Goal: Task Accomplishment & Management: Use online tool/utility

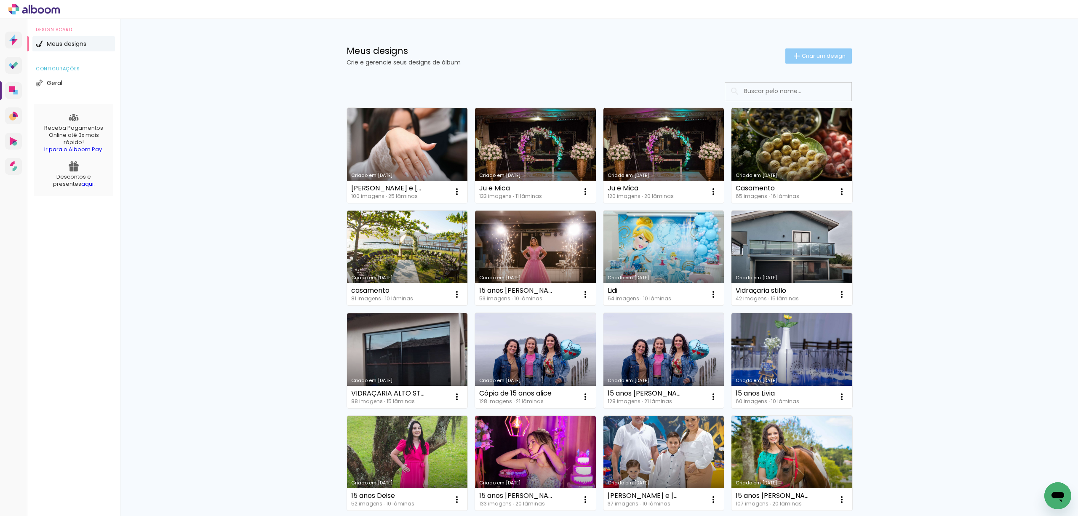
click at [802, 55] on span "Criar um design" at bounding box center [823, 55] width 44 height 5
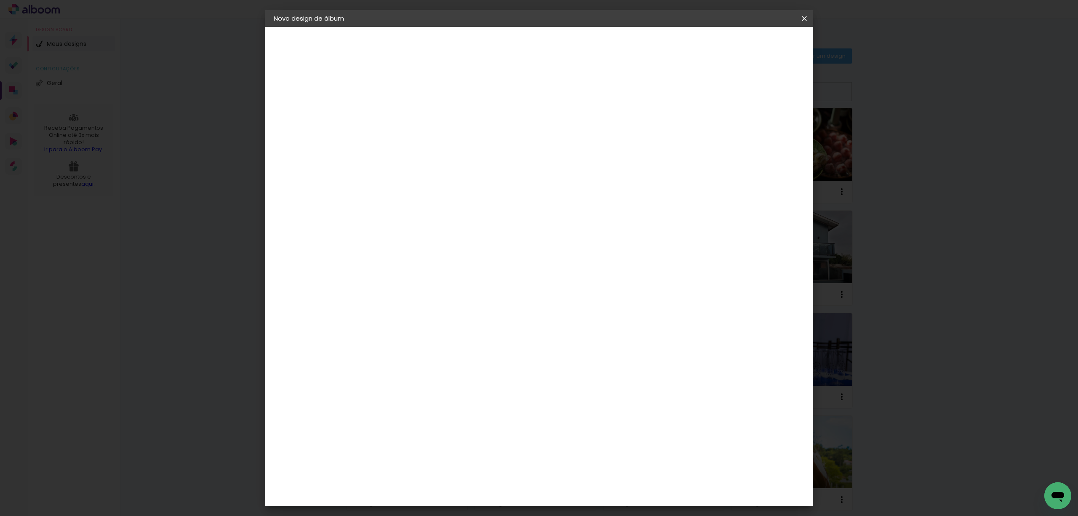
click at [411, 106] on input at bounding box center [411, 112] width 0 height 13
type input "Formatura Lara"
type paper-input "Formatura Lara"
click at [0, 0] on slot "Avançar" at bounding box center [0, 0] width 0 height 0
click at [0, 0] on slot "Tamanho Livre" at bounding box center [0, 0] width 0 height 0
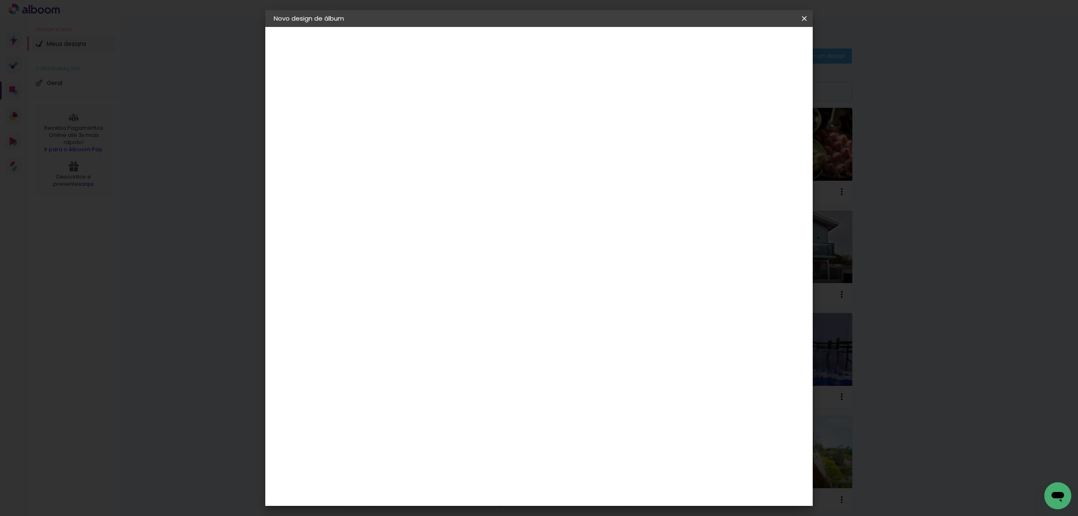
click at [569, 119] on paper-item "Tamanho Livre" at bounding box center [528, 128] width 81 height 19
click at [0, 0] on slot "Tamanho Livre" at bounding box center [0, 0] width 0 height 0
click at [569, 130] on paper-item "Tamanho Livre" at bounding box center [528, 128] width 81 height 19
click at [0, 0] on slot "Avançar" at bounding box center [0, 0] width 0 height 0
click at [749, 44] on span "Iniciar design" at bounding box center [730, 45] width 38 height 6
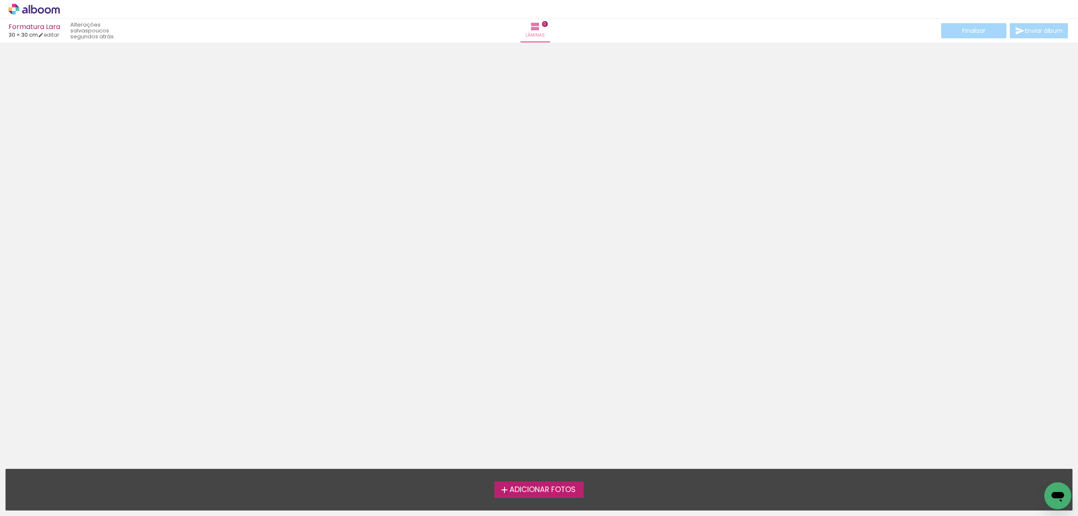
click at [534, 486] on span "Adicionar Fotos" at bounding box center [542, 490] width 66 height 8
click at [0, 0] on input "file" at bounding box center [0, 0] width 0 height 0
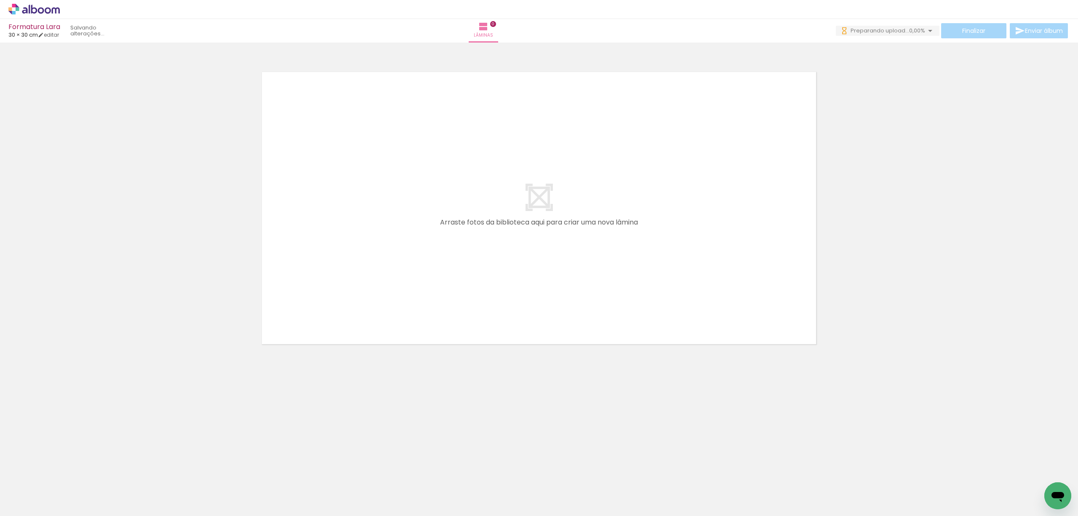
click at [15, 503] on iron-icon at bounding box center [12, 504] width 10 height 10
click at [0, 0] on input "file" at bounding box center [0, 0] width 0 height 0
drag, startPoint x: 185, startPoint y: 495, endPoint x: 411, endPoint y: 226, distance: 351.3
click at [411, 226] on quentale-workspace at bounding box center [539, 258] width 1078 height 516
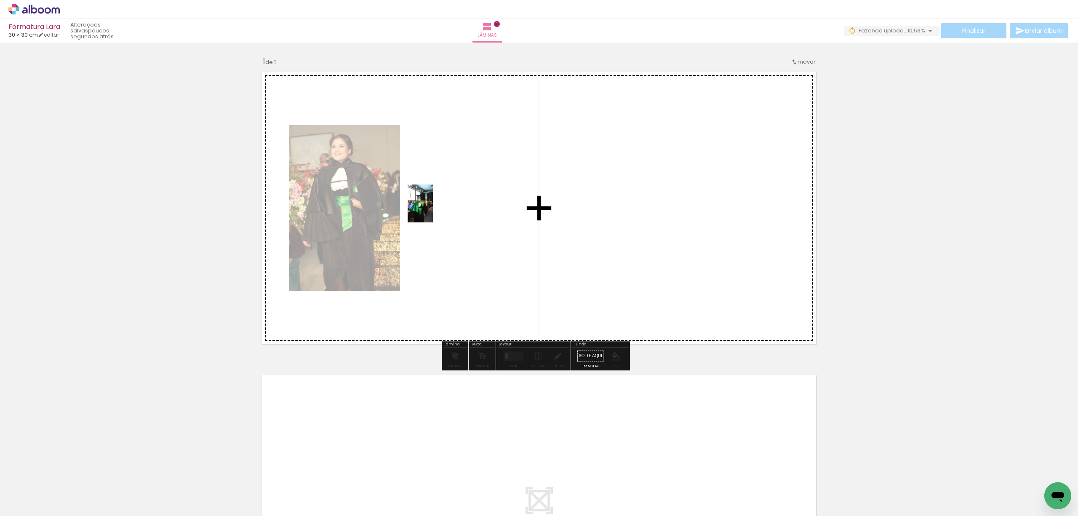
drag, startPoint x: 224, startPoint y: 489, endPoint x: 433, endPoint y: 210, distance: 348.9
click at [433, 210] on quentale-workspace at bounding box center [539, 258] width 1078 height 516
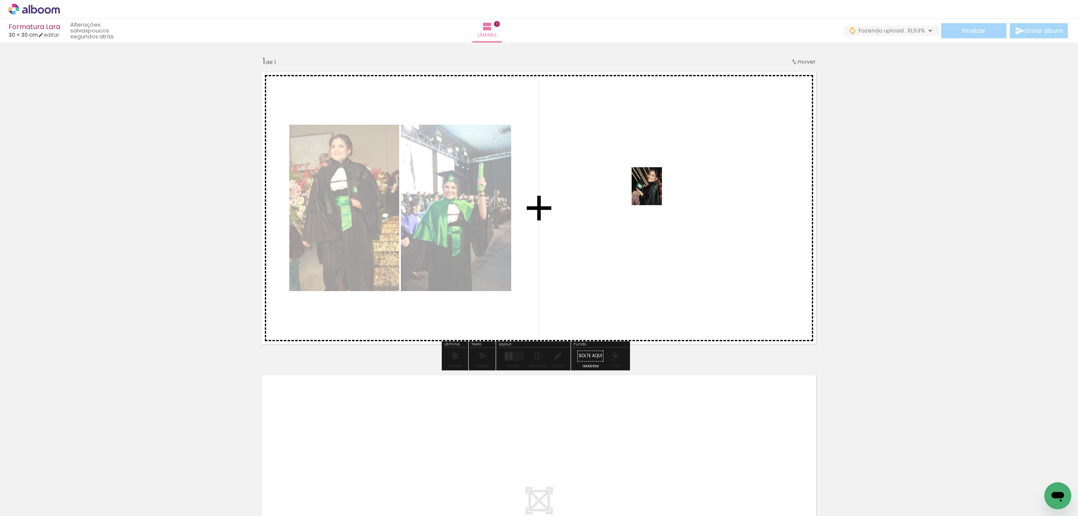
drag, startPoint x: 141, startPoint y: 492, endPoint x: 625, endPoint y: 214, distance: 557.4
click at [674, 168] on quentale-workspace at bounding box center [539, 258] width 1078 height 516
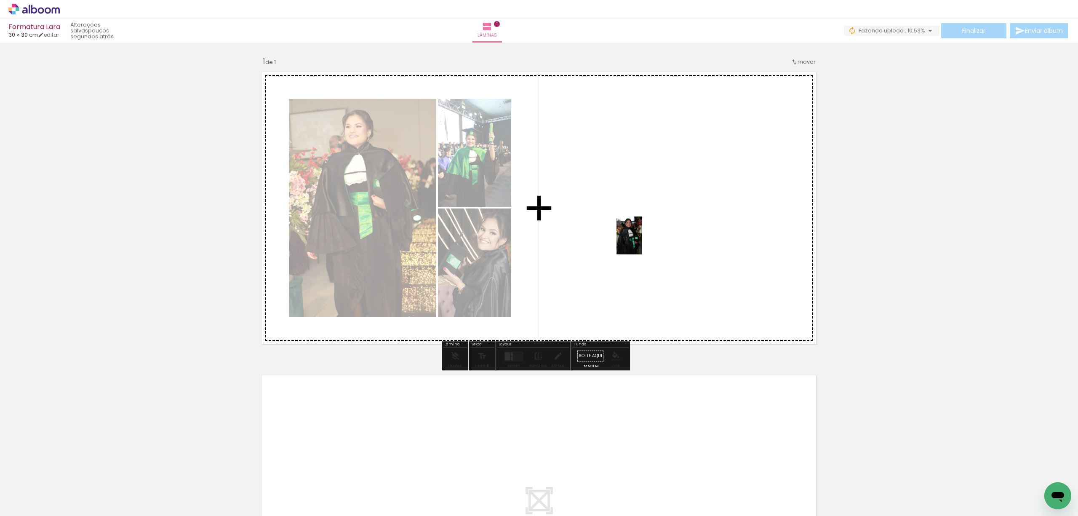
drag, startPoint x: 282, startPoint y: 484, endPoint x: 641, endPoint y: 242, distance: 433.9
click at [641, 242] on quentale-workspace at bounding box center [539, 258] width 1078 height 516
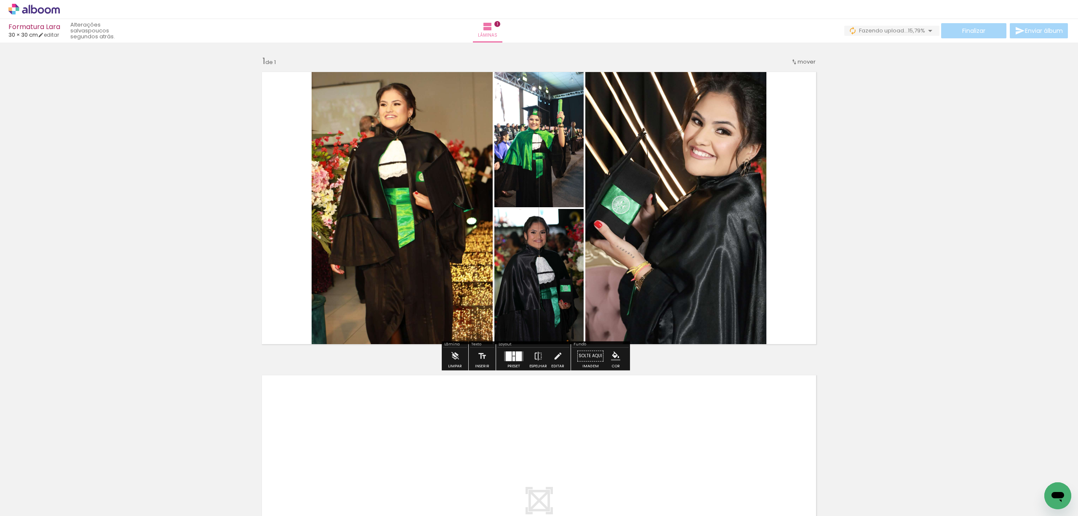
drag, startPoint x: 514, startPoint y: 361, endPoint x: 532, endPoint y: 350, distance: 20.9
click at [514, 360] on div at bounding box center [513, 355] width 23 height 17
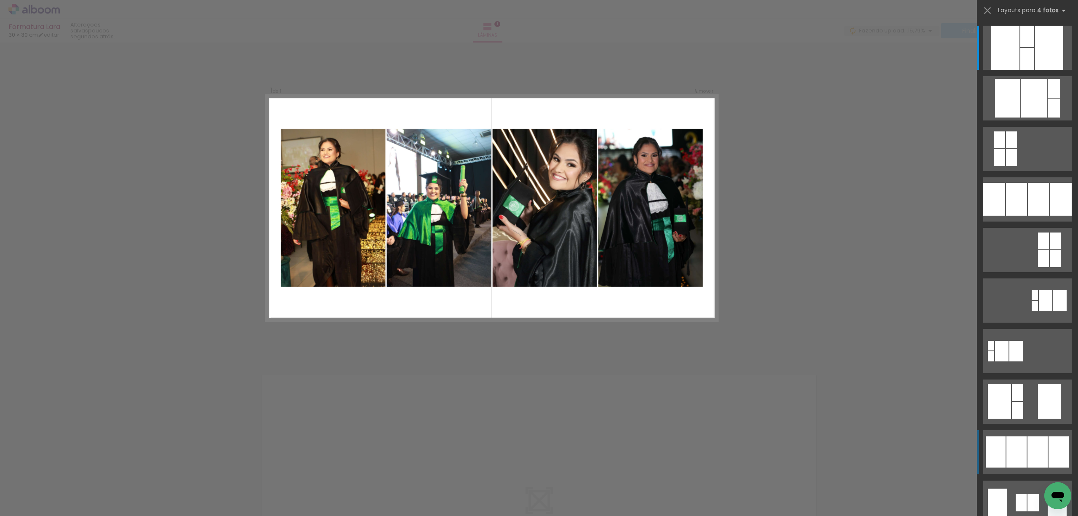
click at [1034, 448] on div at bounding box center [1037, 451] width 20 height 31
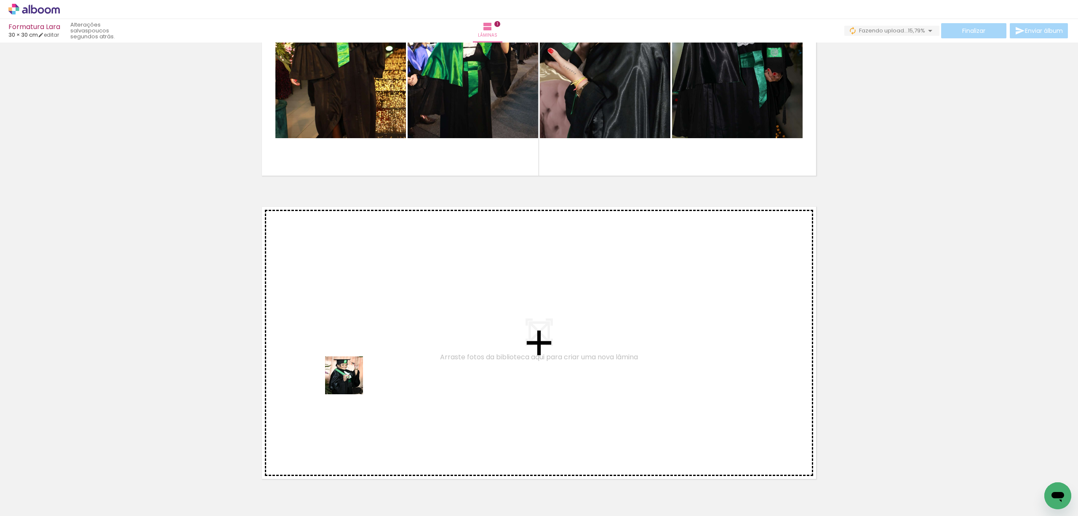
drag, startPoint x: 322, startPoint y: 487, endPoint x: 349, endPoint y: 342, distance: 147.0
click at [349, 342] on quentale-workspace at bounding box center [539, 258] width 1078 height 516
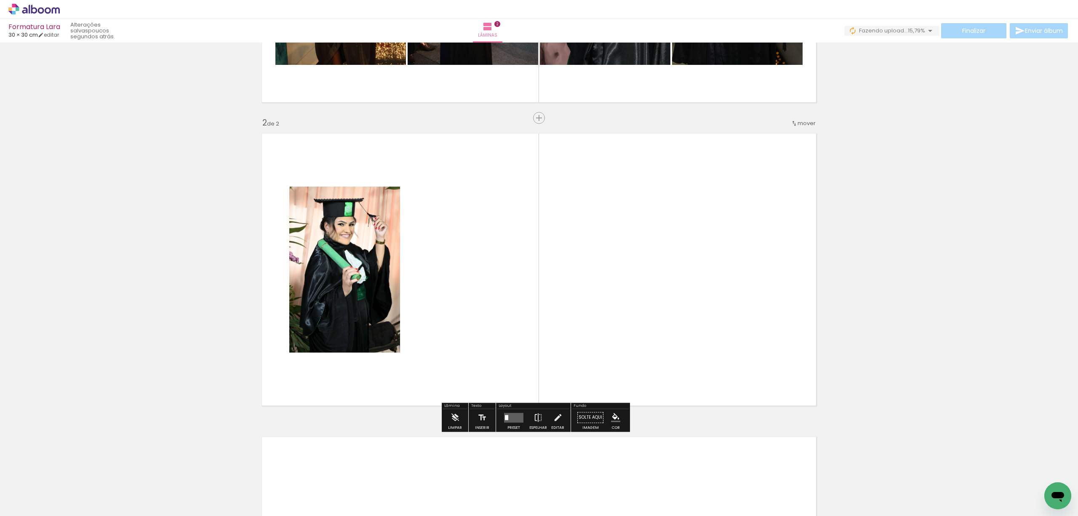
scroll to position [258, 0]
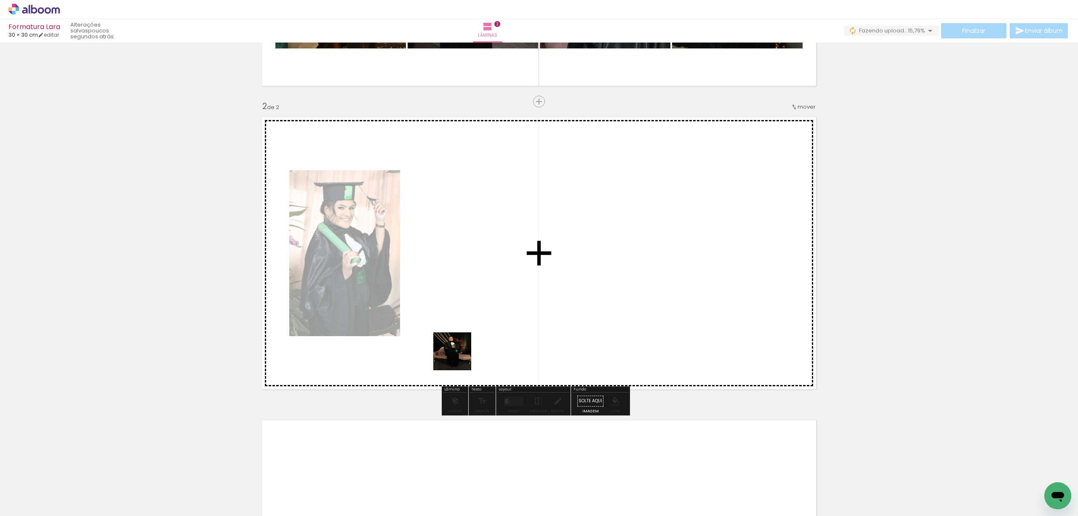
drag, startPoint x: 413, startPoint y: 492, endPoint x: 463, endPoint y: 365, distance: 137.2
click at [462, 320] on quentale-workspace at bounding box center [539, 258] width 1078 height 516
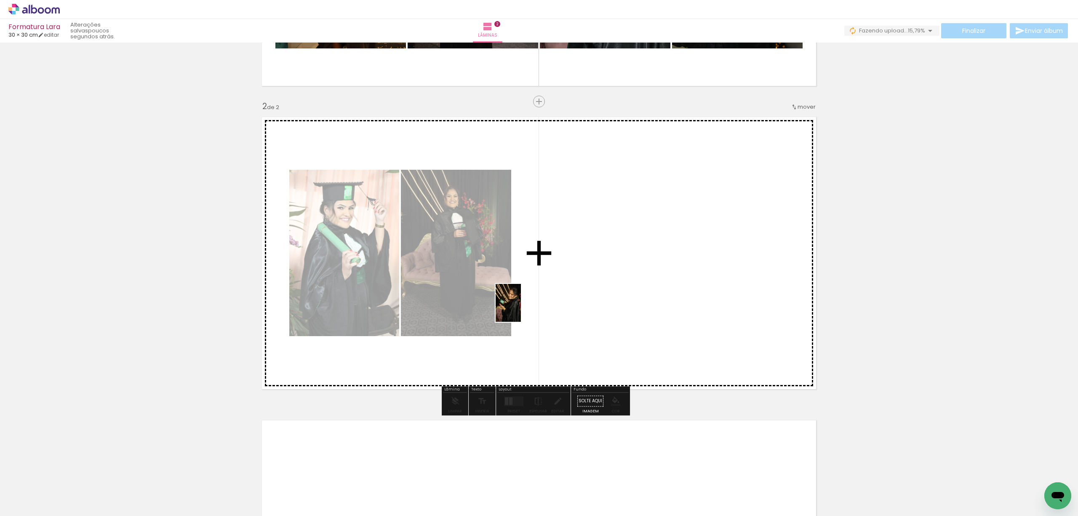
drag, startPoint x: 463, startPoint y: 492, endPoint x: 523, endPoint y: 303, distance: 198.2
click at [523, 303] on quentale-workspace at bounding box center [539, 258] width 1078 height 516
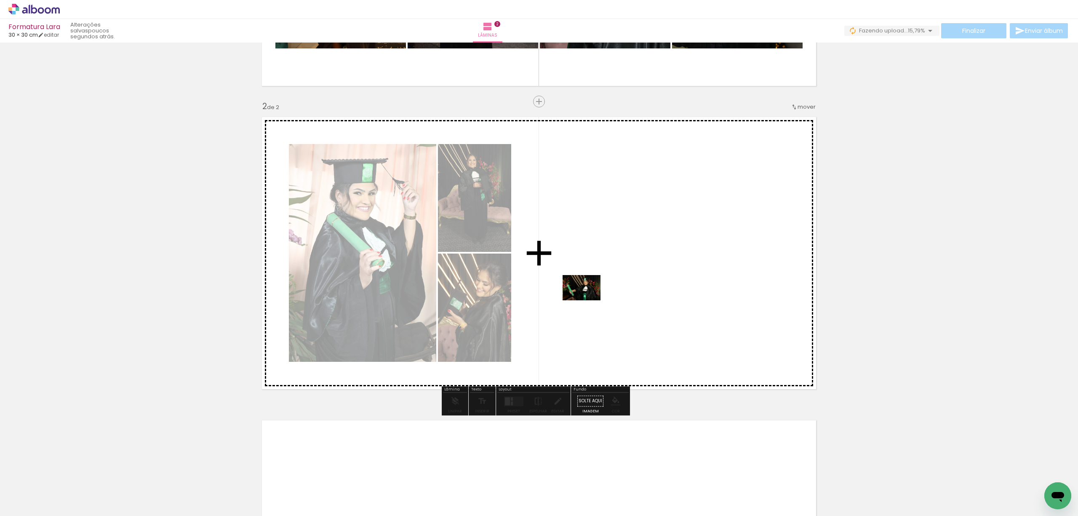
drag, startPoint x: 505, startPoint y: 491, endPoint x: 324, endPoint y: 464, distance: 183.4
click at [589, 290] on quentale-workspace at bounding box center [539, 258] width 1078 height 516
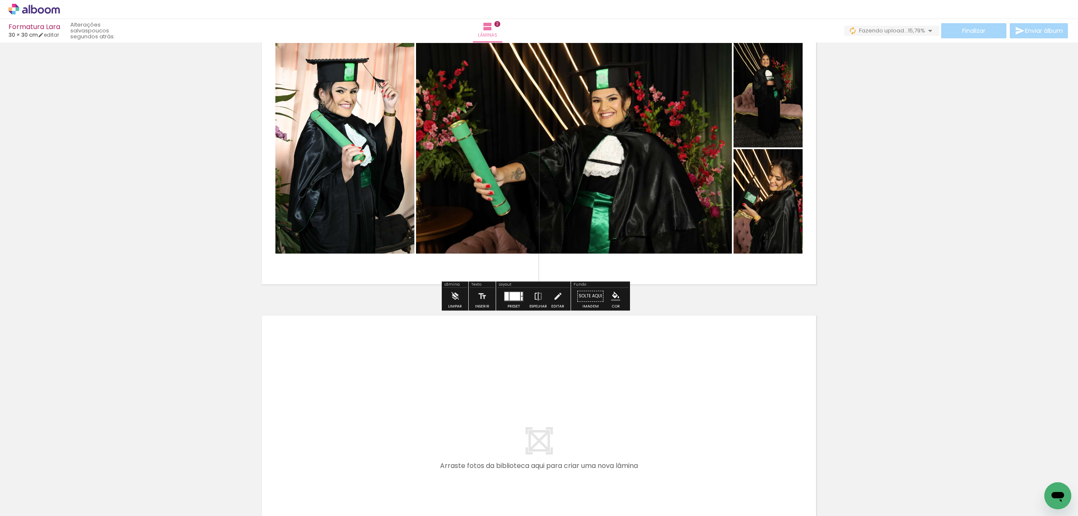
scroll to position [370, 0]
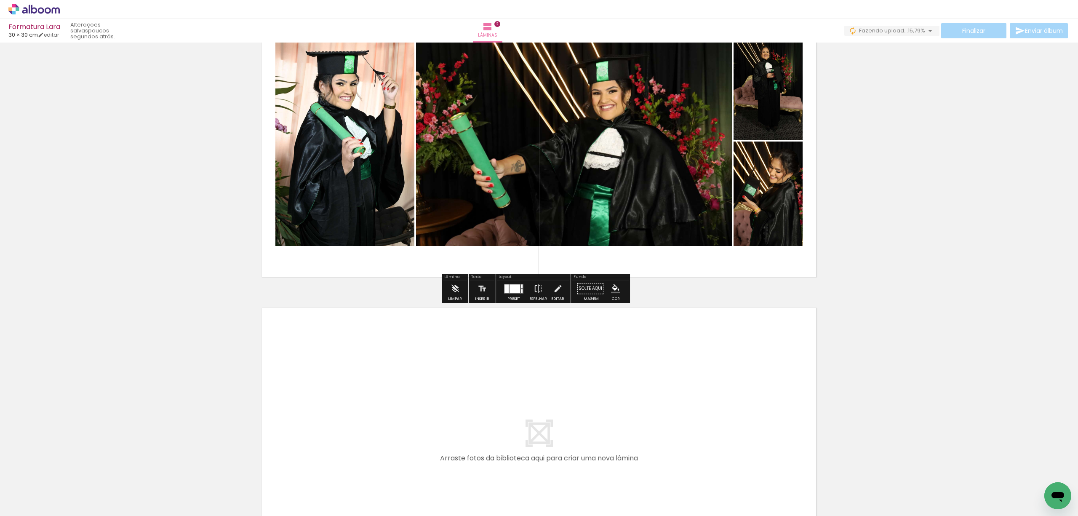
click at [17, 499] on iron-icon at bounding box center [12, 504] width 10 height 10
click at [0, 0] on input "file" at bounding box center [0, 0] width 0 height 0
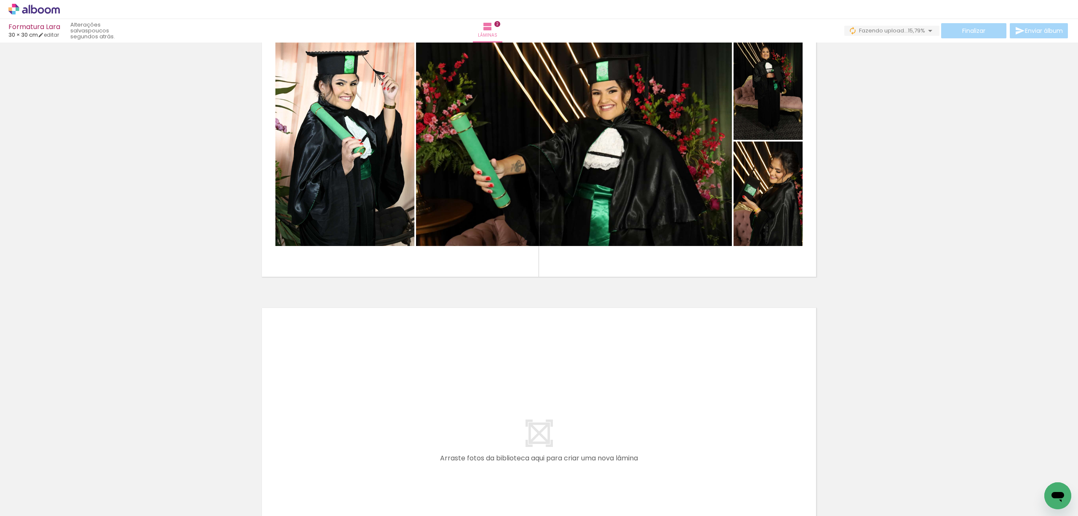
click at [69, 489] on iron-horizontal-list at bounding box center [60, 489] width 17 height 53
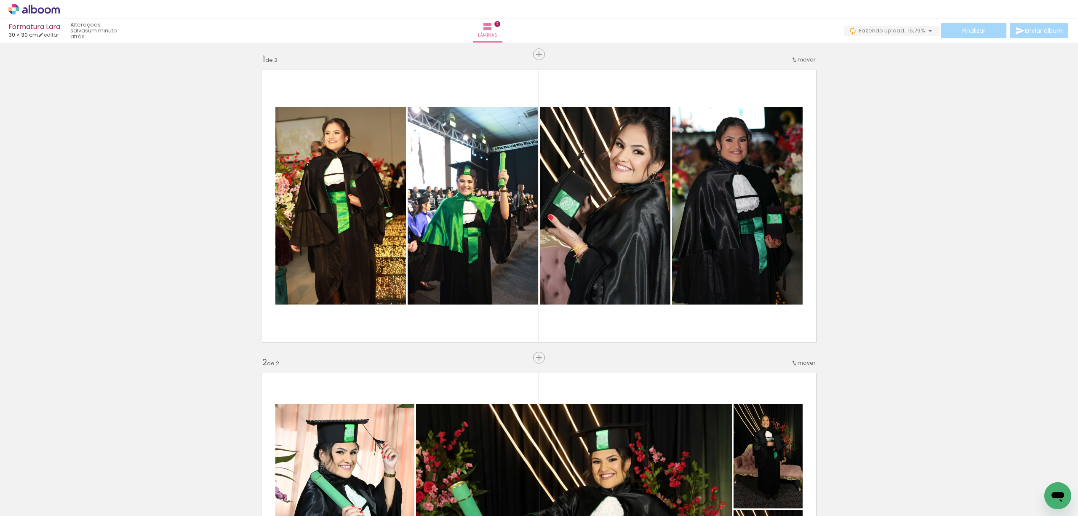
scroll to position [0, 0]
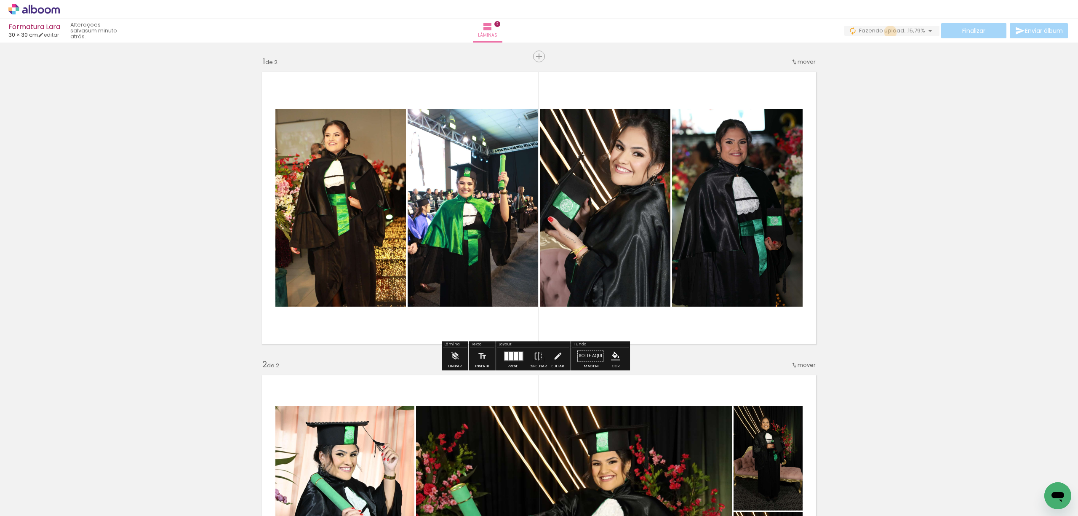
click at [887, 31] on span "Fazendo upload..." at bounding box center [883, 31] width 49 height 8
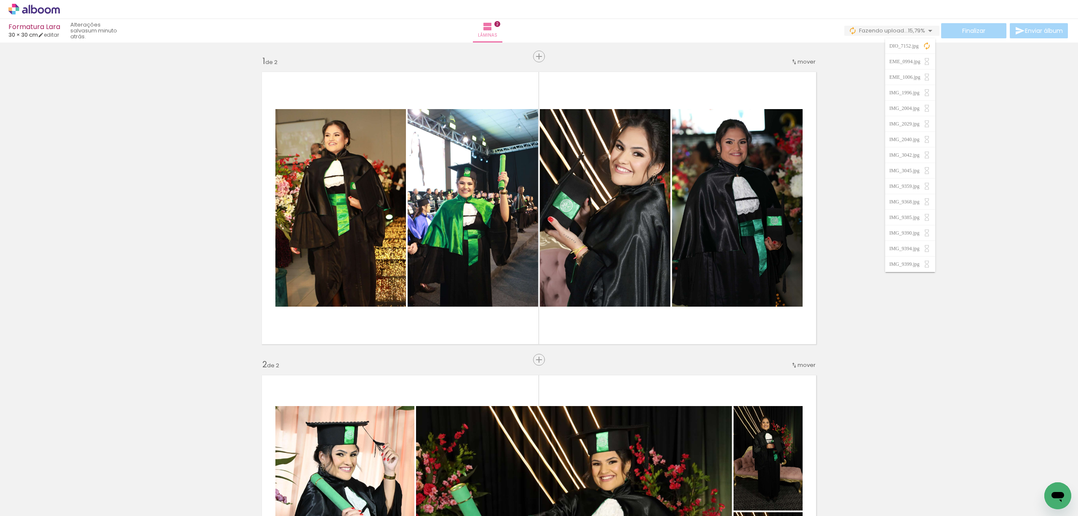
click at [930, 47] on paper-item "DIO_7152.jpg" at bounding box center [910, 46] width 50 height 16
click at [926, 46] on iron-icon at bounding box center [926, 46] width 8 height 8
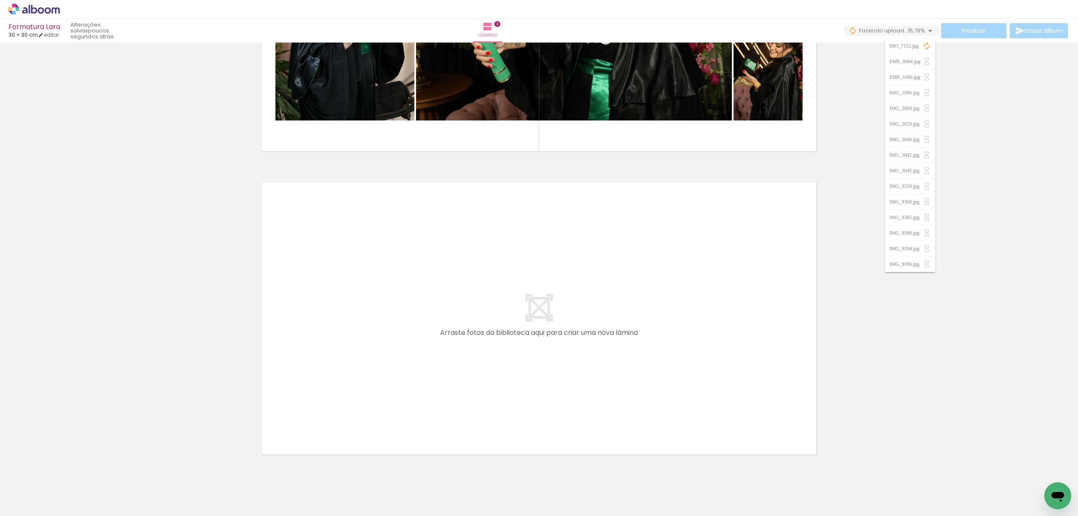
scroll to position [521, 0]
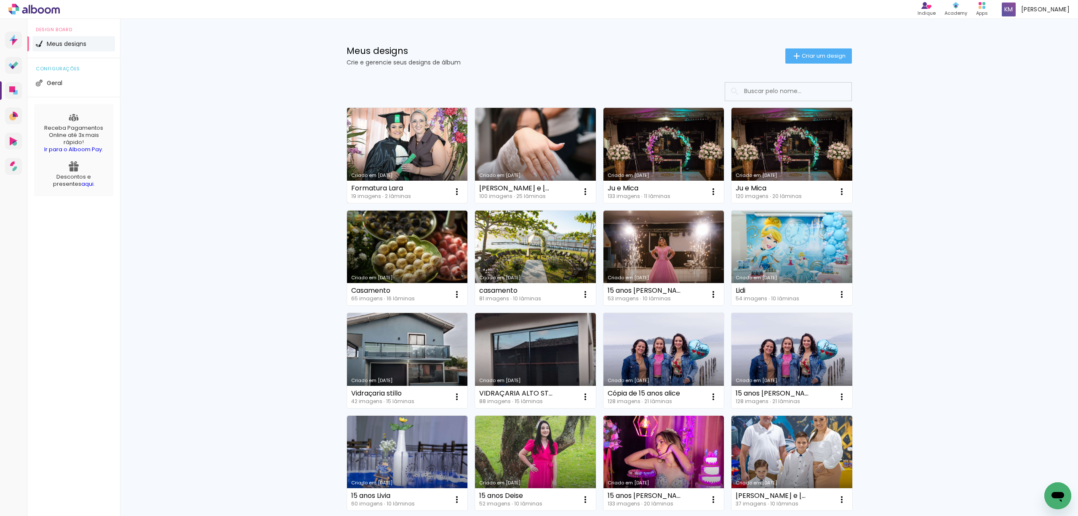
click at [386, 141] on link "Criado em [DATE]" at bounding box center [407, 155] width 121 height 95
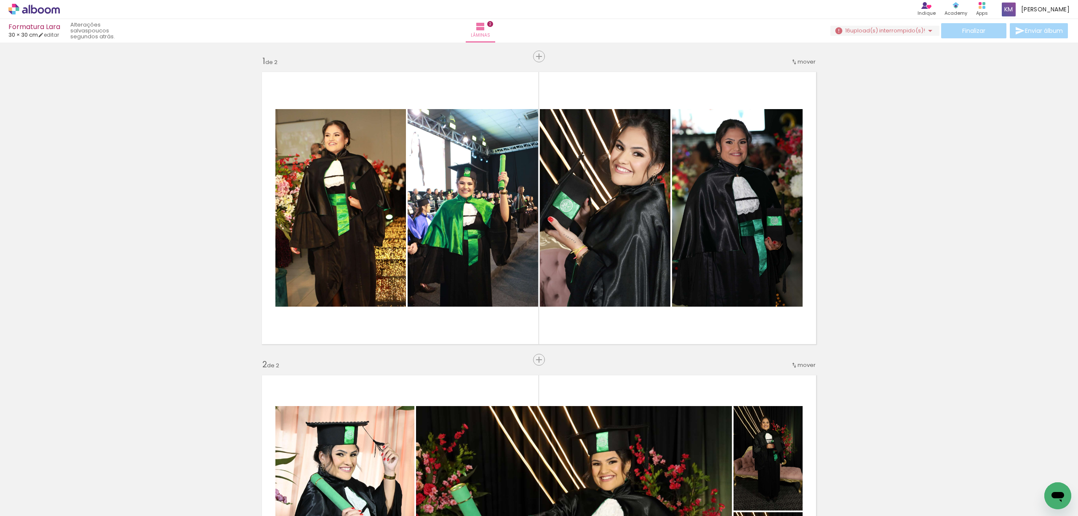
click at [34, 504] on span "Adicionar Fotos" at bounding box center [29, 504] width 25 height 9
click at [0, 0] on input "file" at bounding box center [0, 0] width 0 height 0
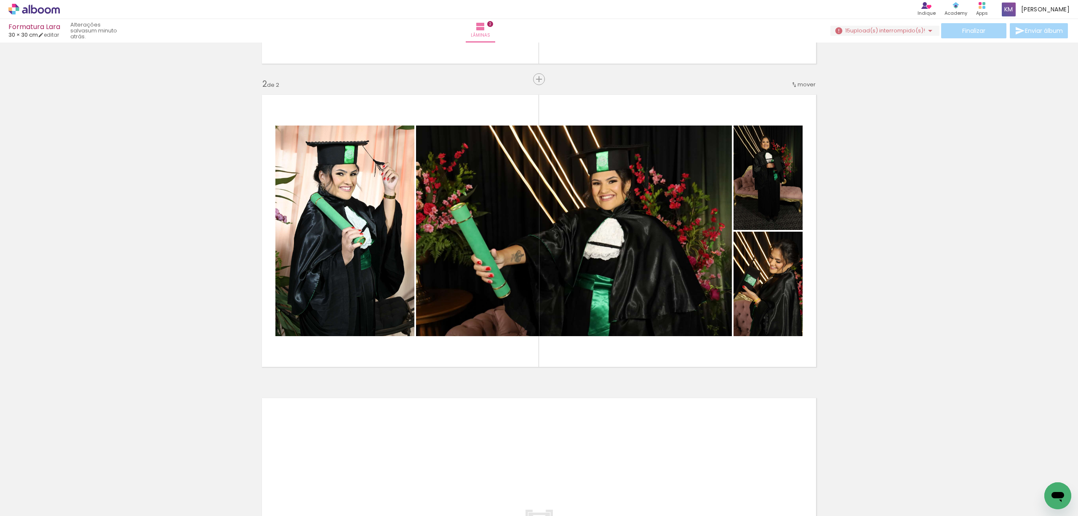
scroll to position [0, 555]
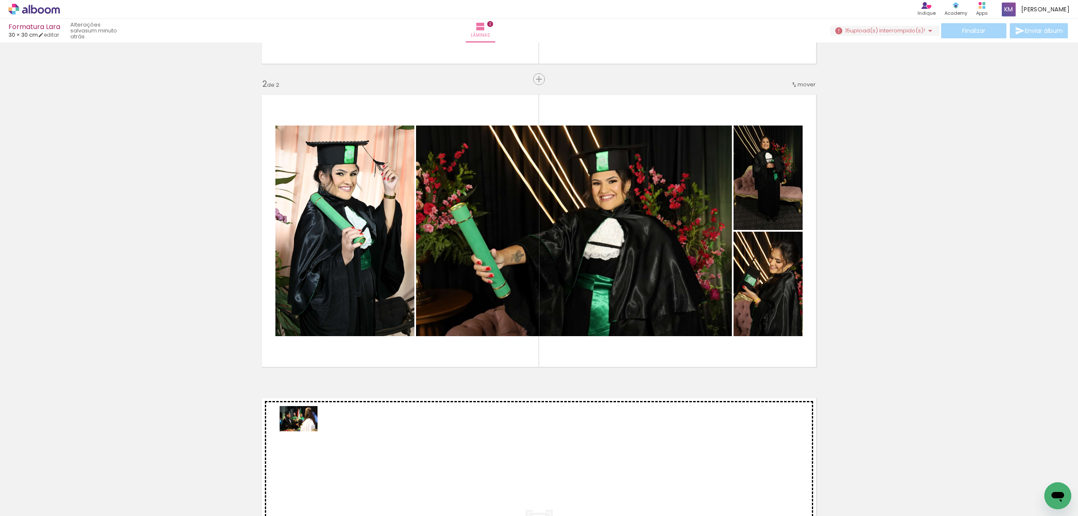
drag, startPoint x: 103, startPoint y: 487, endPoint x: 346, endPoint y: 423, distance: 251.7
click at [346, 423] on quentale-workspace at bounding box center [539, 258] width 1078 height 516
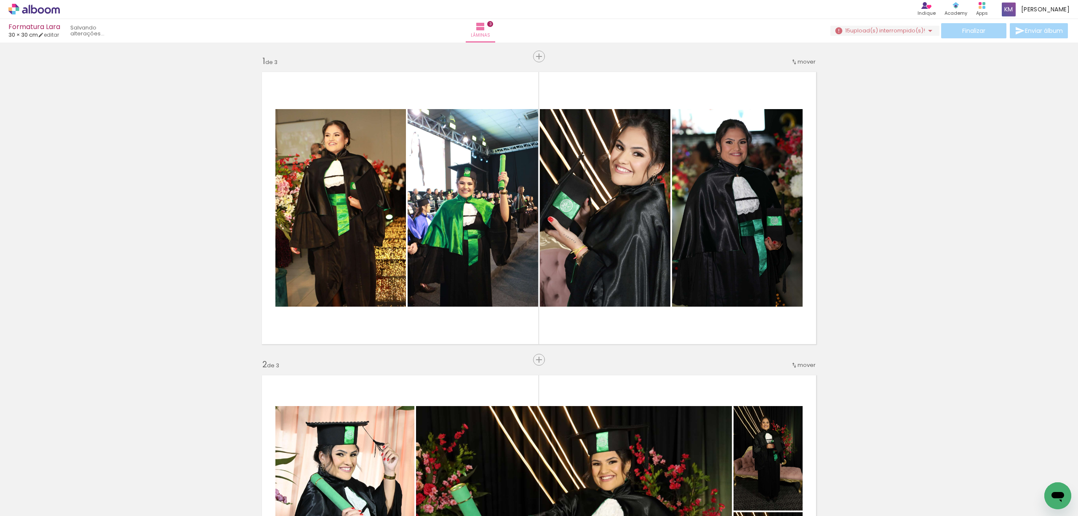
scroll to position [0, 406]
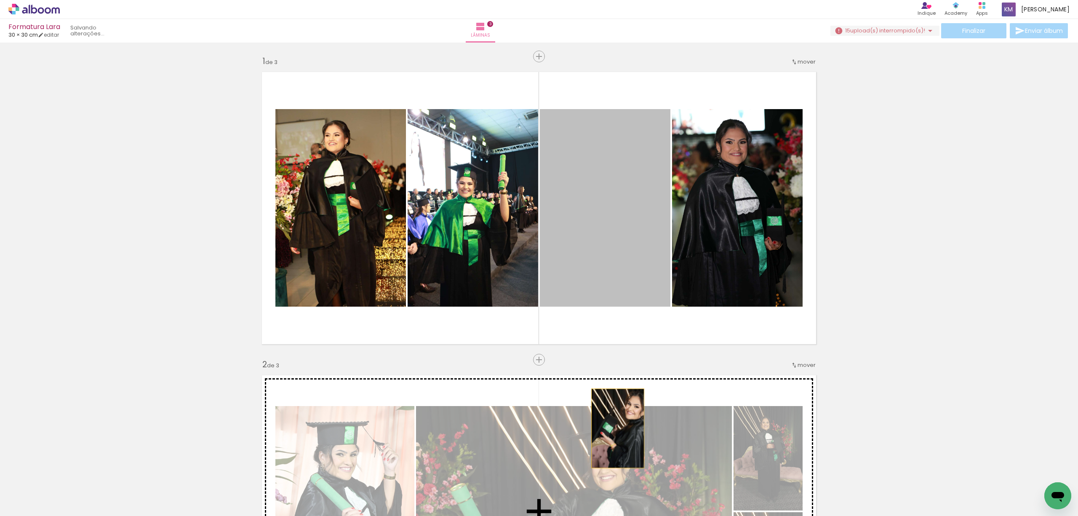
drag, startPoint x: 600, startPoint y: 318, endPoint x: 613, endPoint y: 429, distance: 111.1
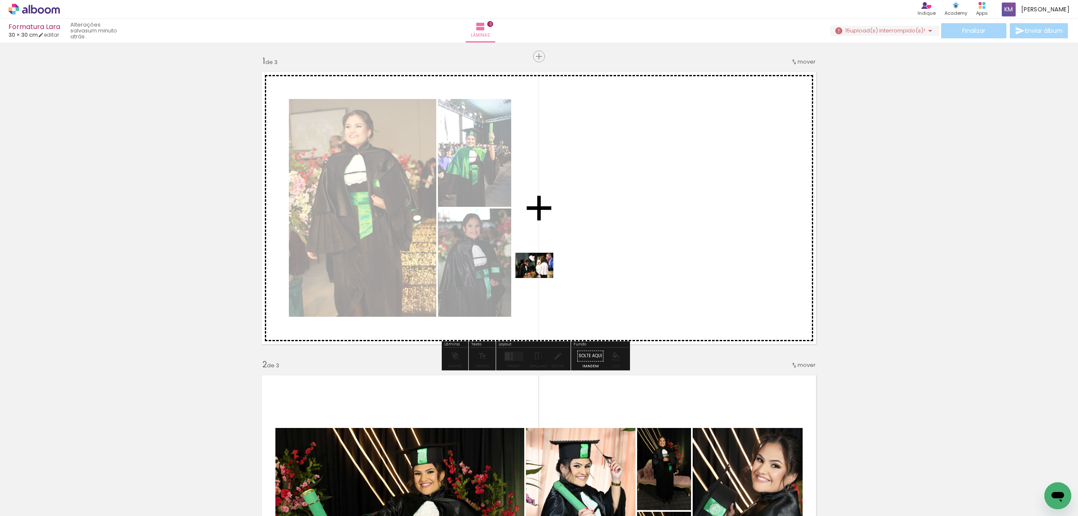
drag, startPoint x: 205, startPoint y: 492, endPoint x: 541, endPoint y: 278, distance: 399.0
click at [541, 278] on quentale-workspace at bounding box center [539, 258] width 1078 height 516
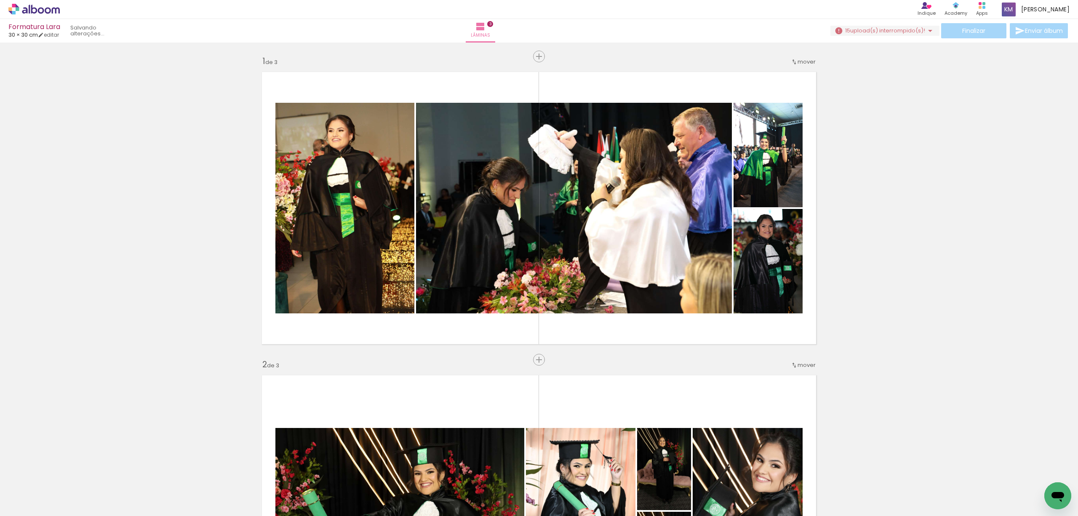
scroll to position [0, 0]
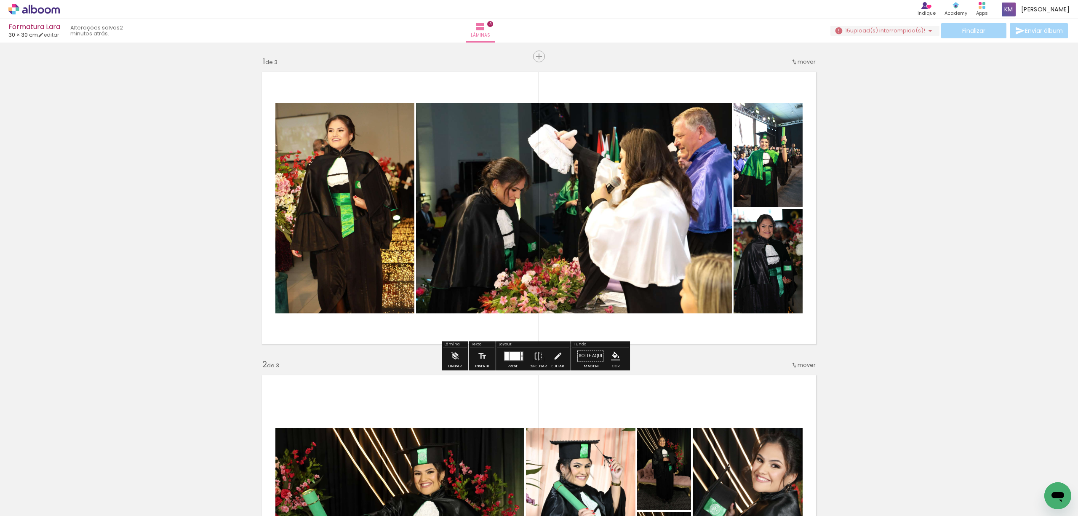
click at [504, 354] on div at bounding box center [506, 355] width 4 height 8
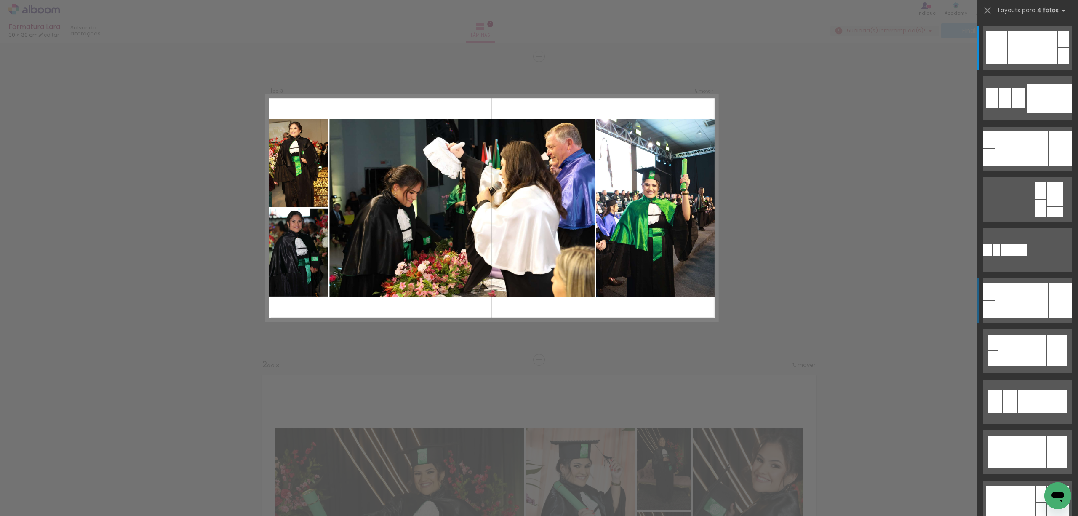
click at [1015, 287] on div at bounding box center [1021, 300] width 52 height 35
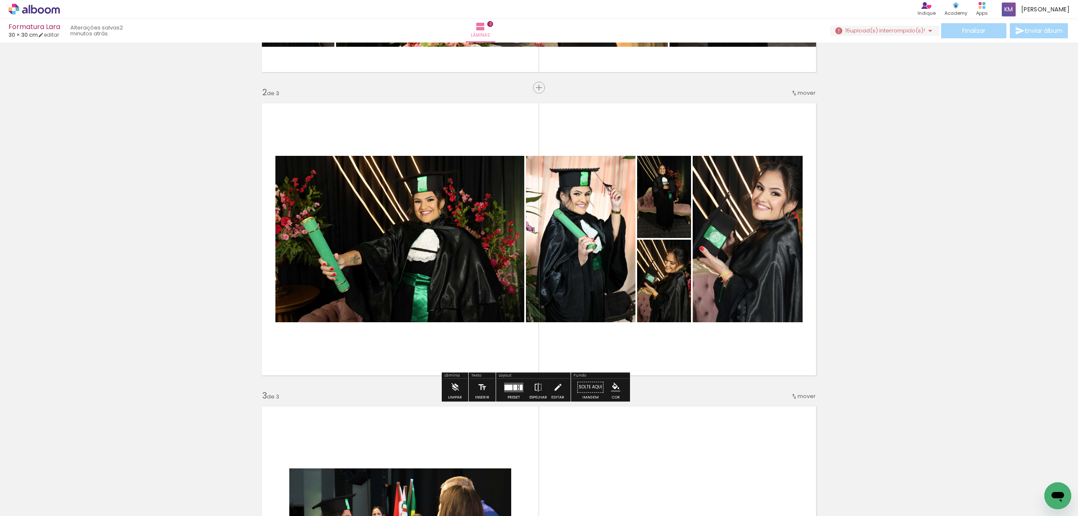
scroll to position [280, 0]
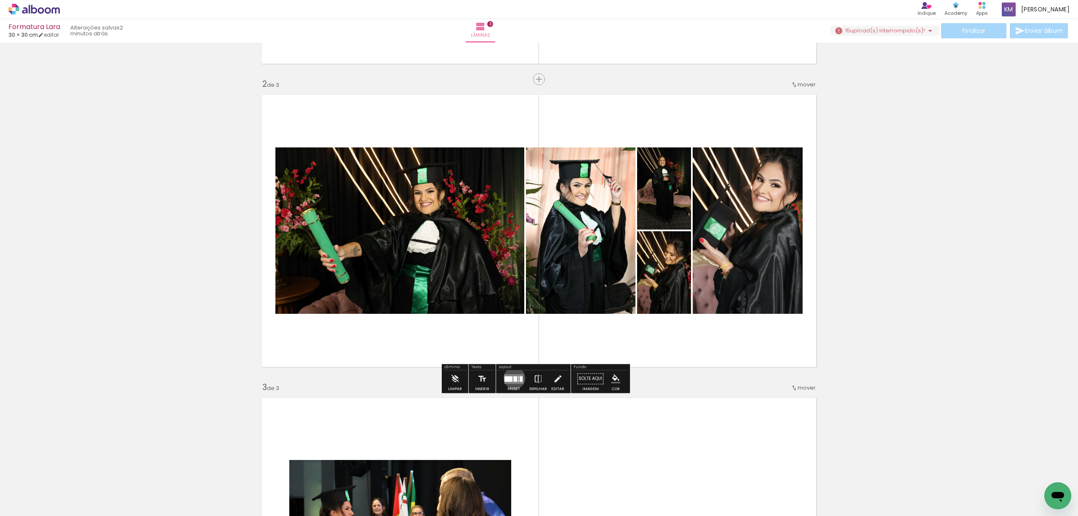
click at [513, 378] on div at bounding box center [515, 378] width 4 height 5
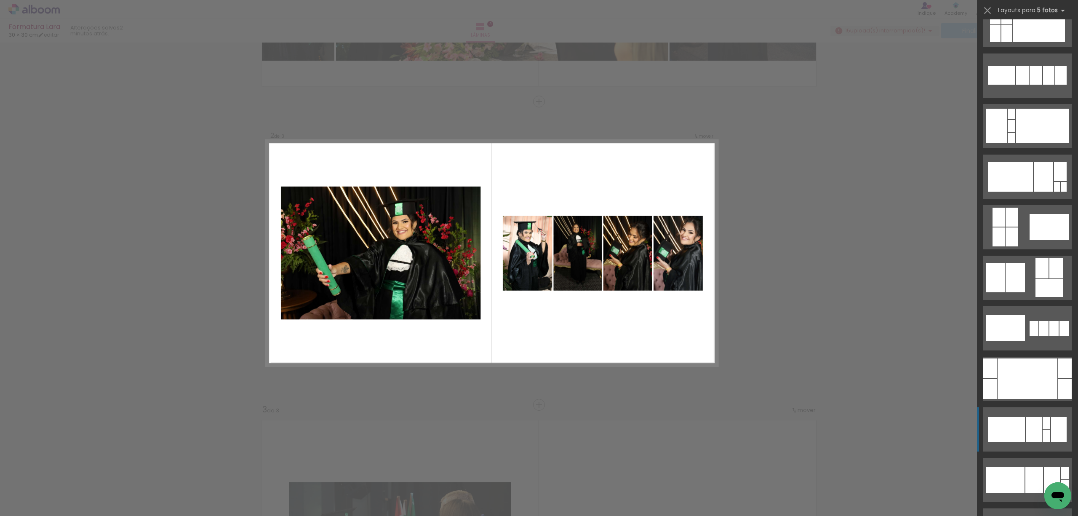
scroll to position [393, 0]
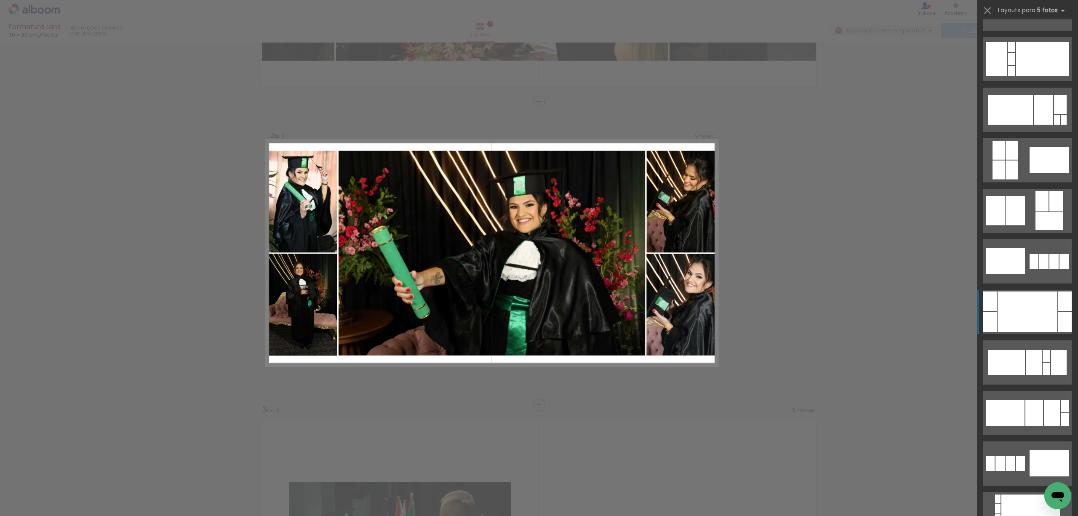
click at [1017, 302] on div at bounding box center [1027, 311] width 60 height 40
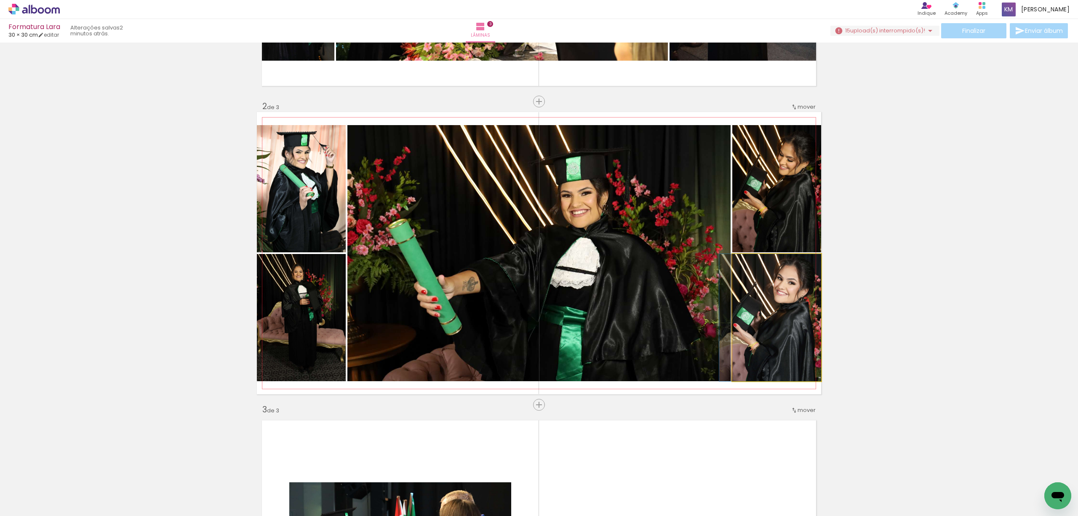
drag, startPoint x: 777, startPoint y: 309, endPoint x: 762, endPoint y: 309, distance: 14.7
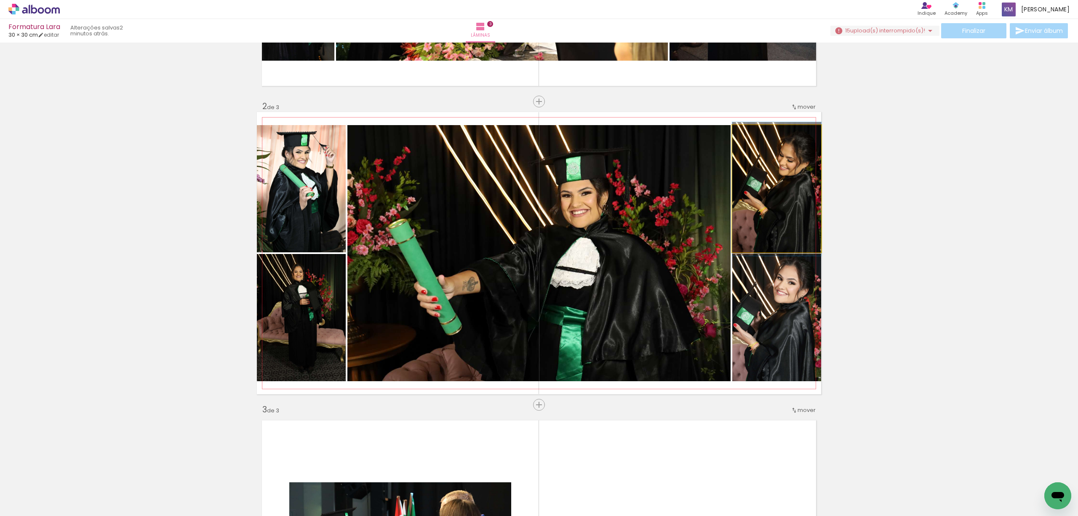
drag, startPoint x: 807, startPoint y: 204, endPoint x: 792, endPoint y: 204, distance: 15.6
drag, startPoint x: 789, startPoint y: 206, endPoint x: 770, endPoint y: 205, distance: 18.5
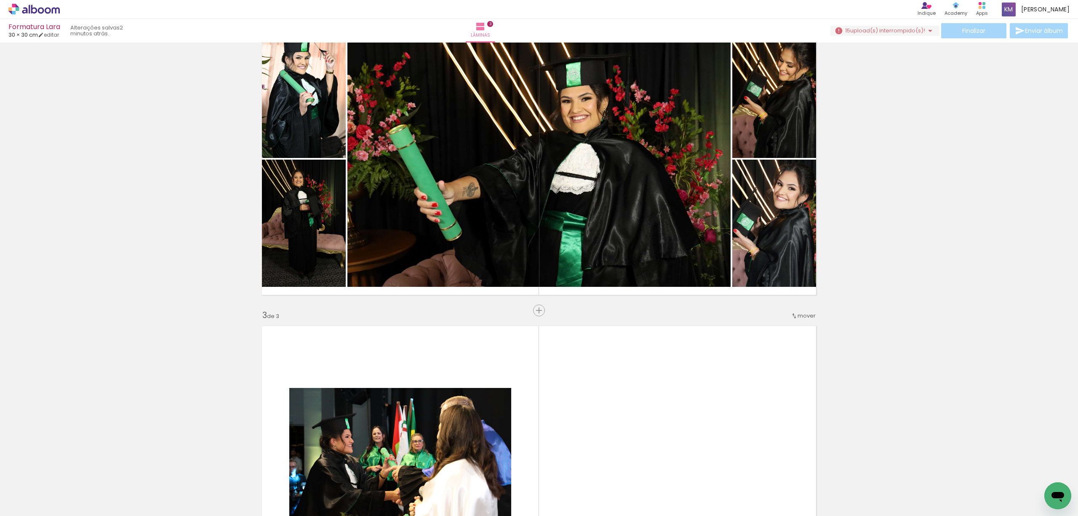
scroll to position [314, 0]
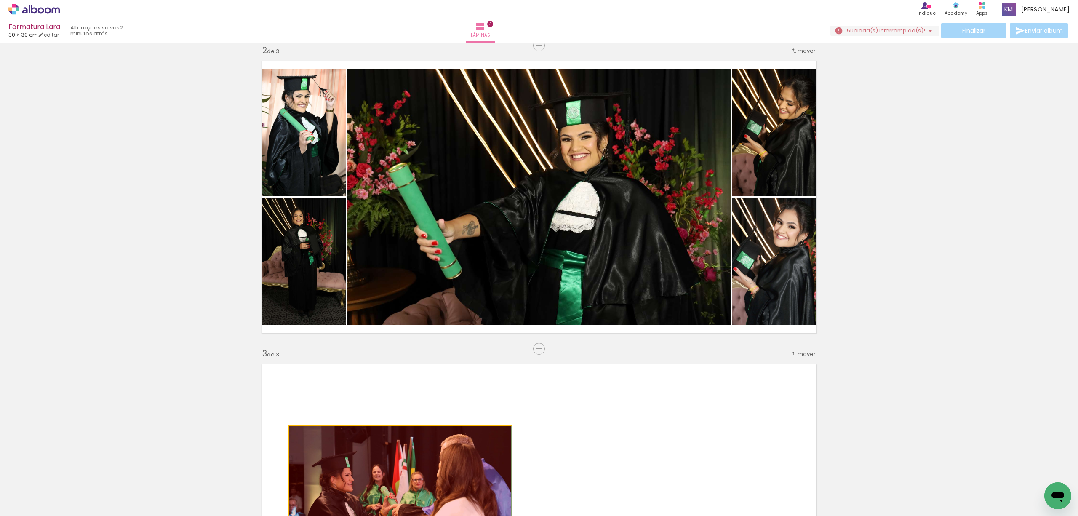
drag, startPoint x: 397, startPoint y: 435, endPoint x: 354, endPoint y: 492, distance: 71.3
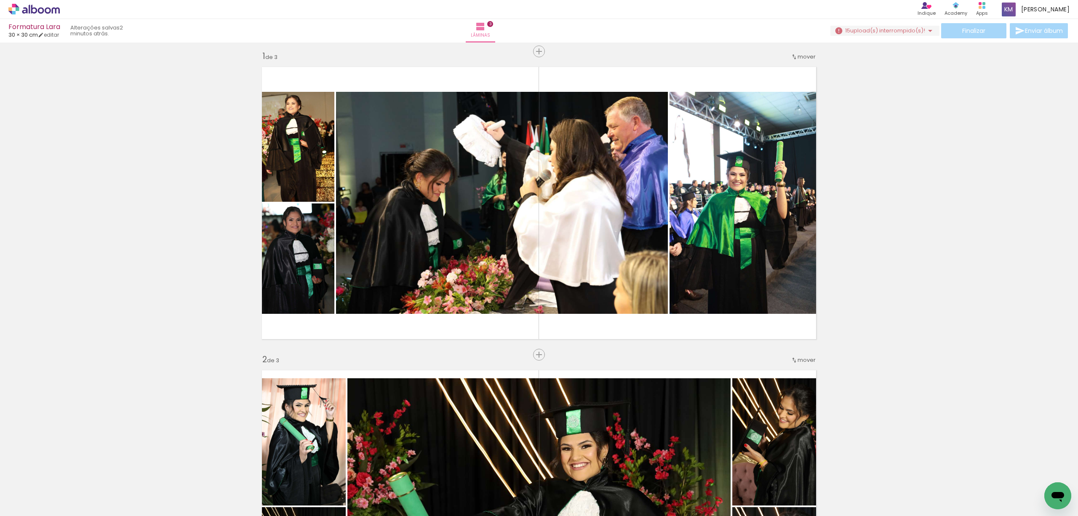
scroll to position [0, 0]
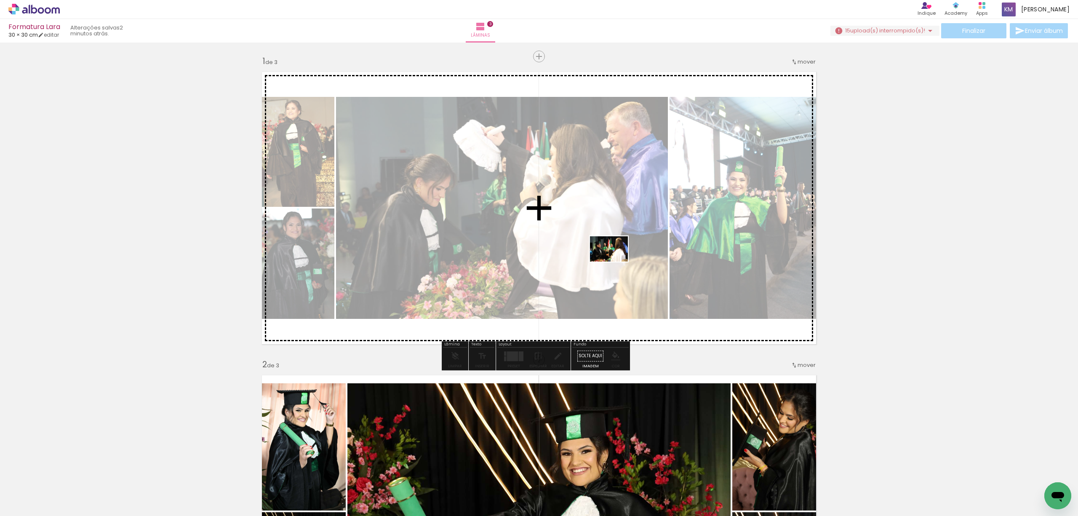
drag, startPoint x: 657, startPoint y: 497, endPoint x: 615, endPoint y: 261, distance: 239.5
click at [615, 261] on quentale-workspace at bounding box center [539, 258] width 1078 height 516
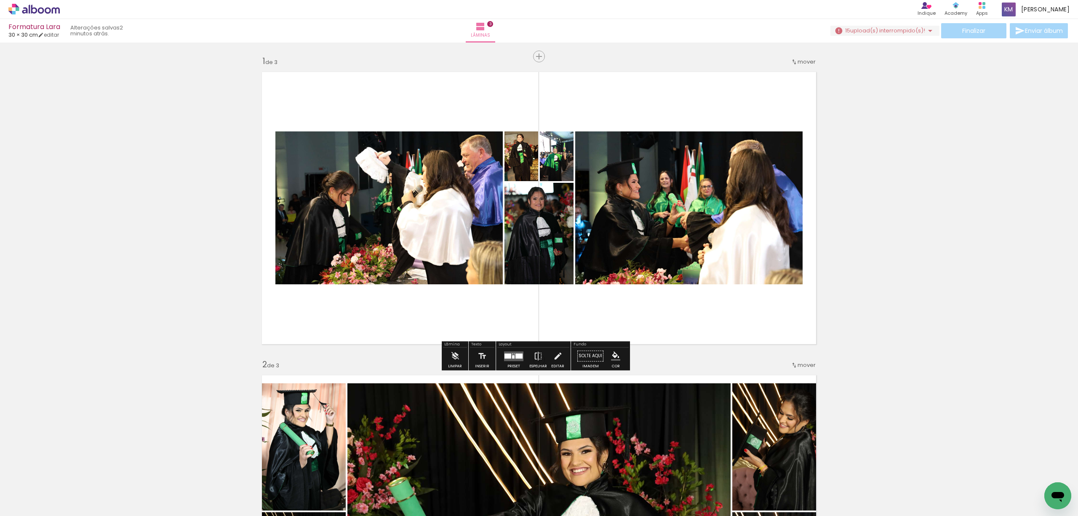
click at [510, 364] on div at bounding box center [513, 355] width 23 height 17
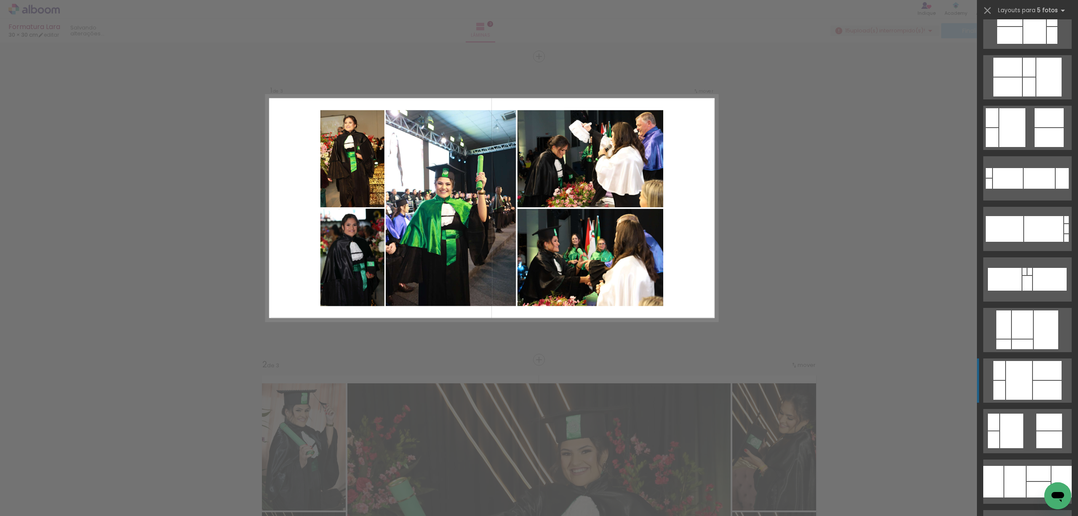
scroll to position [224, 0]
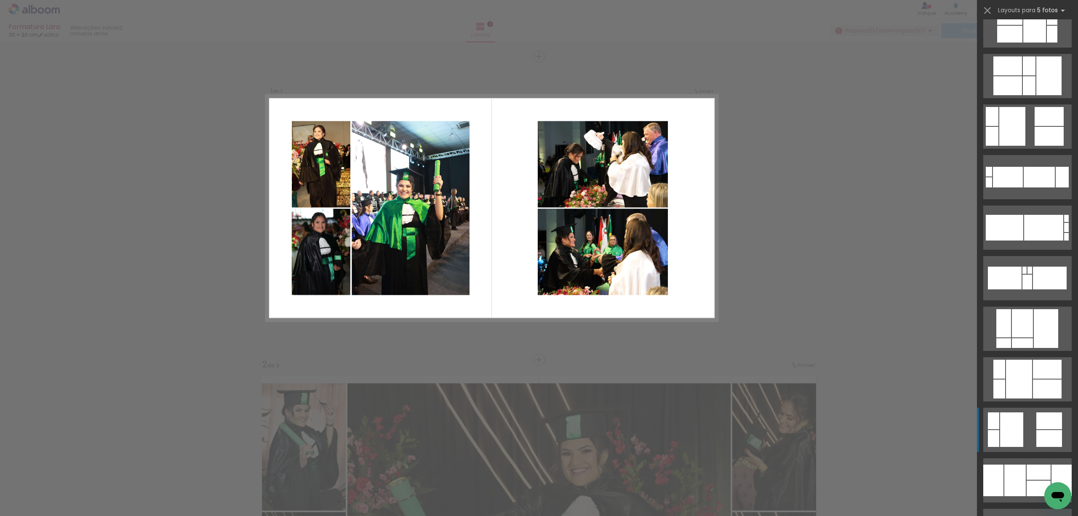
click at [1011, 433] on div at bounding box center [1011, 429] width 23 height 35
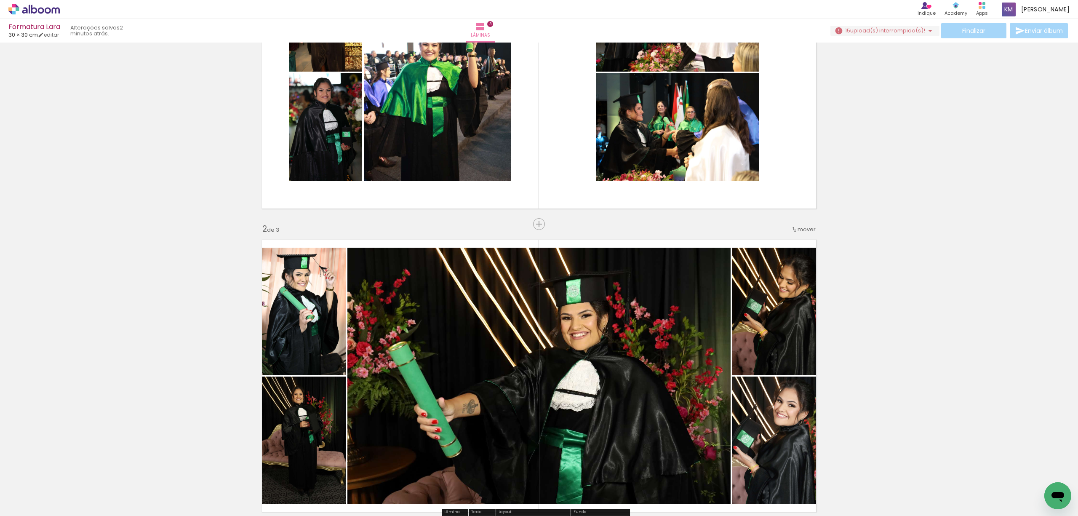
scroll to position [168, 0]
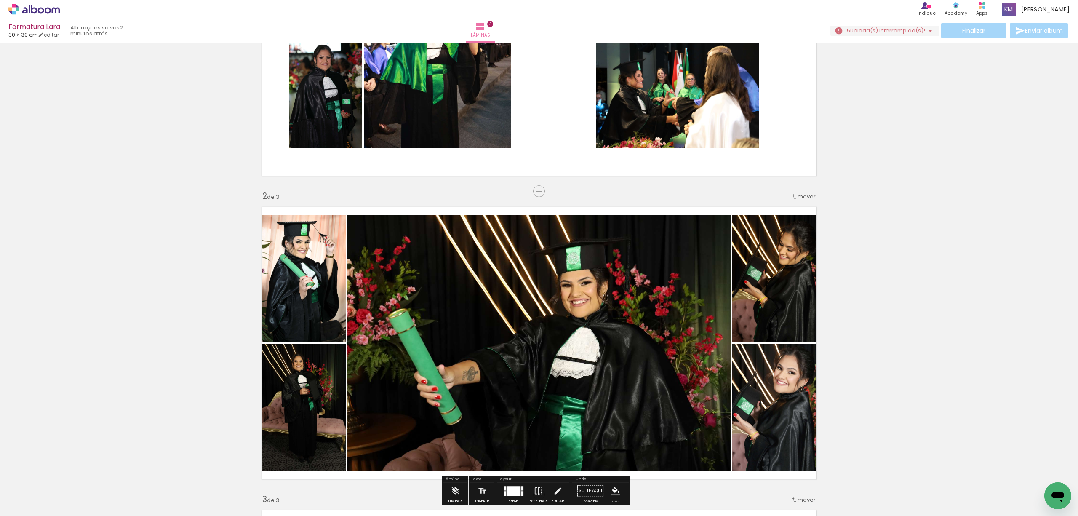
click at [797, 194] on span "mover" at bounding box center [806, 196] width 18 height 8
click at [791, 193] on paper-item "antes da 1" at bounding box center [780, 195] width 64 height 14
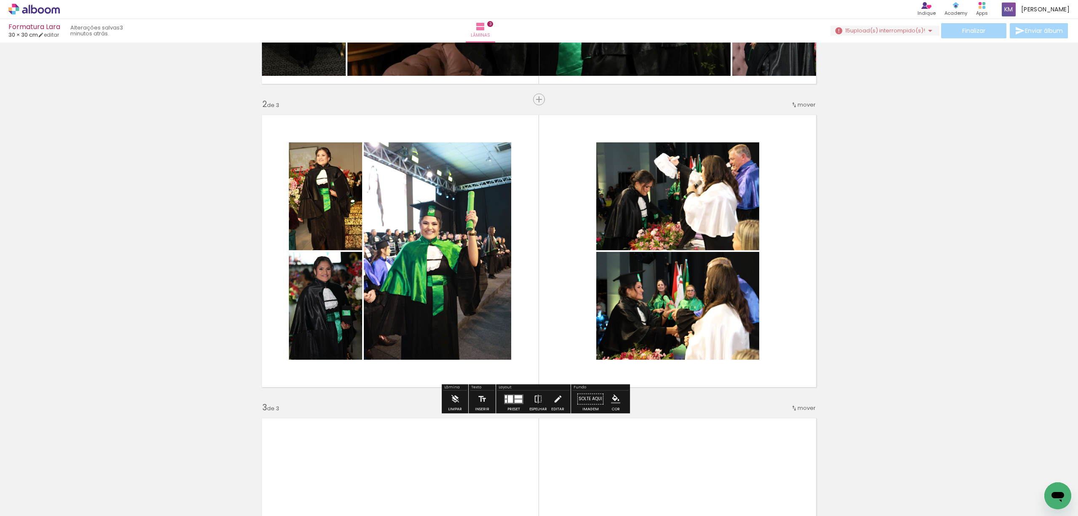
scroll to position [280, 0]
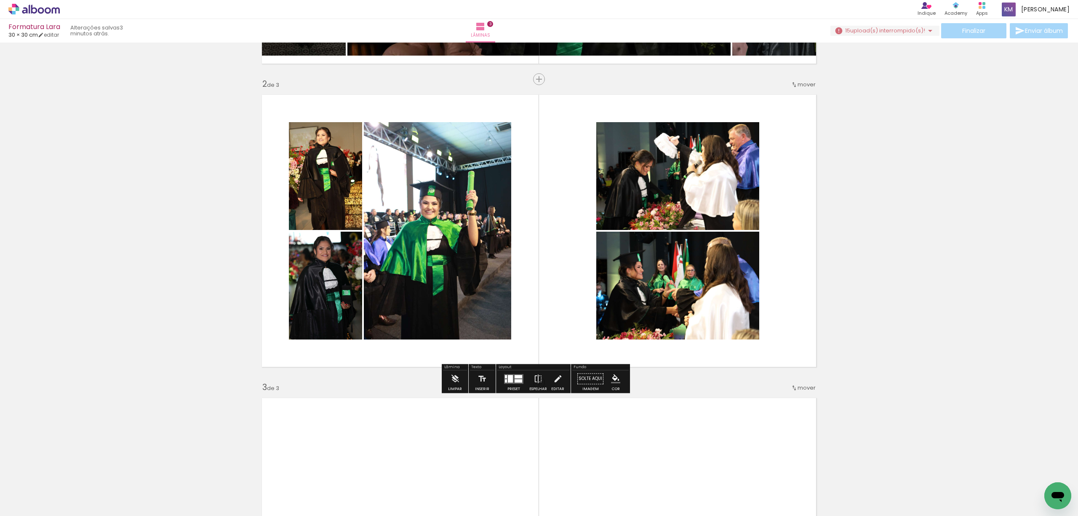
click at [514, 375] on div at bounding box center [518, 376] width 8 height 3
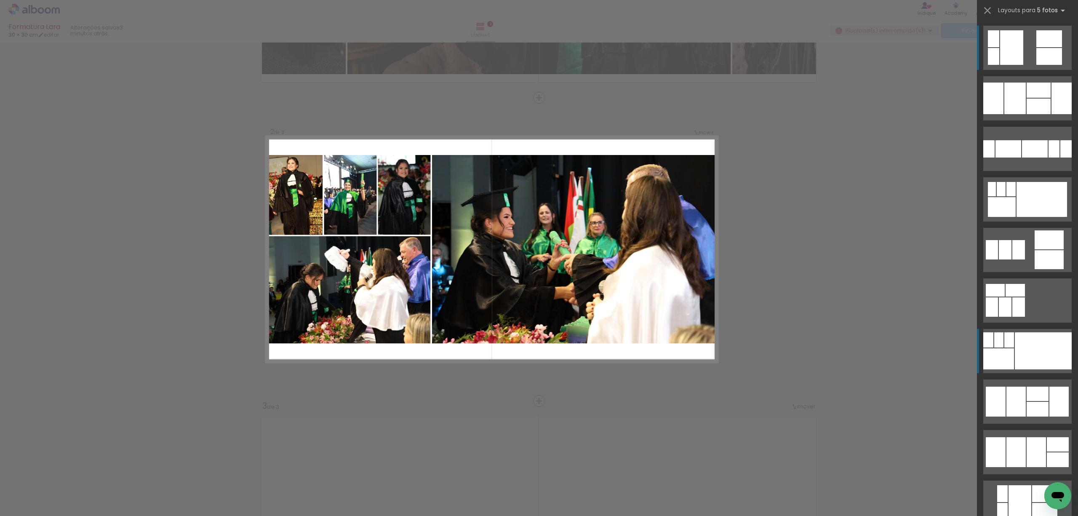
scroll to position [258, 0]
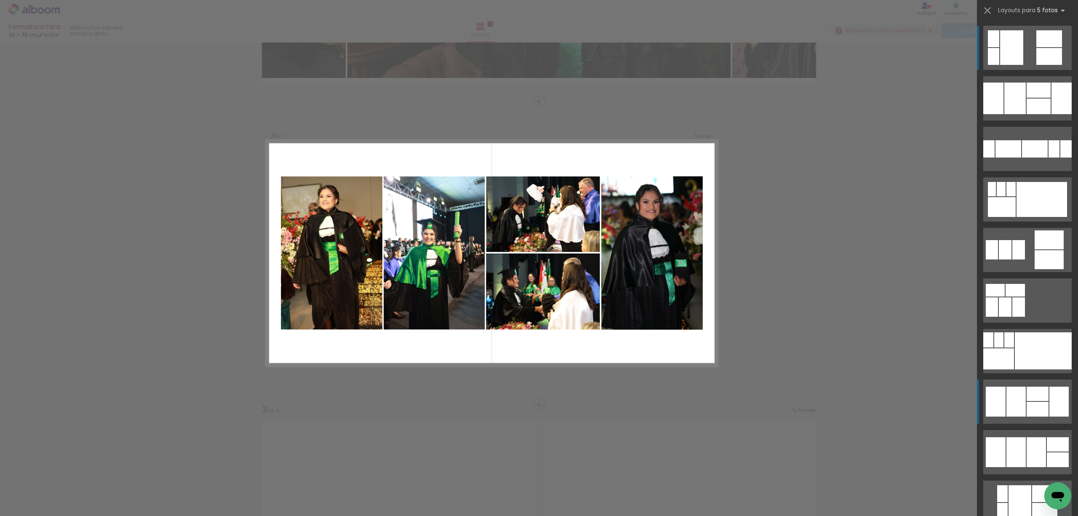
click at [1009, 403] on div at bounding box center [1015, 401] width 19 height 30
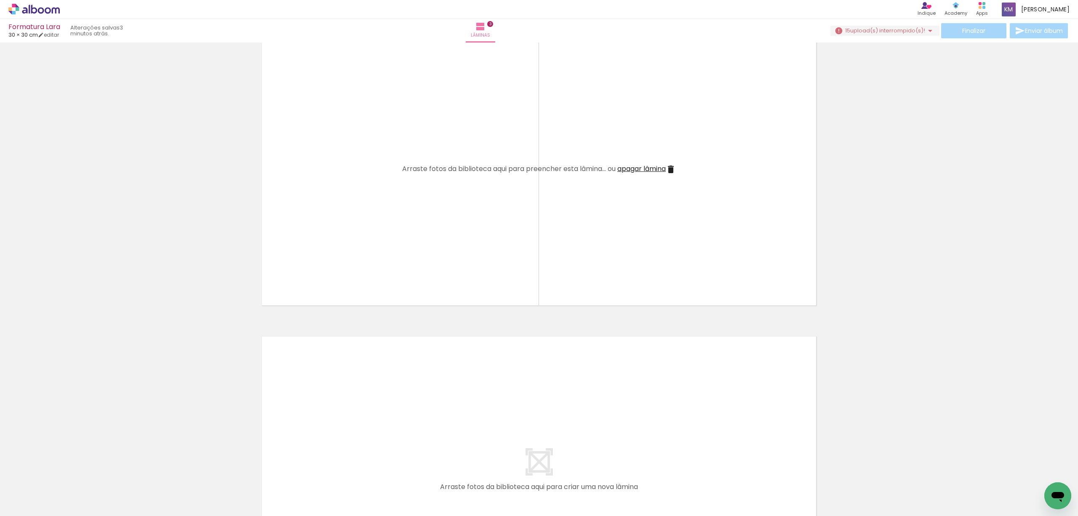
scroll to position [651, 0]
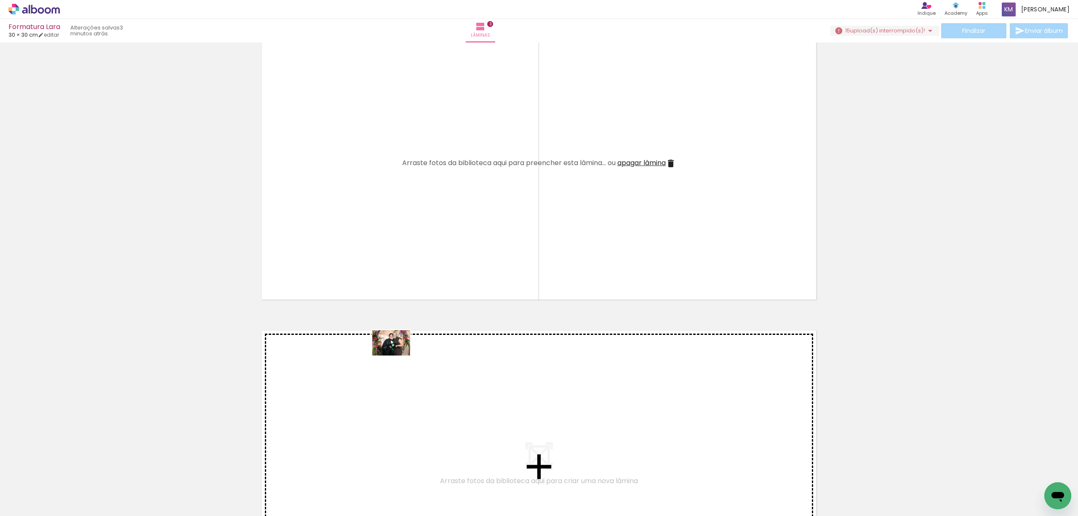
drag, startPoint x: 359, startPoint y: 489, endPoint x: 396, endPoint y: 340, distance: 153.4
click at [396, 340] on quentale-workspace at bounding box center [539, 258] width 1078 height 516
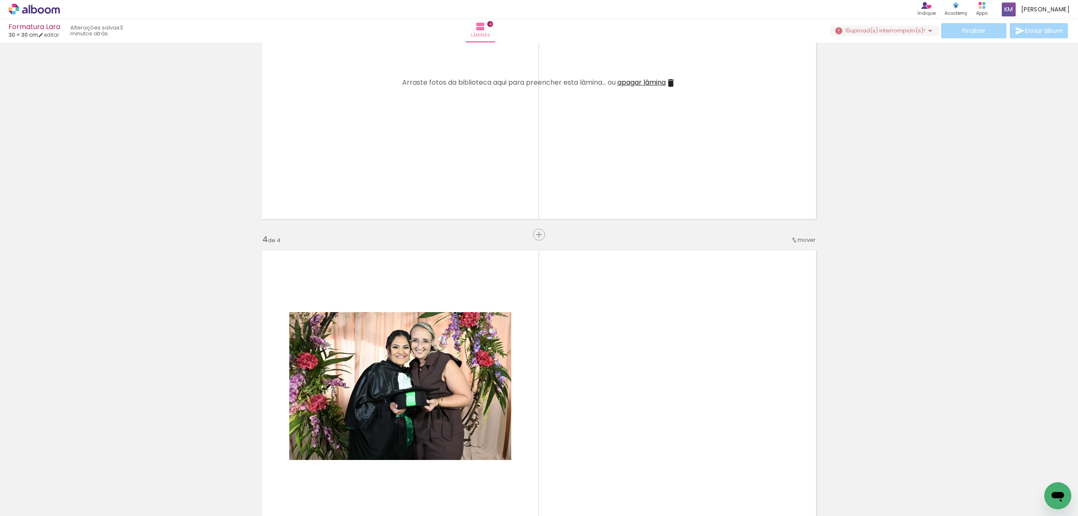
scroll to position [696, 0]
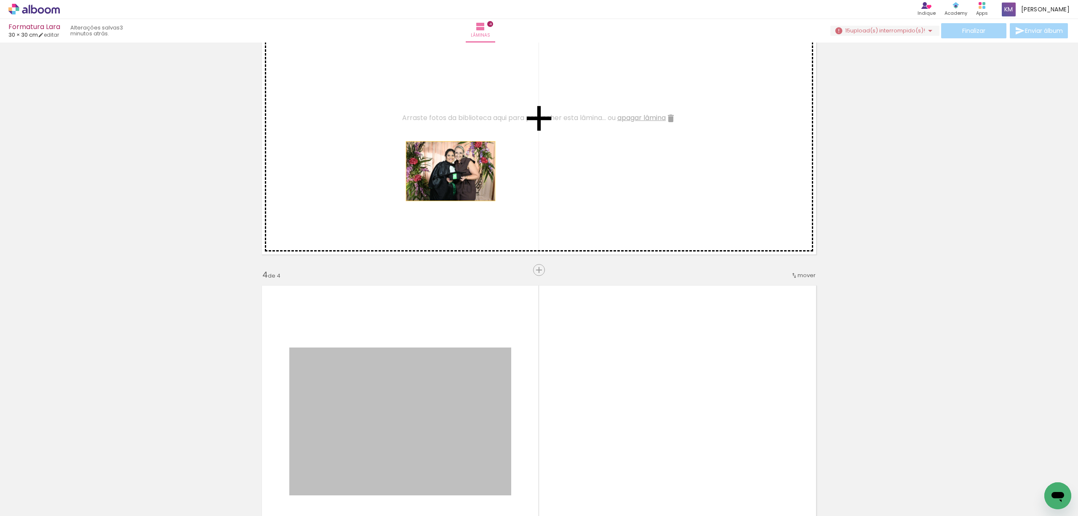
drag, startPoint x: 400, startPoint y: 411, endPoint x: 446, endPoint y: 171, distance: 244.4
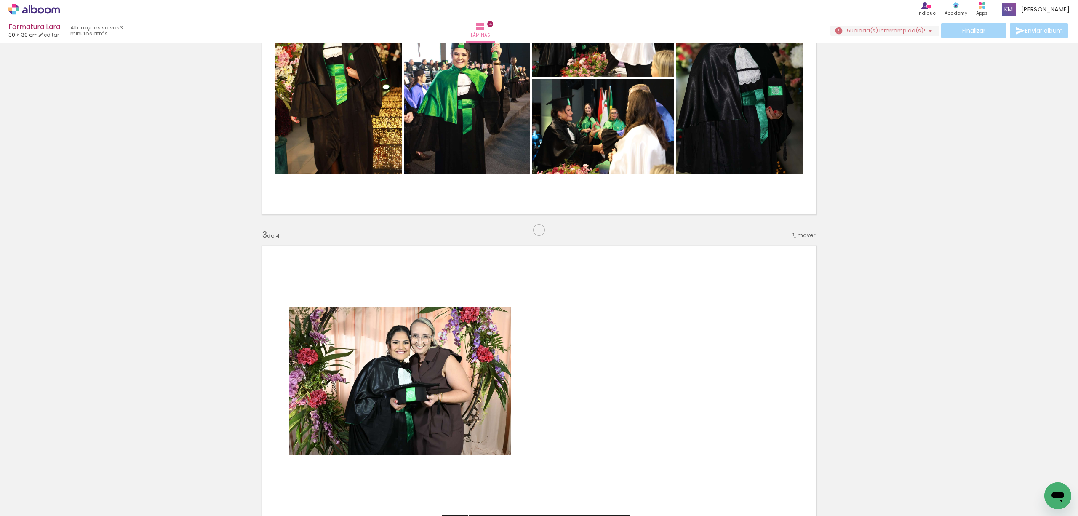
scroll to position [415, 0]
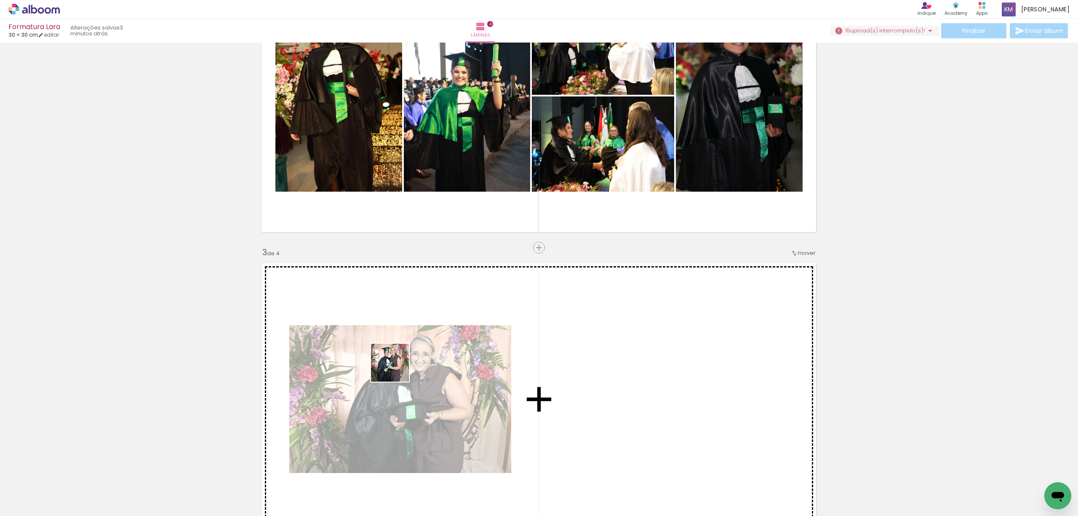
drag, startPoint x: 236, startPoint y: 434, endPoint x: 487, endPoint y: 343, distance: 267.3
click at [487, 343] on quentale-workspace at bounding box center [539, 258] width 1078 height 516
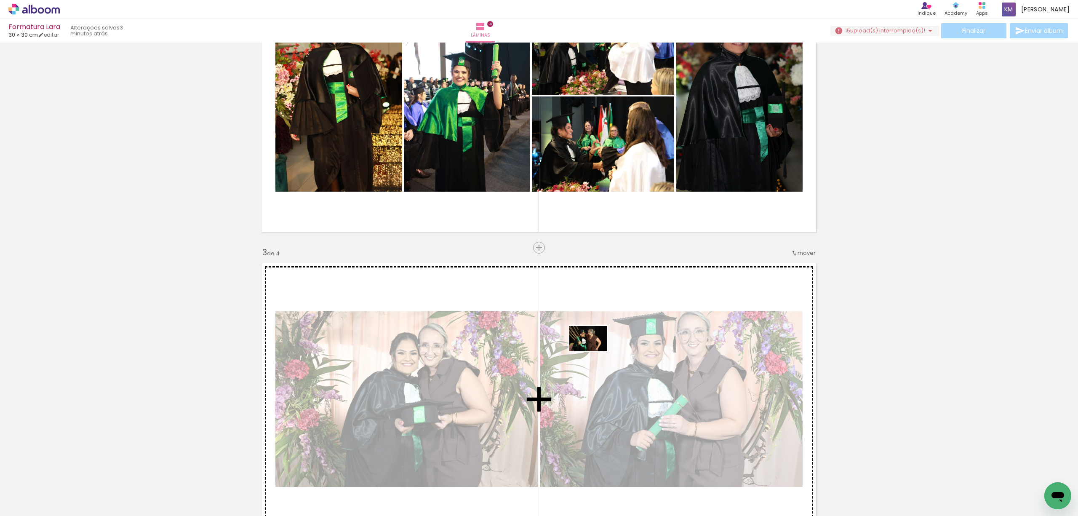
drag, startPoint x: 568, startPoint y: 488, endPoint x: 594, endPoint y: 351, distance: 139.8
click at [594, 351] on quentale-workspace at bounding box center [539, 258] width 1078 height 516
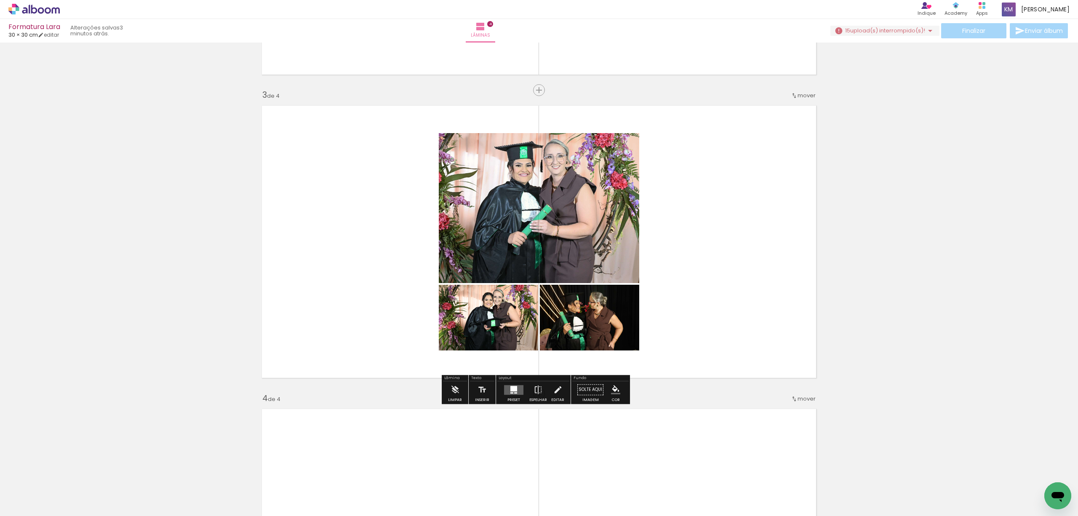
scroll to position [583, 0]
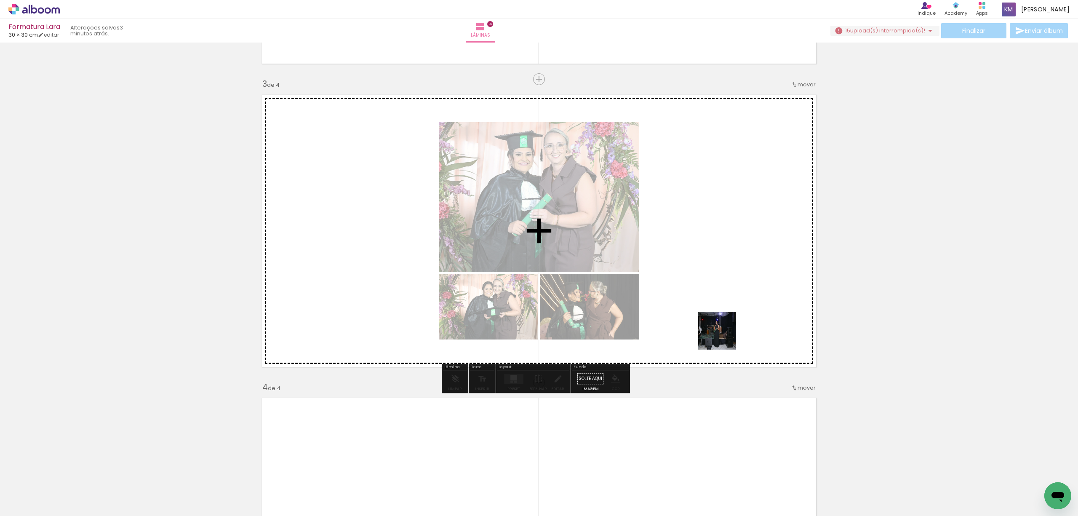
drag, startPoint x: 706, startPoint y: 493, endPoint x: 711, endPoint y: 312, distance: 181.5
click at [711, 311] on quentale-workspace at bounding box center [539, 258] width 1078 height 516
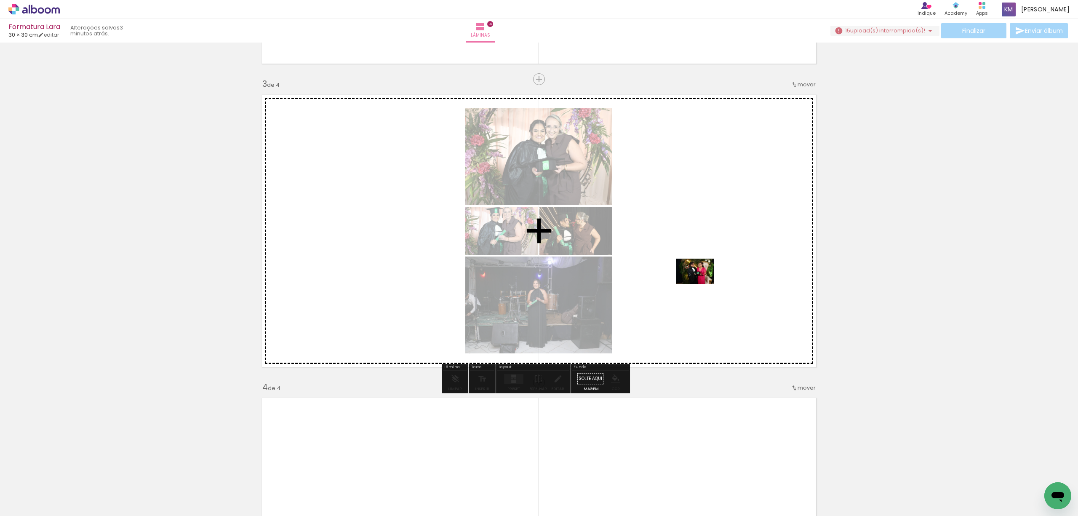
drag, startPoint x: 741, startPoint y: 481, endPoint x: 699, endPoint y: 278, distance: 206.8
click at [699, 278] on quentale-workspace at bounding box center [539, 258] width 1078 height 516
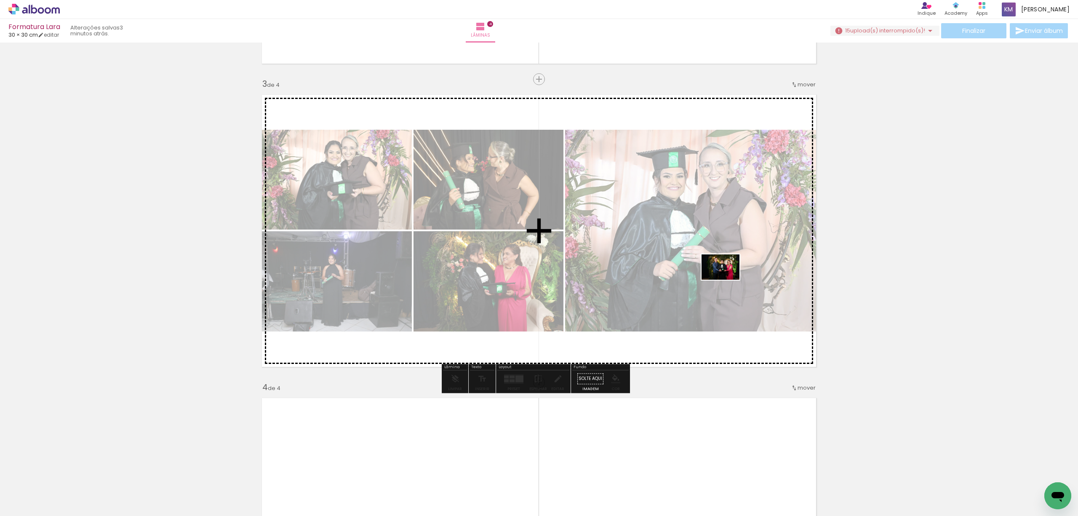
drag, startPoint x: 796, startPoint y: 487, endPoint x: 727, endPoint y: 279, distance: 218.3
click at [727, 279] on quentale-workspace at bounding box center [539, 258] width 1078 height 516
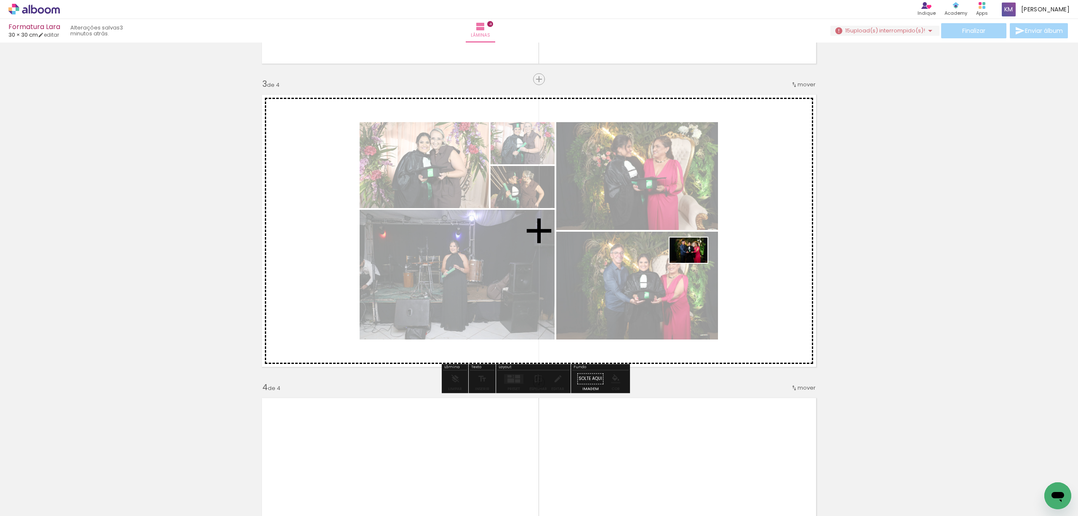
drag, startPoint x: 839, startPoint y: 476, endPoint x: 695, endPoint y: 263, distance: 258.0
click at [695, 263] on quentale-workspace at bounding box center [539, 258] width 1078 height 516
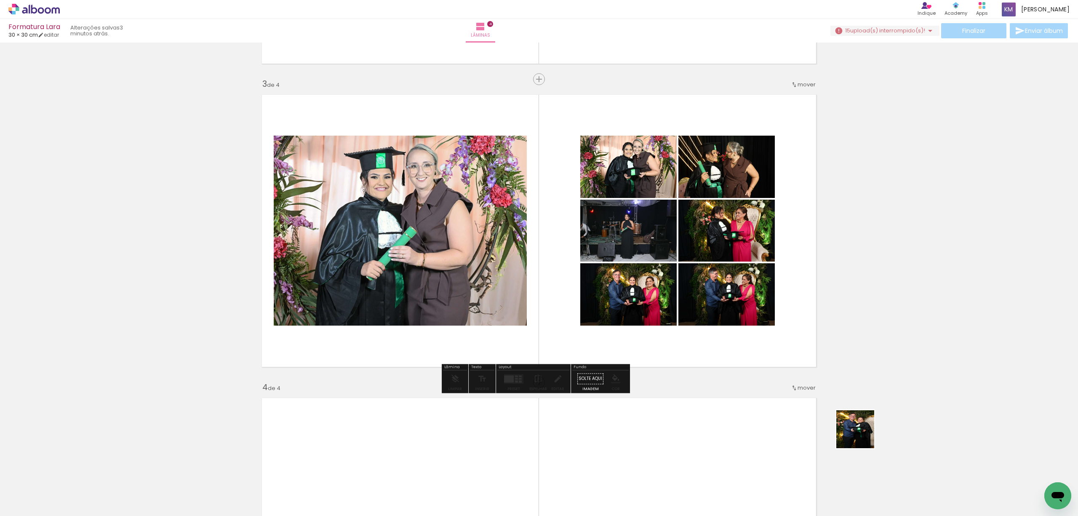
drag, startPoint x: 884, startPoint y: 487, endPoint x: 721, endPoint y: 277, distance: 265.8
click at [721, 277] on quentale-workspace at bounding box center [539, 258] width 1078 height 516
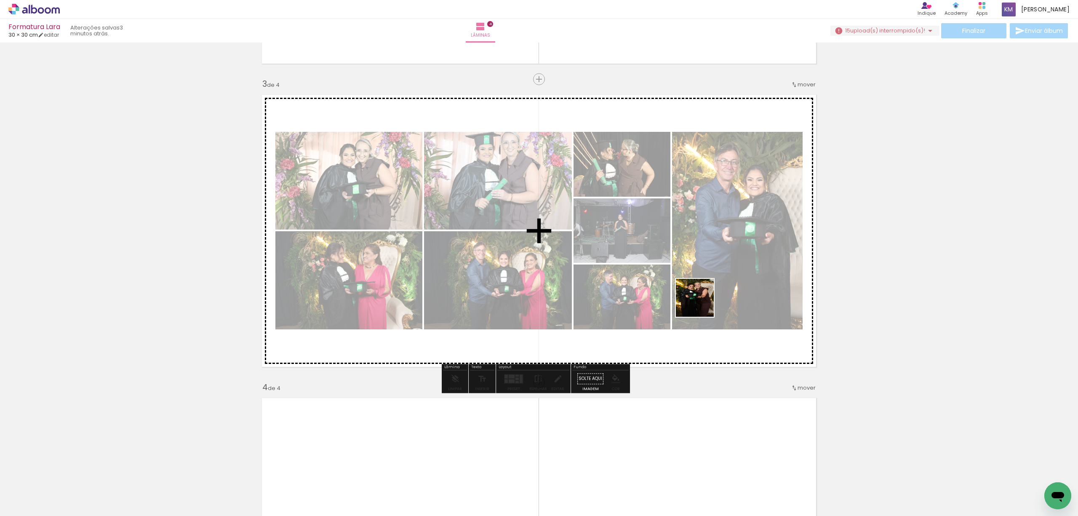
drag, startPoint x: 854, startPoint y: 402, endPoint x: 689, endPoint y: 291, distance: 198.8
click at [689, 291] on quentale-workspace at bounding box center [539, 258] width 1078 height 516
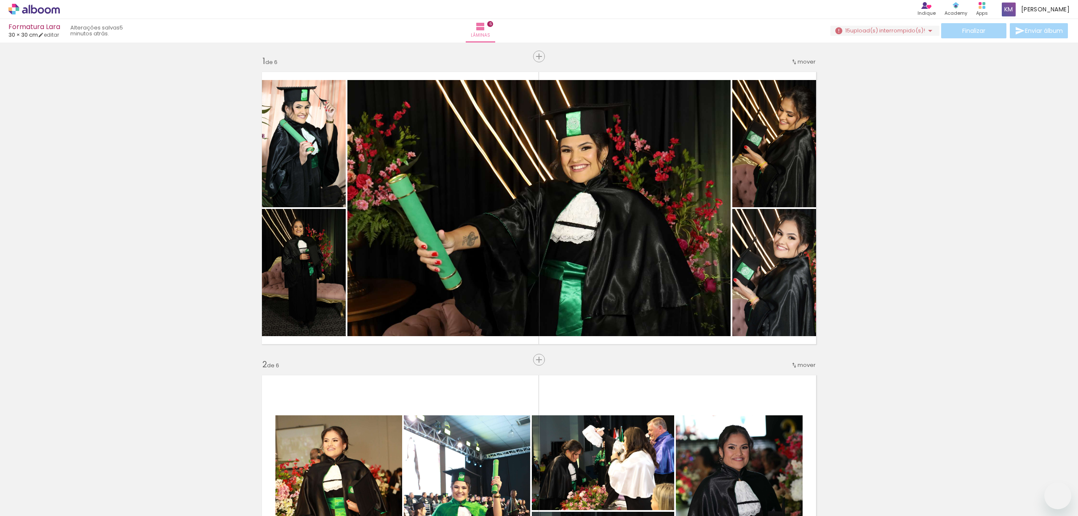
click at [0, 0] on slot at bounding box center [0, 0] width 0 height 0
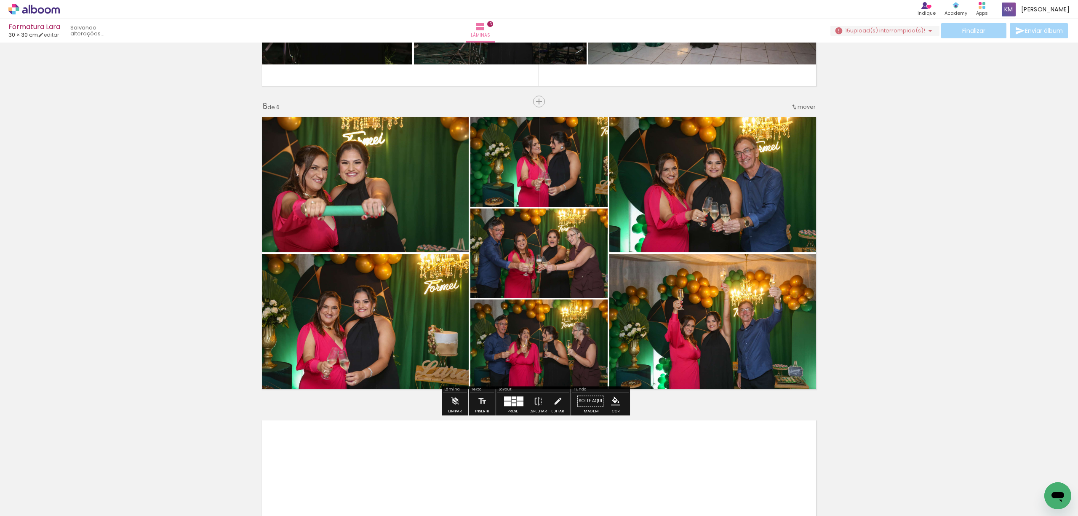
scroll to position [0, 1395]
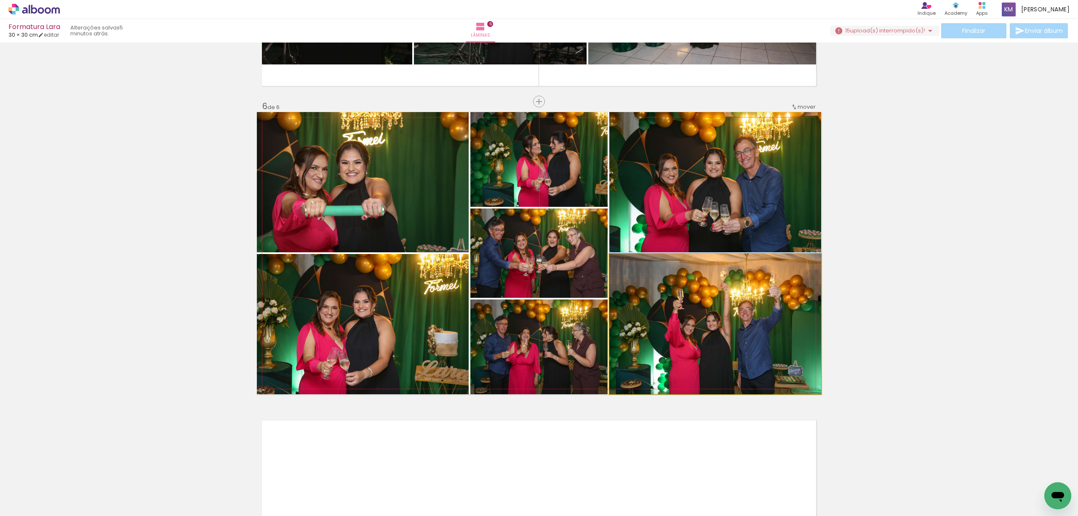
drag, startPoint x: 709, startPoint y: 322, endPoint x: 709, endPoint y: 282, distance: 39.6
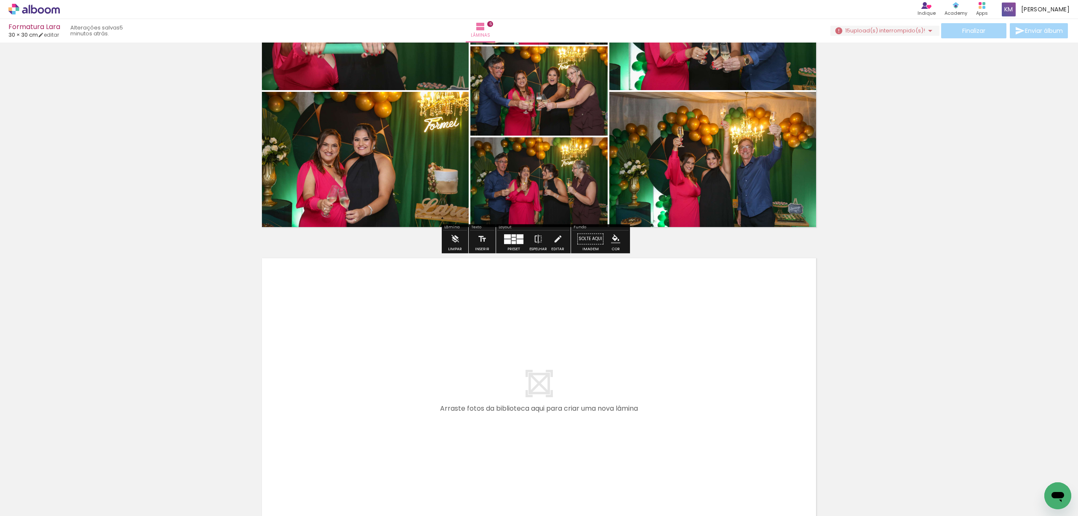
scroll to position [1695, 0]
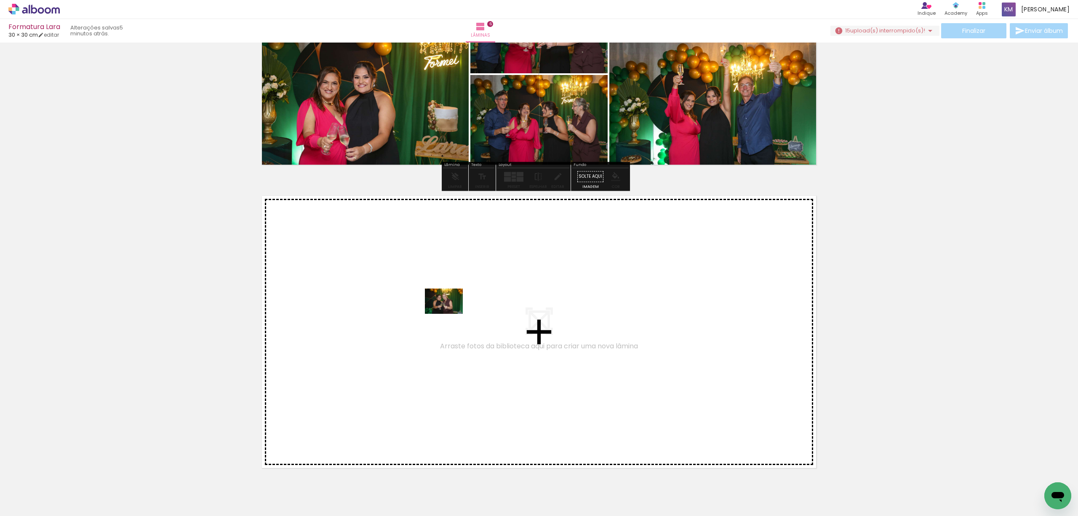
drag, startPoint x: 334, startPoint y: 488, endPoint x: 450, endPoint y: 314, distance: 209.6
click at [450, 314] on quentale-workspace at bounding box center [539, 258] width 1078 height 516
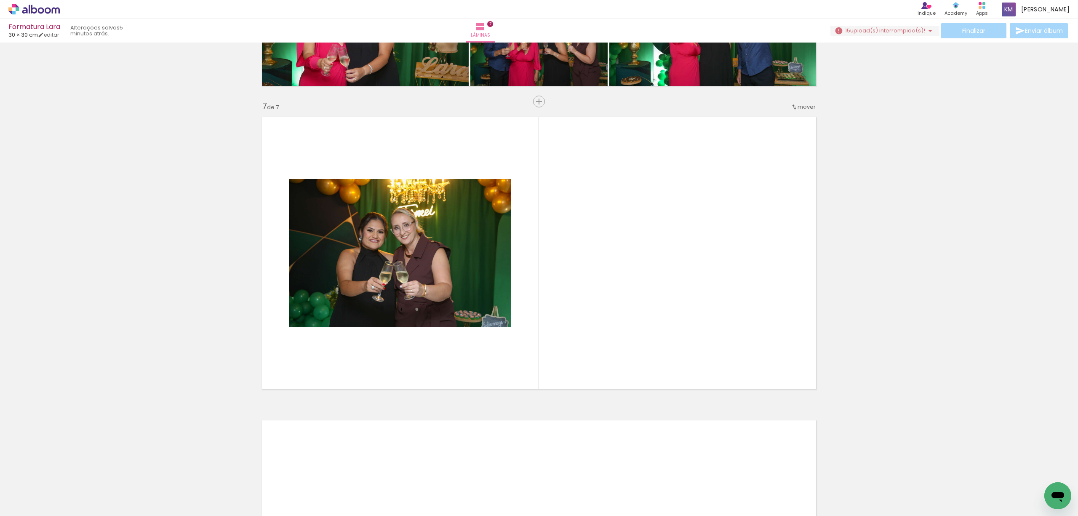
scroll to position [0, 904]
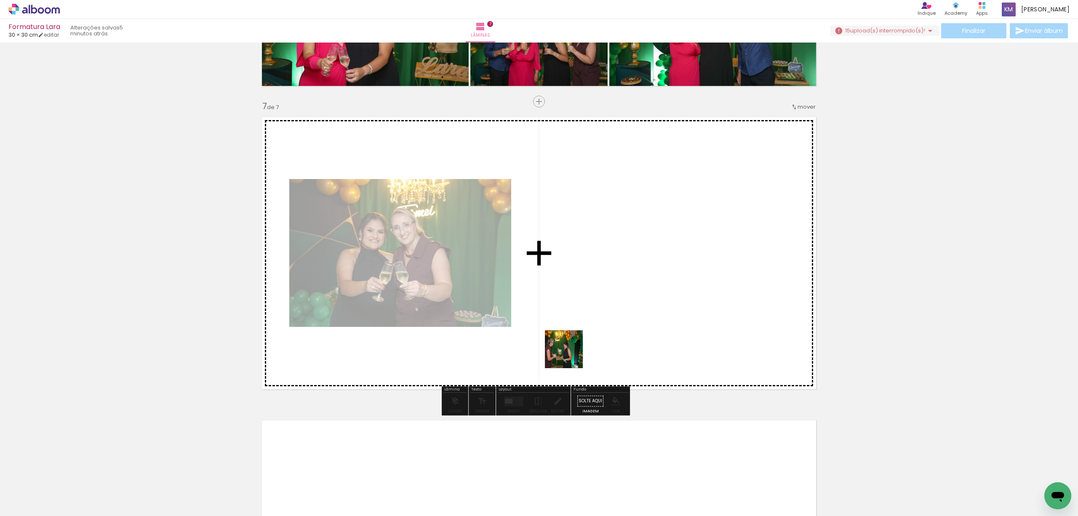
drag, startPoint x: 497, startPoint y: 492, endPoint x: 590, endPoint y: 317, distance: 198.1
click at [590, 317] on quentale-workspace at bounding box center [539, 258] width 1078 height 516
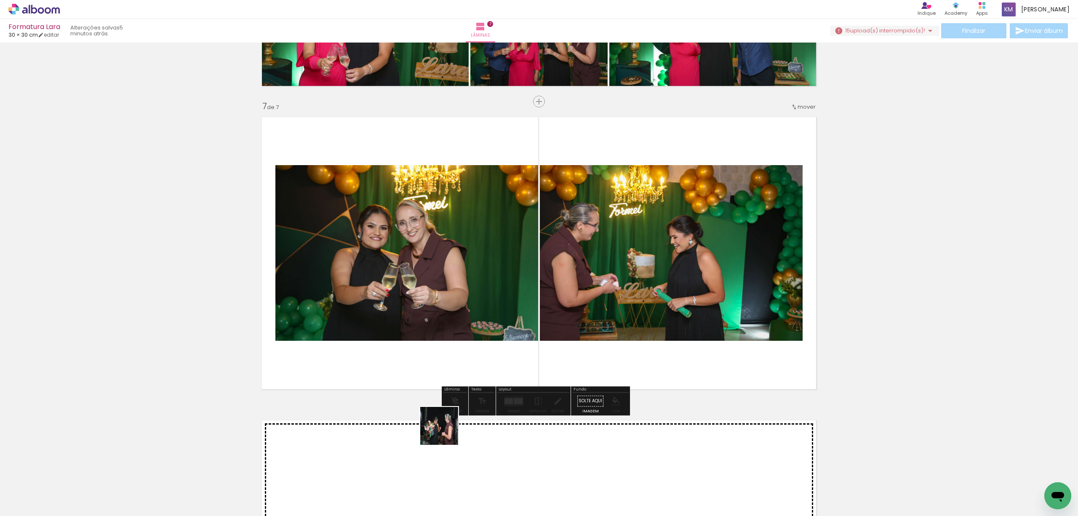
drag, startPoint x: 430, startPoint y: 459, endPoint x: 413, endPoint y: 413, distance: 49.4
click at [520, 300] on quentale-workspace at bounding box center [539, 258] width 1078 height 516
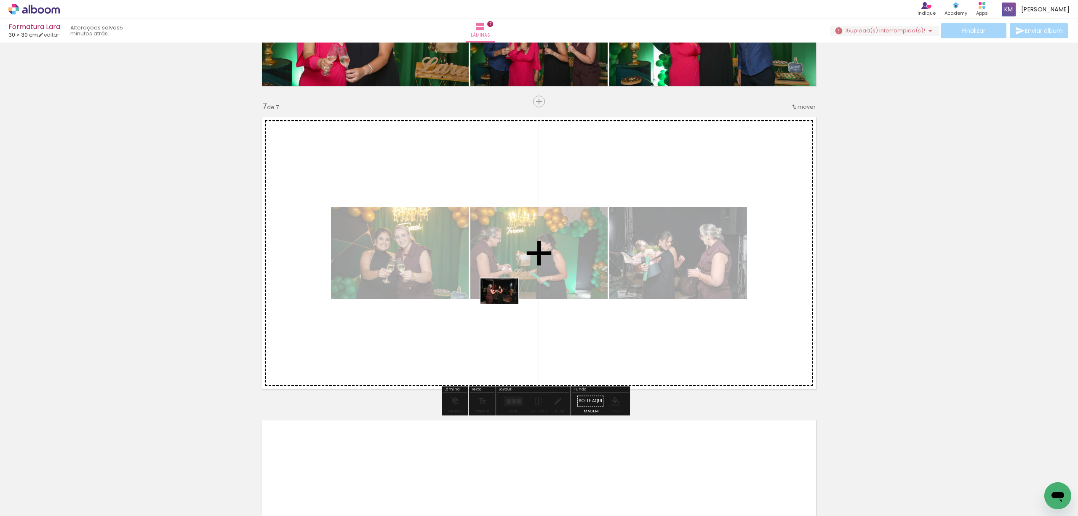
drag, startPoint x: 357, startPoint y: 490, endPoint x: 506, endPoint y: 303, distance: 238.2
click at [506, 303] on quentale-workspace at bounding box center [539, 258] width 1078 height 516
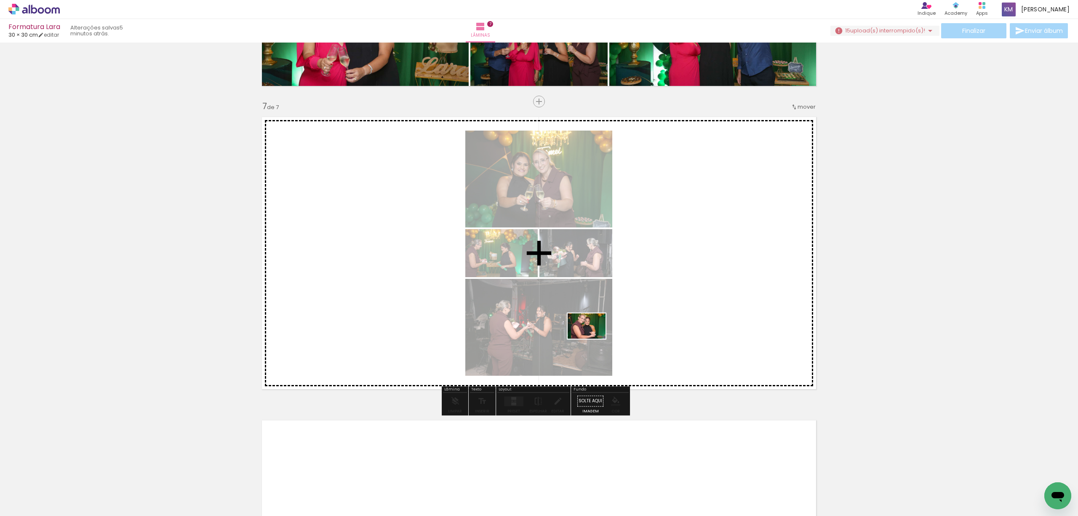
drag, startPoint x: 549, startPoint y: 484, endPoint x: 598, endPoint y: 325, distance: 165.9
click at [595, 324] on quentale-workspace at bounding box center [539, 258] width 1078 height 516
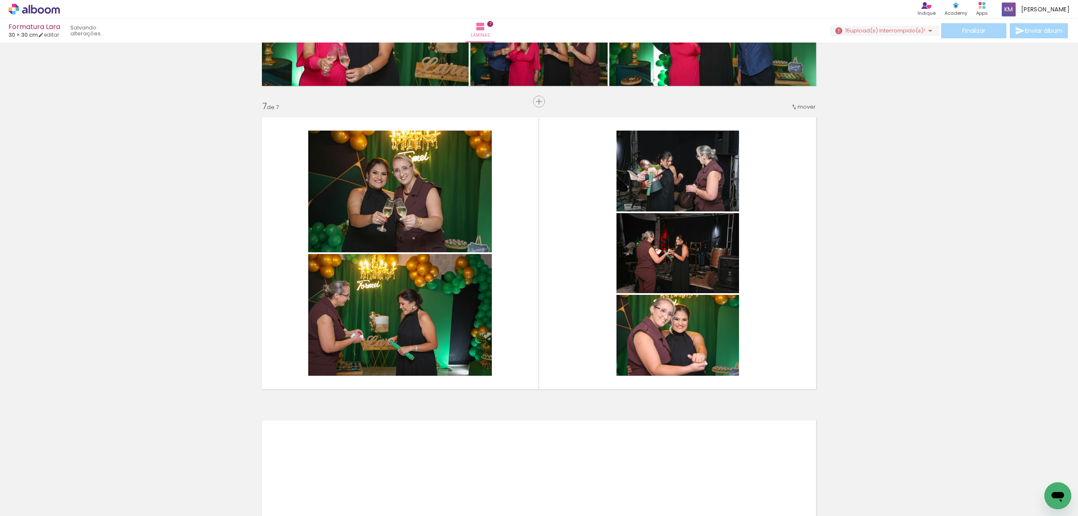
scroll to position [0, 3508]
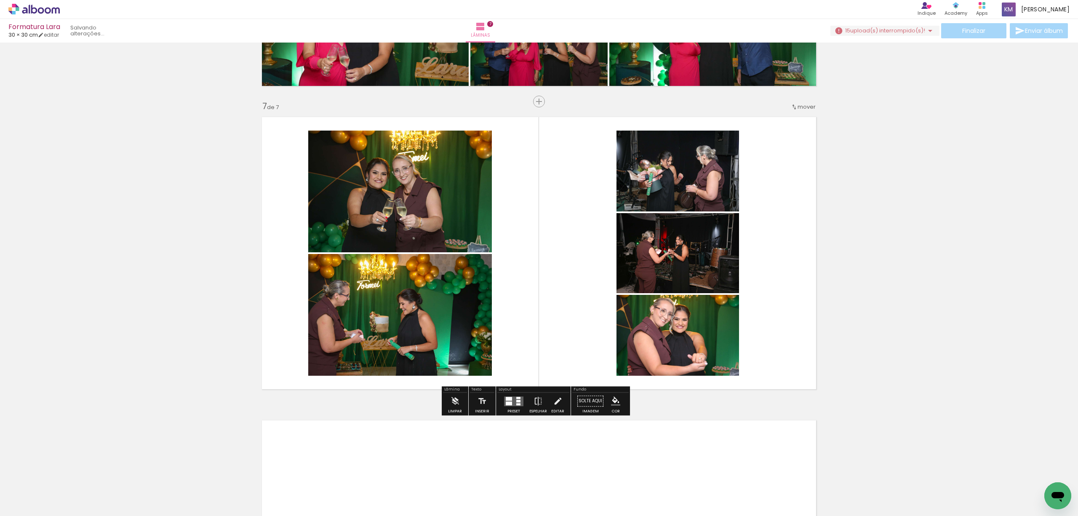
drag, startPoint x: 519, startPoint y: 398, endPoint x: 527, endPoint y: 406, distance: 11.3
click at [519, 398] on quentale-layouter at bounding box center [513, 401] width 19 height 10
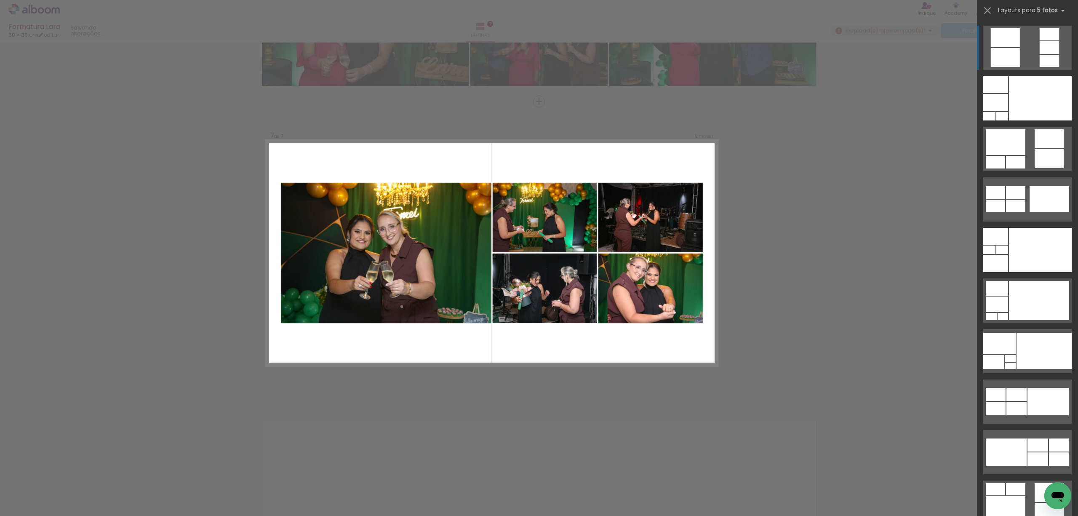
scroll to position [112, 0]
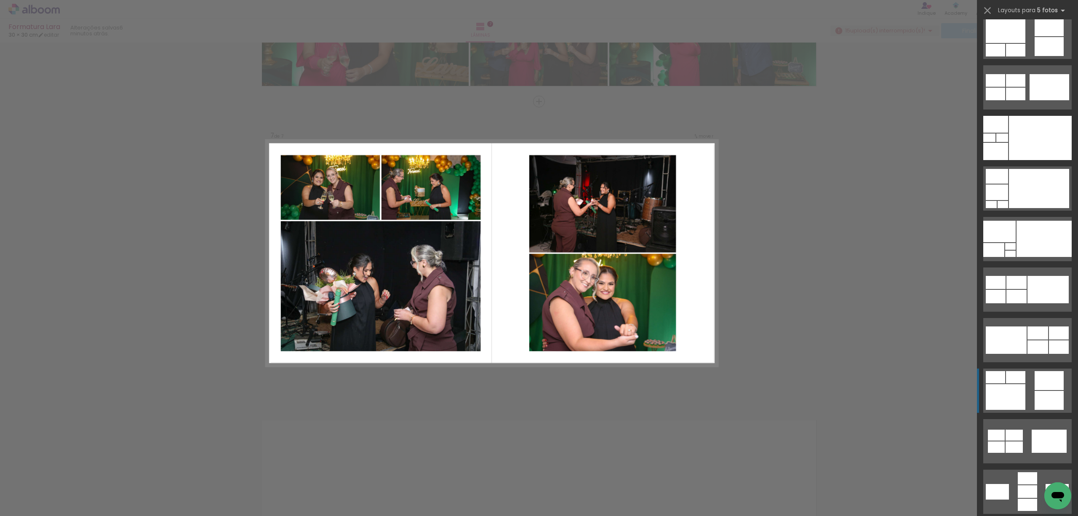
click at [1019, 389] on div at bounding box center [1005, 397] width 40 height 26
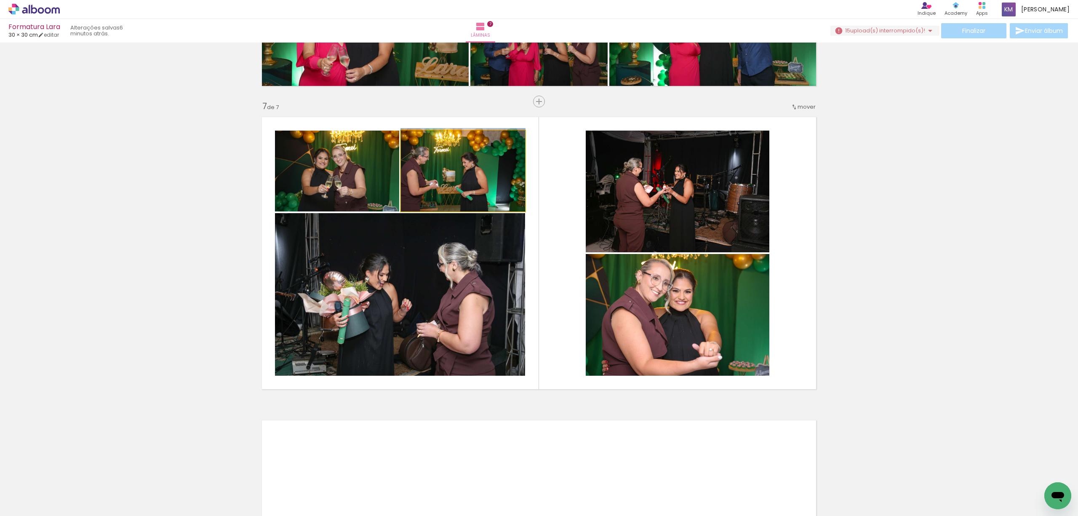
drag, startPoint x: 476, startPoint y: 189, endPoint x: 487, endPoint y: 189, distance: 11.4
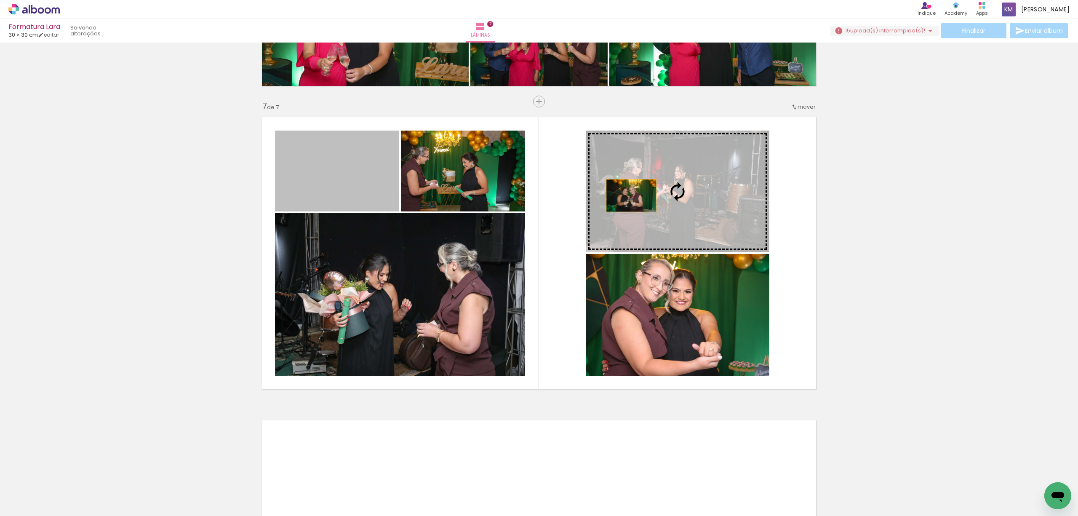
drag, startPoint x: 349, startPoint y: 185, endPoint x: 627, endPoint y: 195, distance: 278.0
click at [0, 0] on slot at bounding box center [0, 0] width 0 height 0
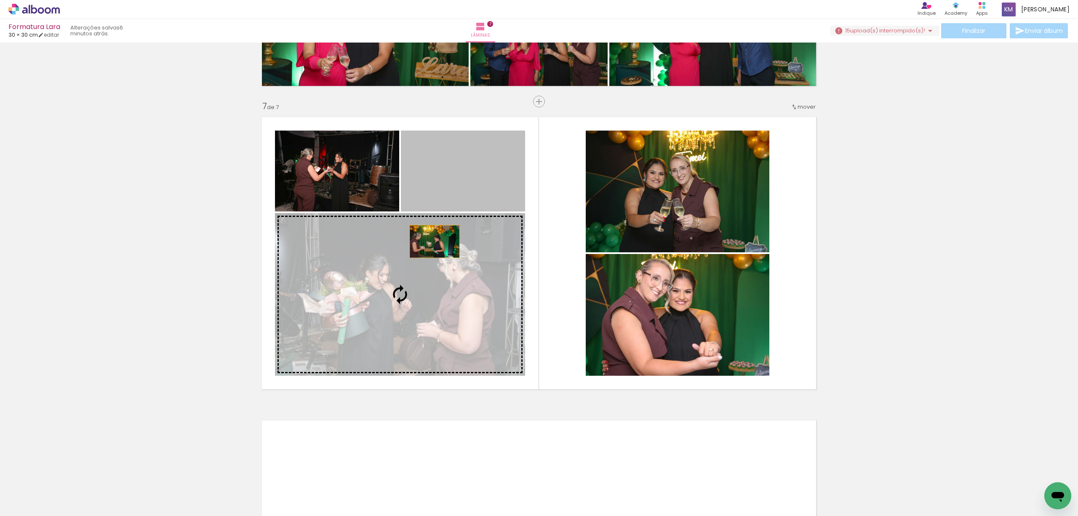
drag, startPoint x: 443, startPoint y: 196, endPoint x: 423, endPoint y: 258, distance: 65.5
click at [0, 0] on slot at bounding box center [0, 0] width 0 height 0
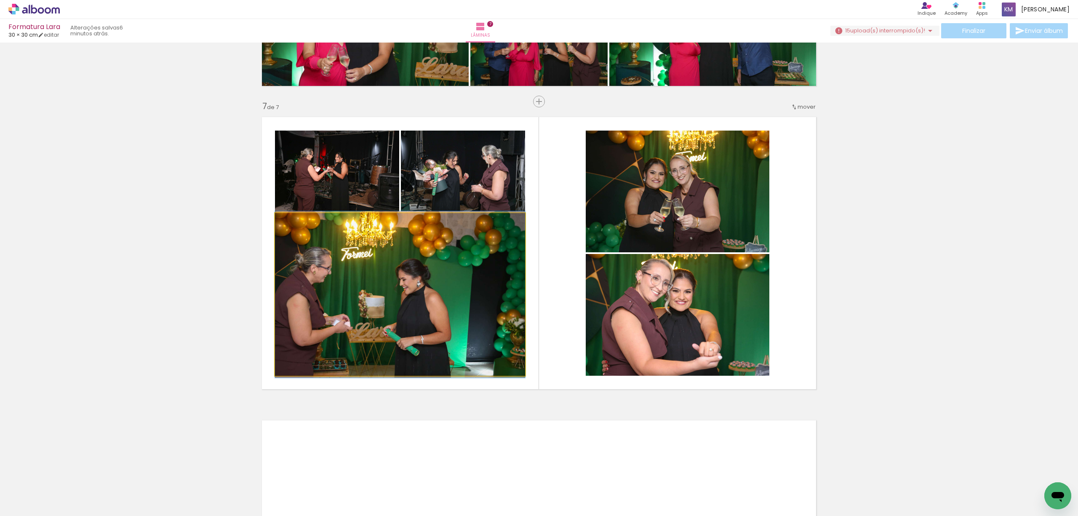
click at [425, 256] on quentale-photo at bounding box center [400, 294] width 250 height 162
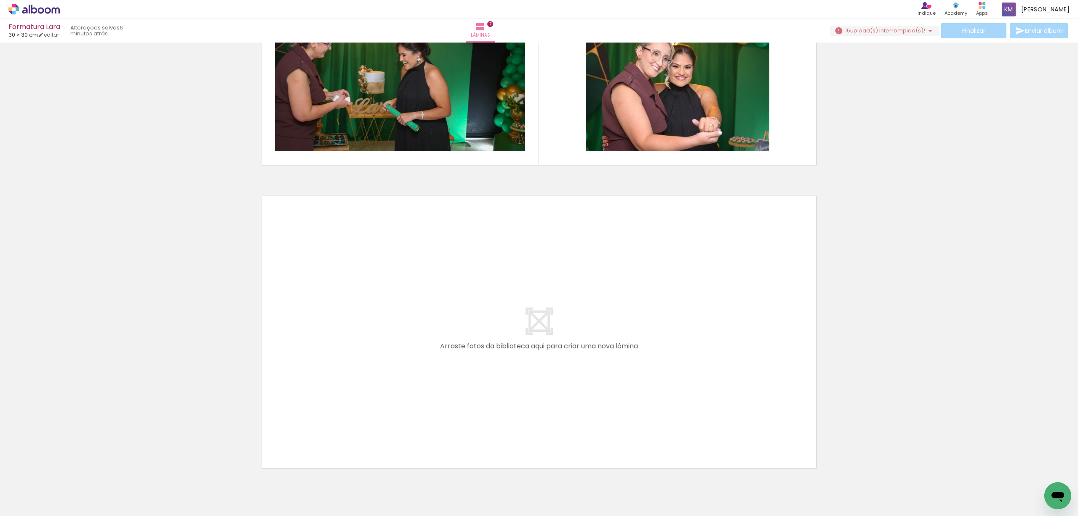
scroll to position [0, 3569]
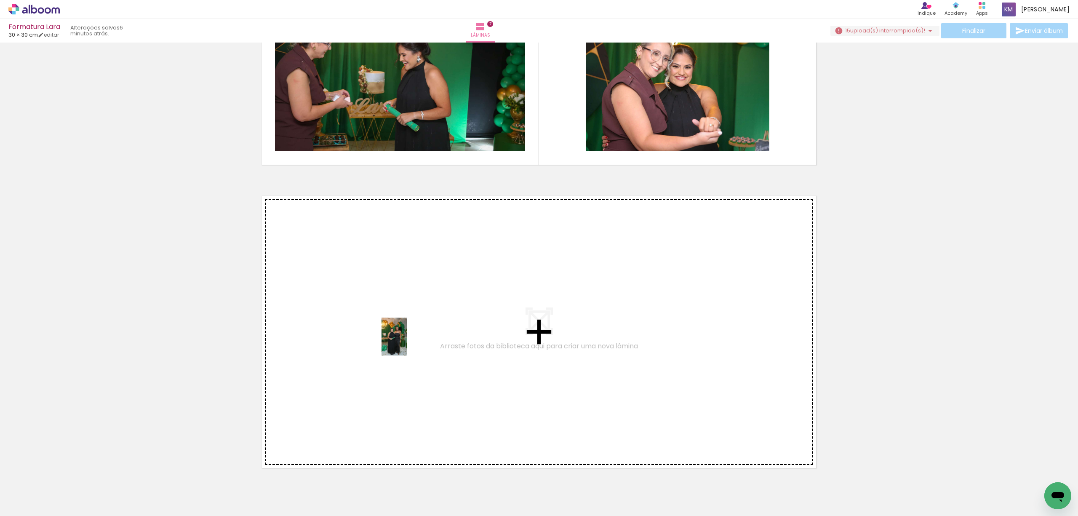
drag, startPoint x: 436, startPoint y: 486, endPoint x: 407, endPoint y: 343, distance: 146.1
click at [407, 343] on quentale-workspace at bounding box center [539, 258] width 1078 height 516
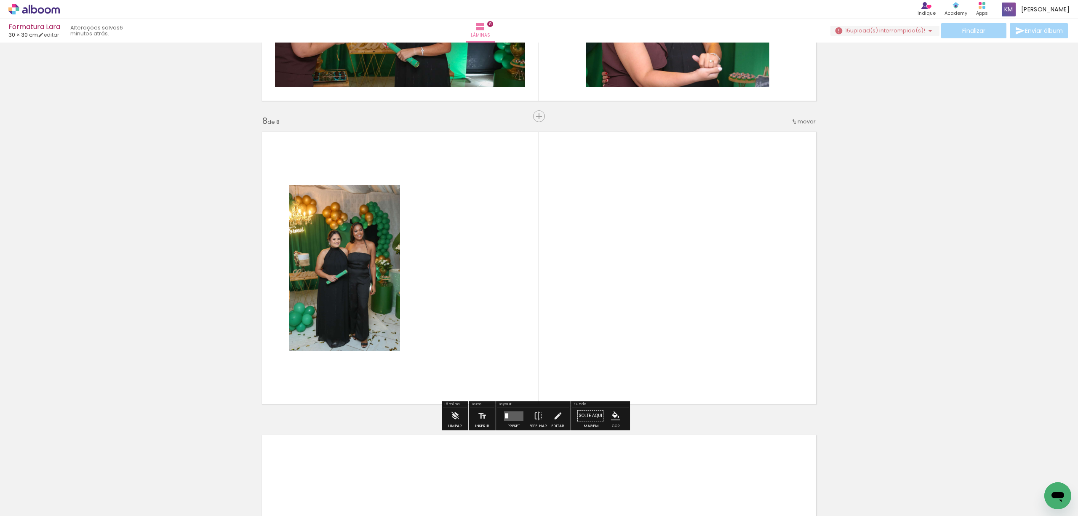
scroll to position [2076, 0]
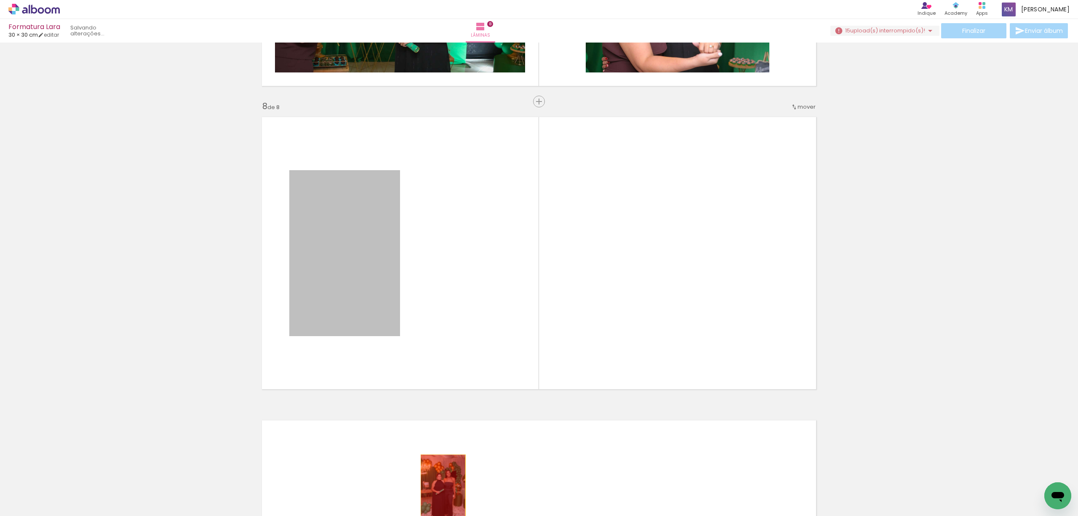
drag, startPoint x: 436, startPoint y: 475, endPoint x: 439, endPoint y: 488, distance: 13.9
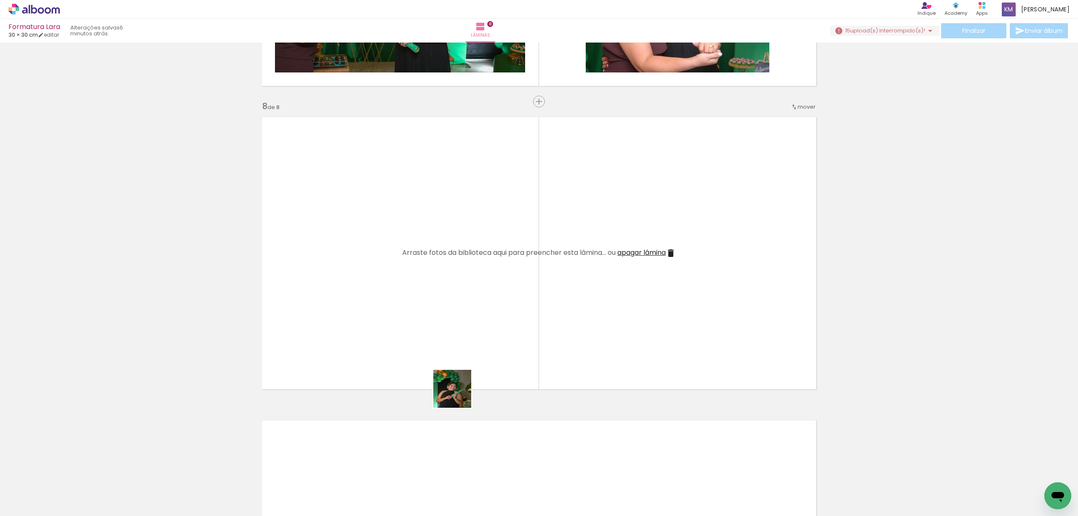
drag, startPoint x: 458, startPoint y: 395, endPoint x: 431, endPoint y: 336, distance: 65.0
click at [424, 306] on quentale-workspace at bounding box center [539, 258] width 1078 height 516
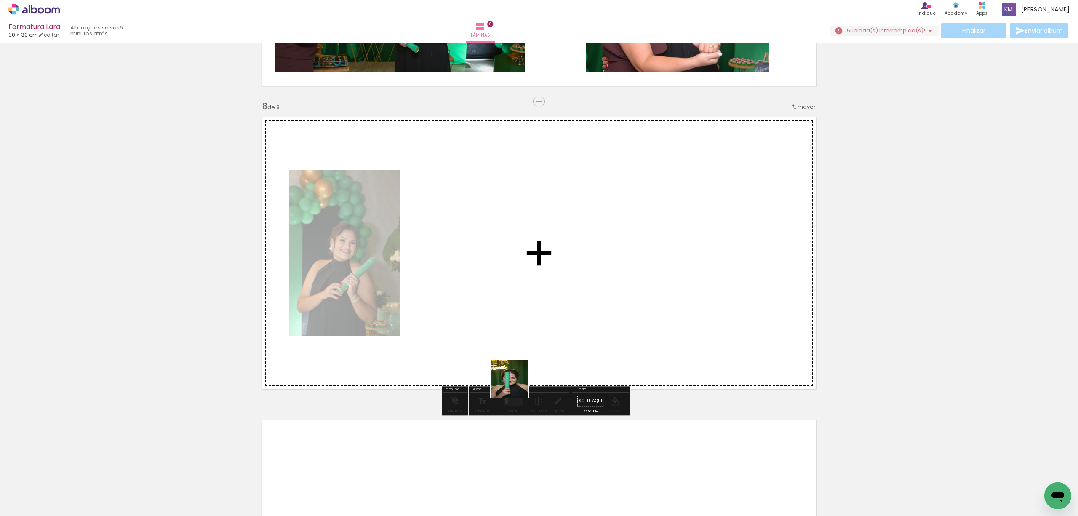
drag, startPoint x: 530, startPoint y: 490, endPoint x: 484, endPoint y: 280, distance: 215.1
click at [484, 280] on quentale-workspace at bounding box center [539, 258] width 1078 height 516
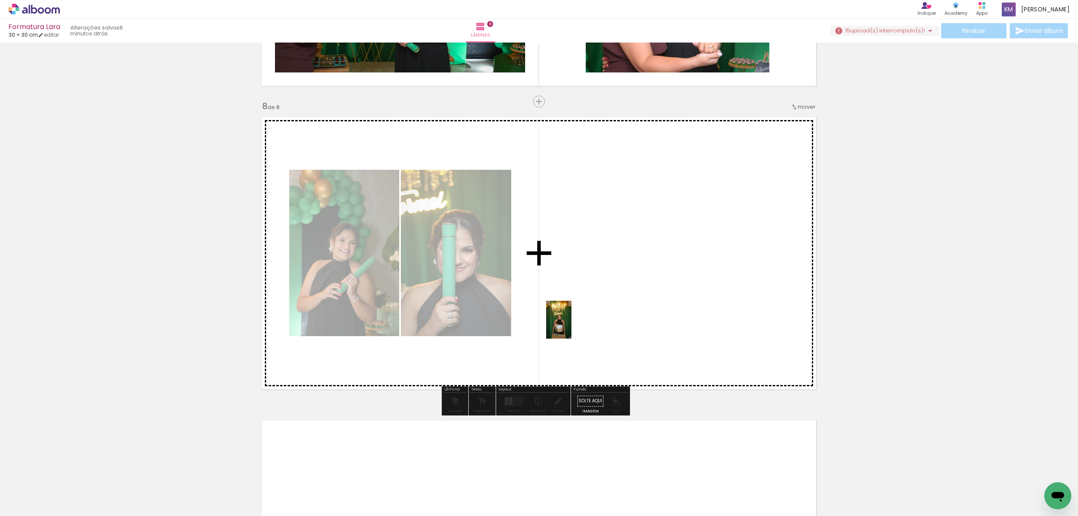
drag, startPoint x: 588, startPoint y: 500, endPoint x: 572, endPoint y: 329, distance: 172.1
click at [570, 318] on quentale-workspace at bounding box center [539, 258] width 1078 height 516
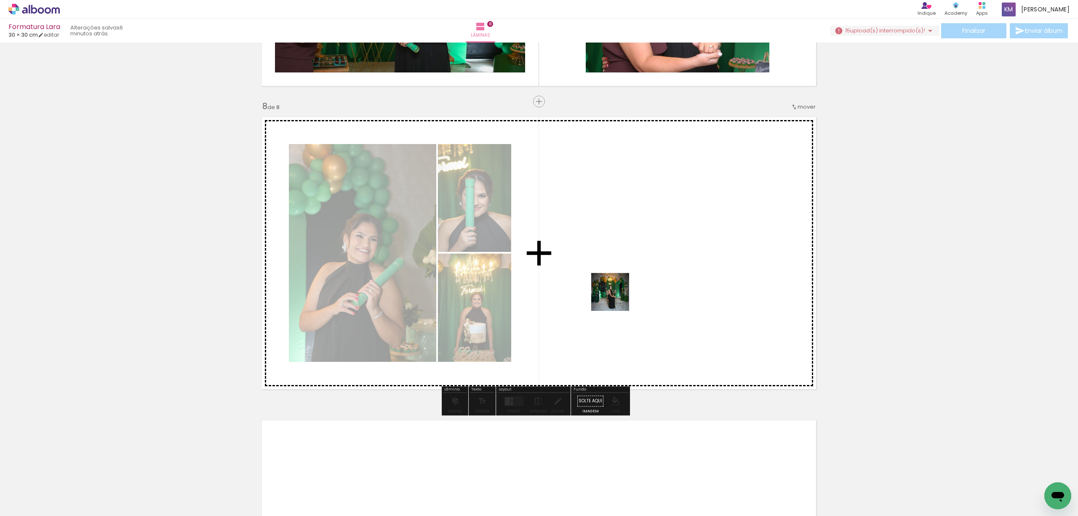
drag, startPoint x: 630, startPoint y: 482, endPoint x: 671, endPoint y: 455, distance: 49.4
click at [615, 292] on quentale-workspace at bounding box center [539, 258] width 1078 height 516
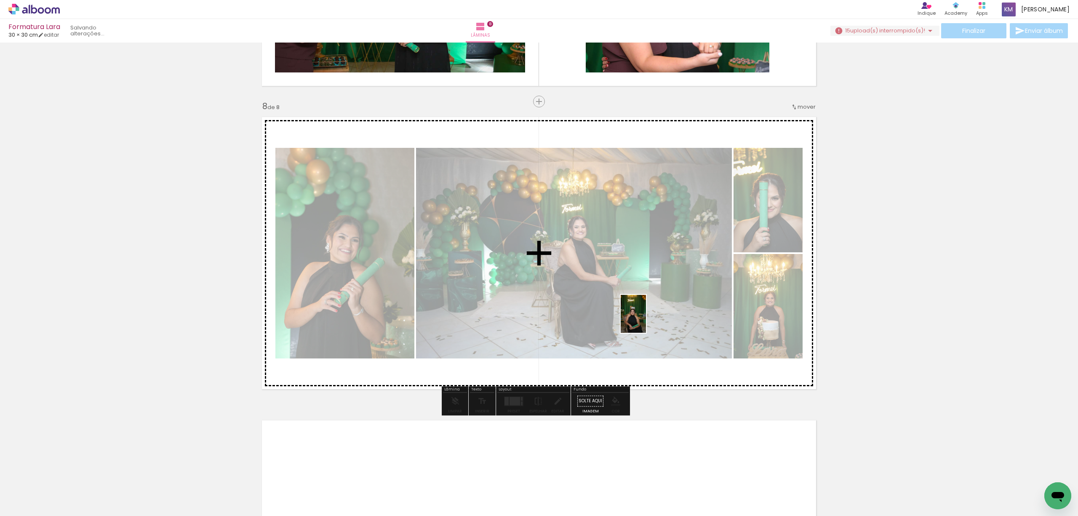
drag, startPoint x: 677, startPoint y: 480, endPoint x: 645, endPoint y: 315, distance: 168.1
click at [645, 315] on quentale-workspace at bounding box center [539, 258] width 1078 height 516
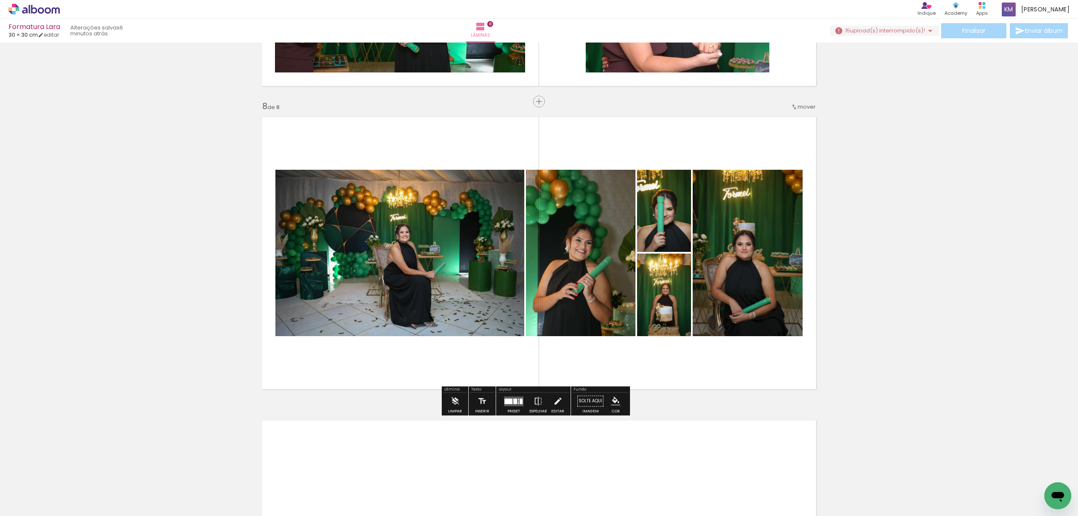
click at [507, 402] on div at bounding box center [508, 400] width 8 height 5
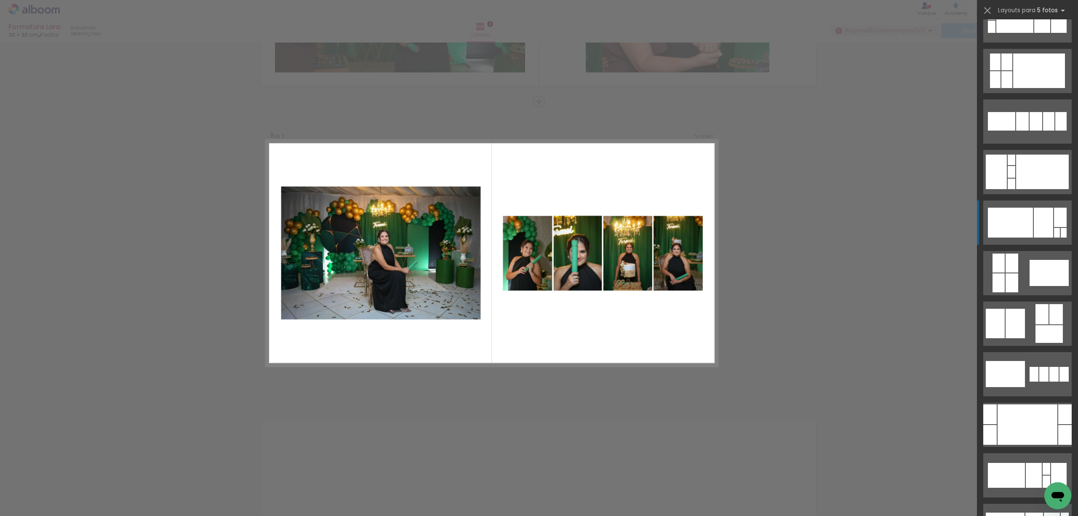
scroll to position [280, 0]
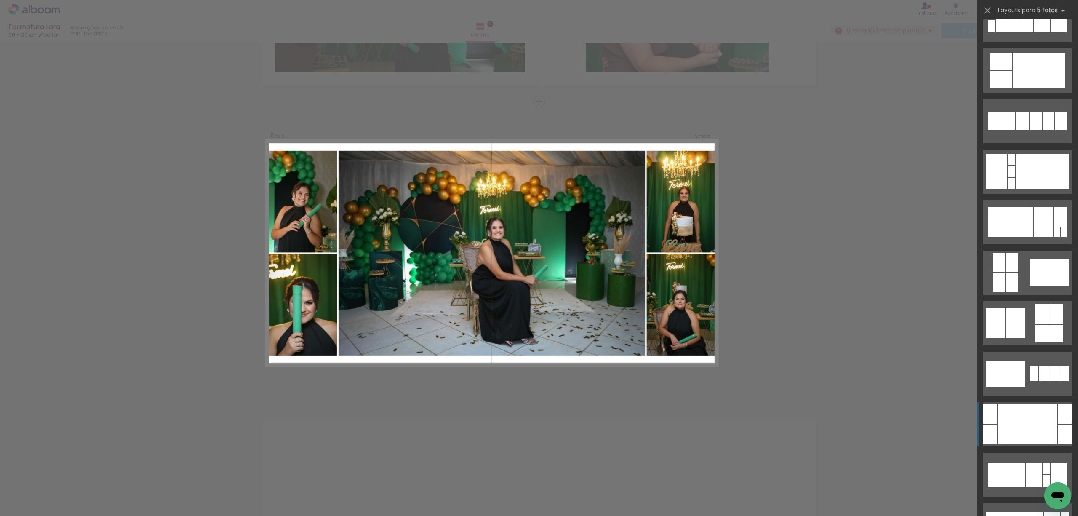
click at [1027, 421] on div at bounding box center [1027, 424] width 60 height 40
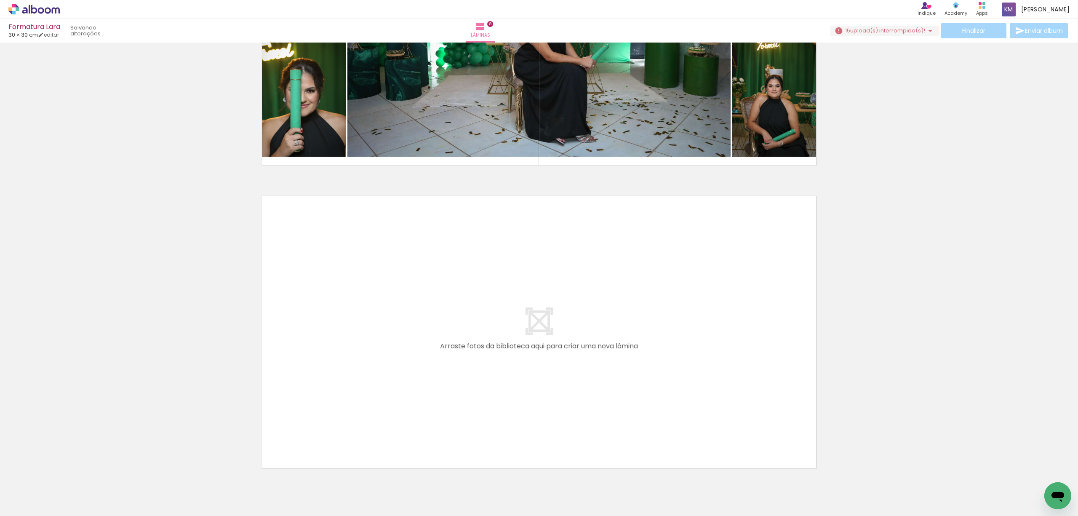
scroll to position [0, 3799]
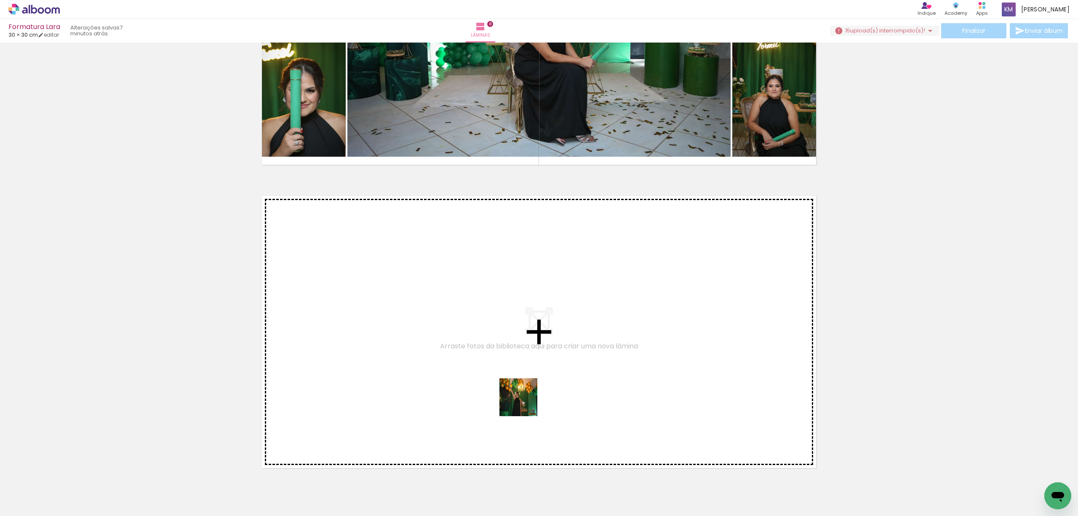
drag, startPoint x: 495, startPoint y: 486, endPoint x: 535, endPoint y: 352, distance: 139.1
click at [535, 352] on quentale-workspace at bounding box center [539, 258] width 1078 height 516
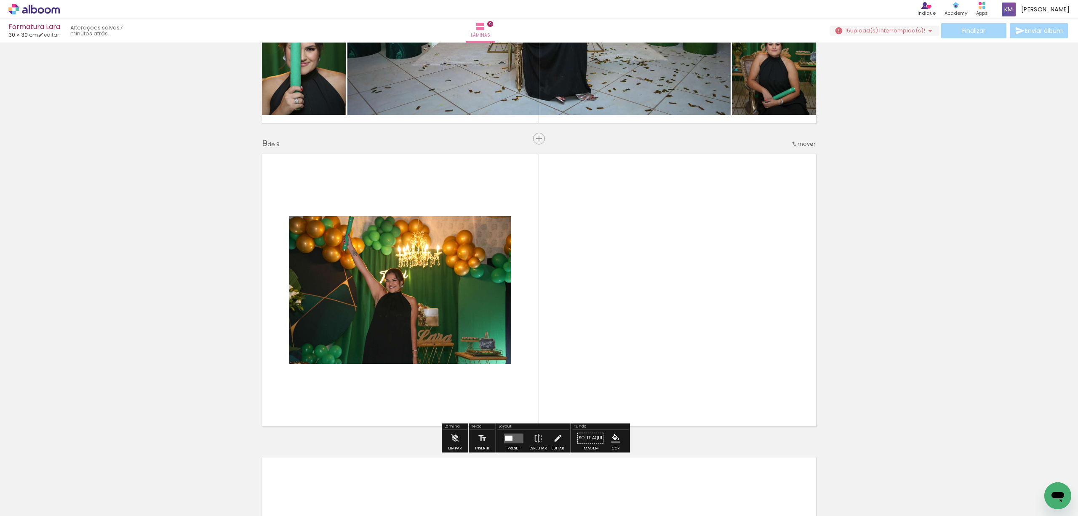
scroll to position [2380, 0]
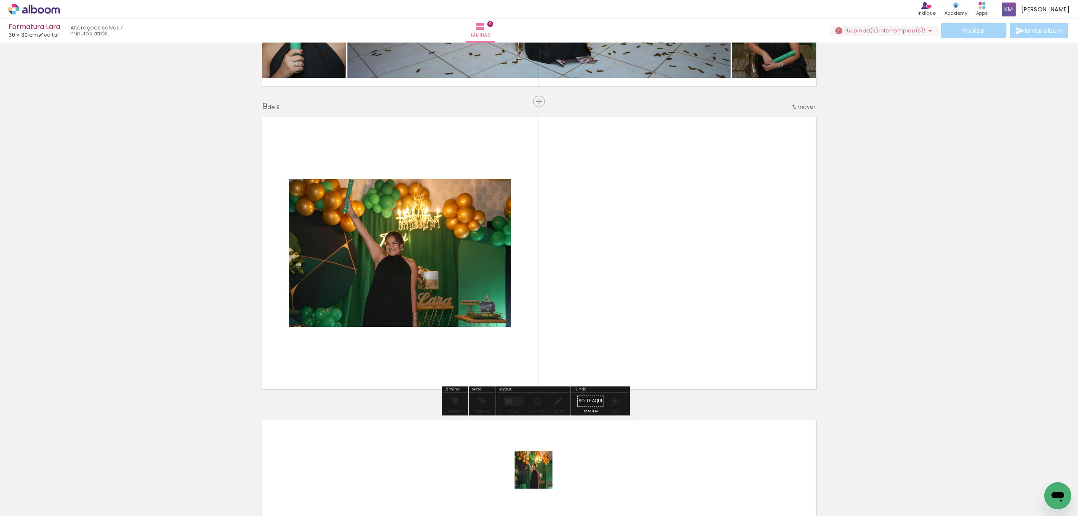
drag, startPoint x: 536, startPoint y: 487, endPoint x: 575, endPoint y: 395, distance: 99.4
click at [568, 286] on quentale-workspace at bounding box center [539, 258] width 1078 height 516
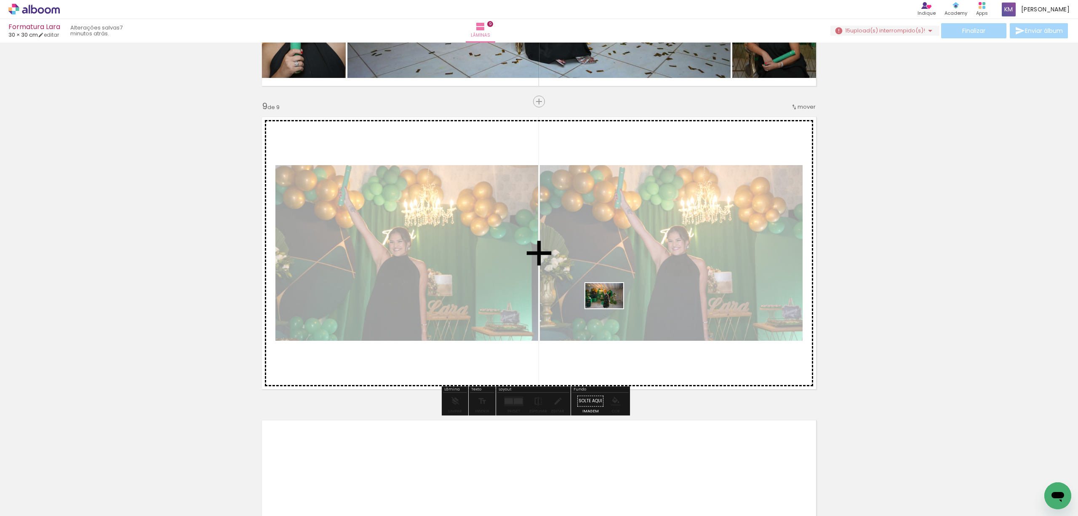
drag, startPoint x: 578, startPoint y: 499, endPoint x: 626, endPoint y: 429, distance: 83.9
click at [610, 290] on quentale-workspace at bounding box center [539, 258] width 1078 height 516
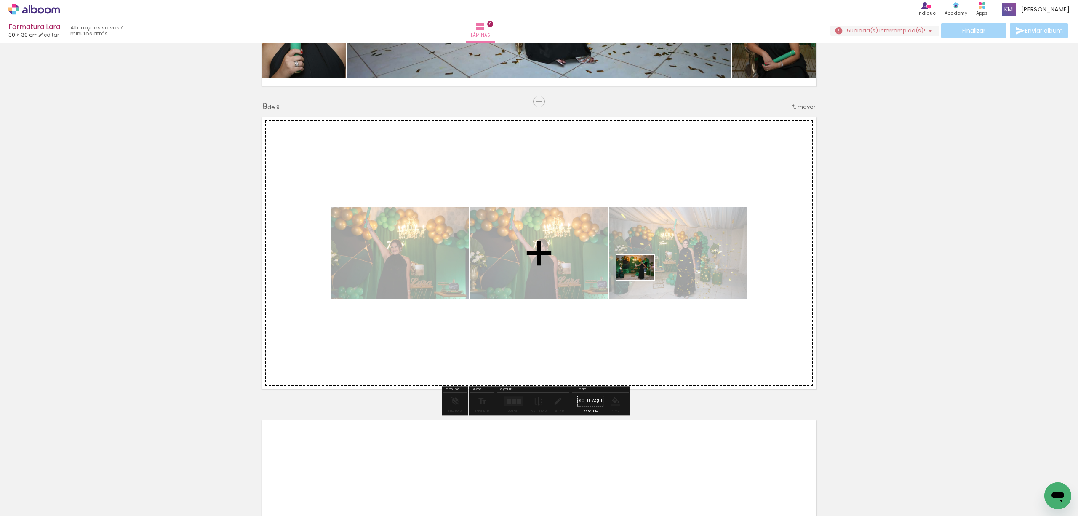
drag, startPoint x: 622, startPoint y: 488, endPoint x: 634, endPoint y: 265, distance: 223.4
click at [634, 265] on quentale-workspace at bounding box center [539, 258] width 1078 height 516
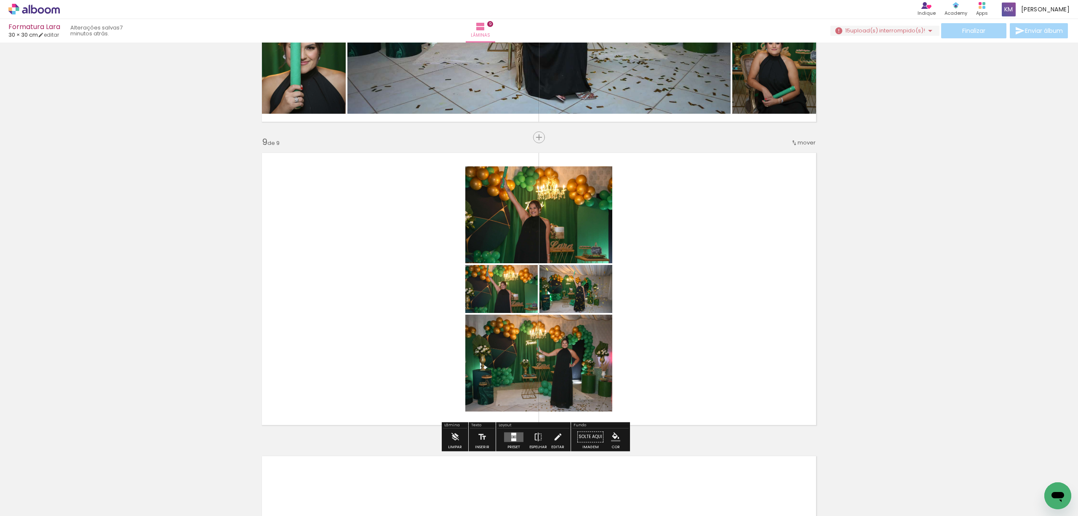
scroll to position [2324, 0]
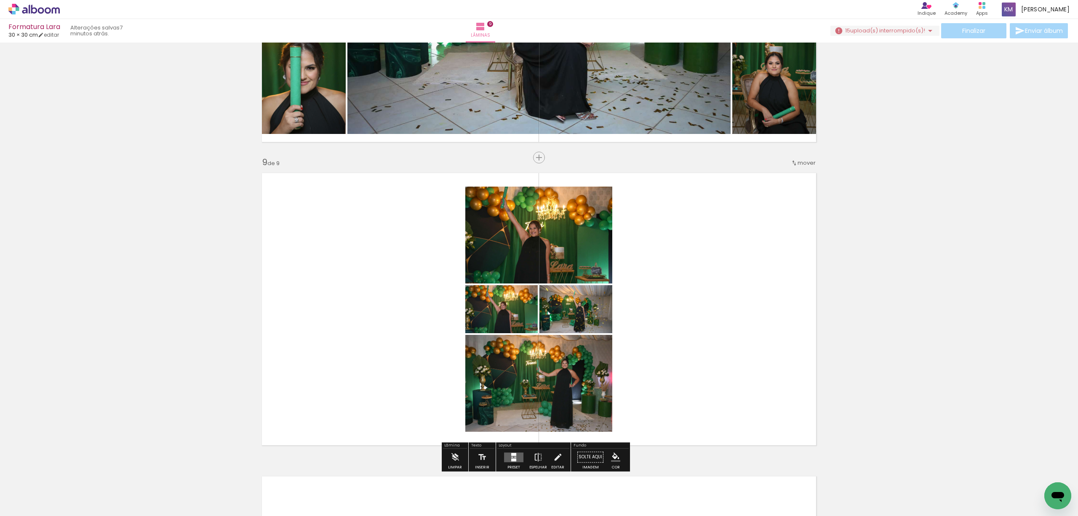
click at [511, 463] on quentale-thumb at bounding box center [510, 487] width 47 height 48
drag, startPoint x: 514, startPoint y: 457, endPoint x: 663, endPoint y: 416, distance: 153.8
click at [514, 457] on quentale-layouter at bounding box center [513, 457] width 19 height 10
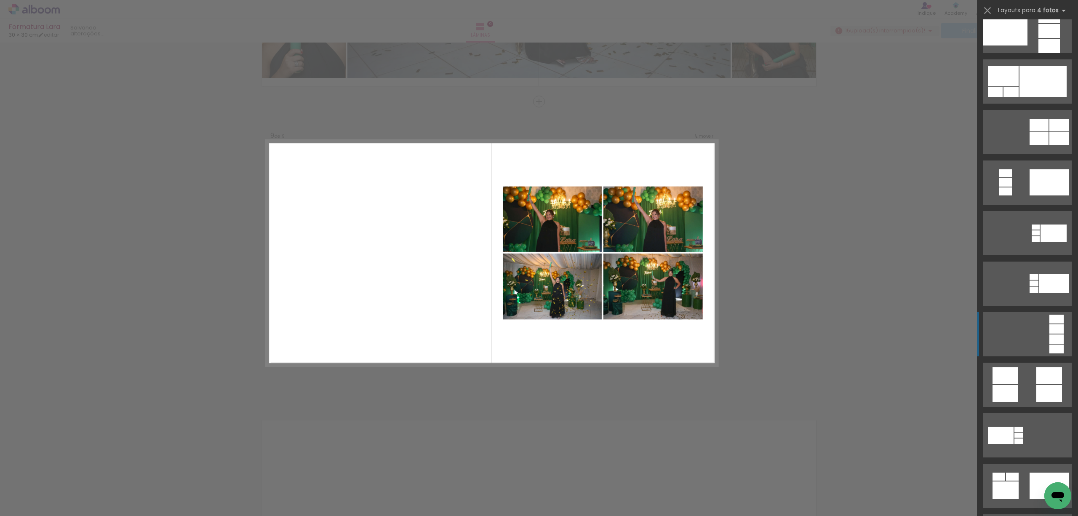
scroll to position [112, 0]
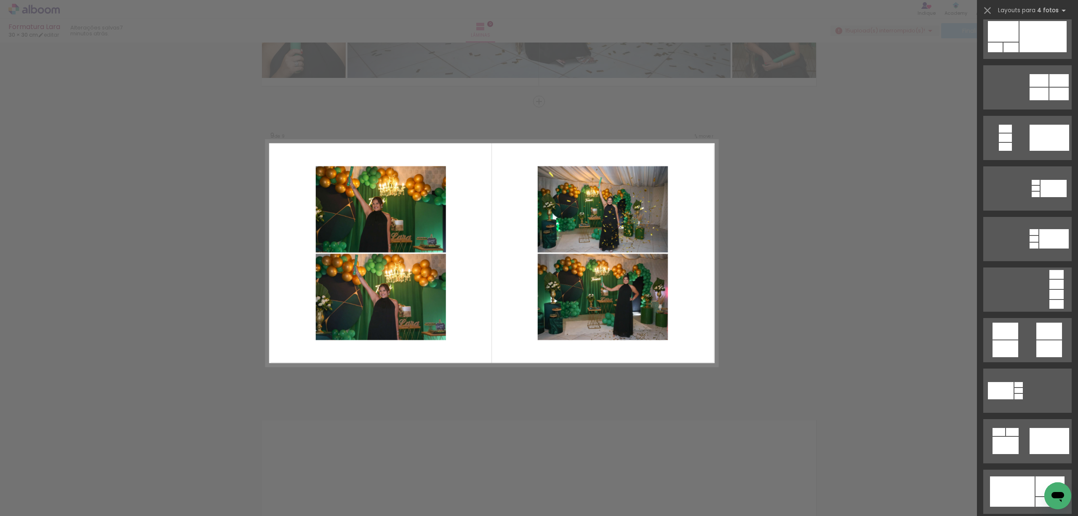
drag, startPoint x: 1022, startPoint y: 332, endPoint x: 1006, endPoint y: 324, distance: 18.1
click at [1021, 332] on quentale-layouter at bounding box center [1027, 340] width 88 height 44
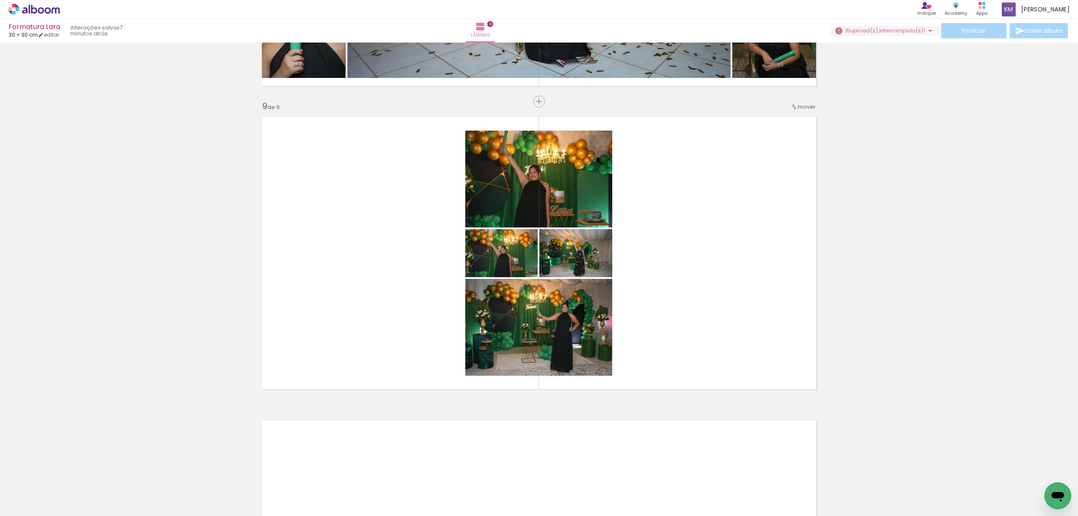
scroll to position [0, 3393]
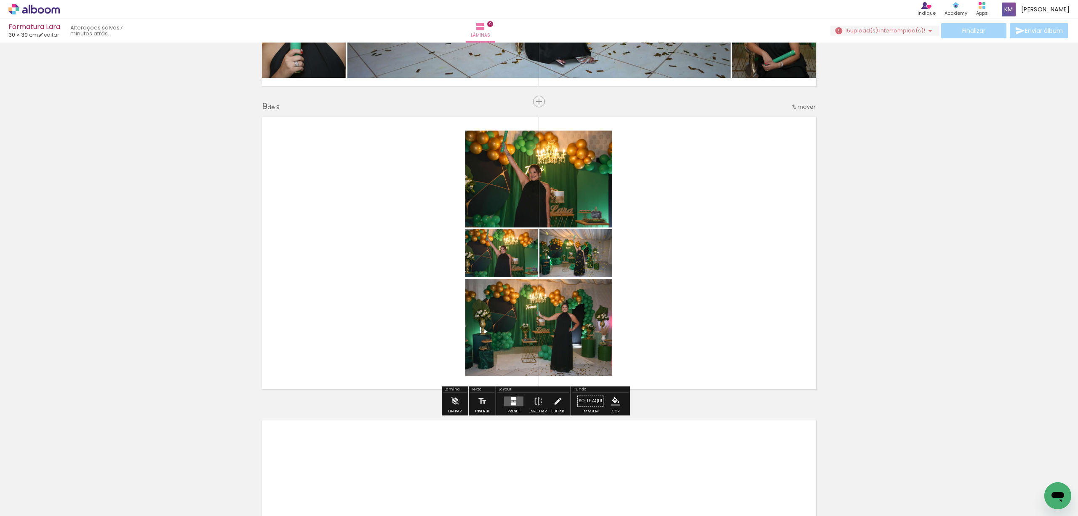
drag, startPoint x: 504, startPoint y: 402, endPoint x: 508, endPoint y: 402, distance: 4.6
click at [504, 402] on quentale-layouter at bounding box center [513, 401] width 19 height 10
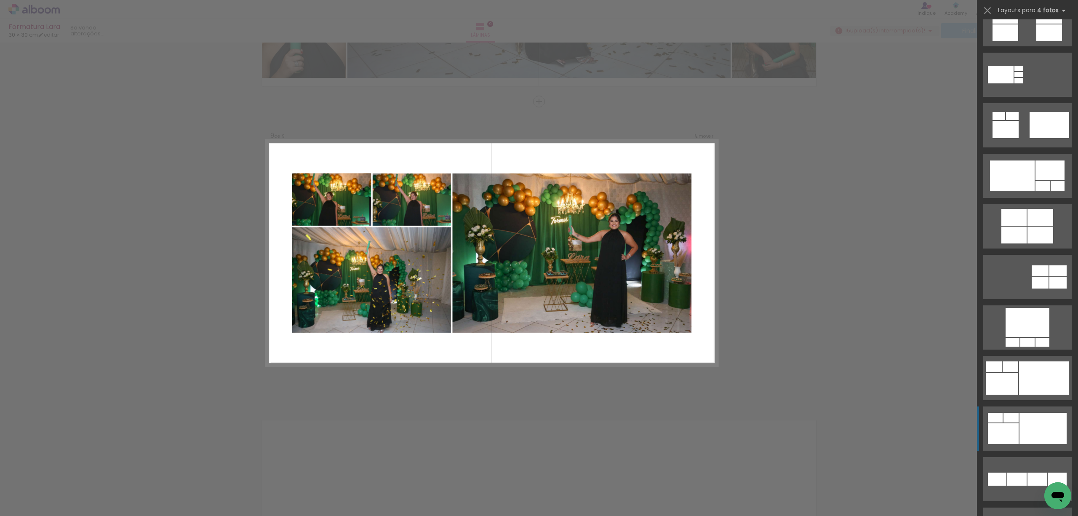
scroll to position [449, 0]
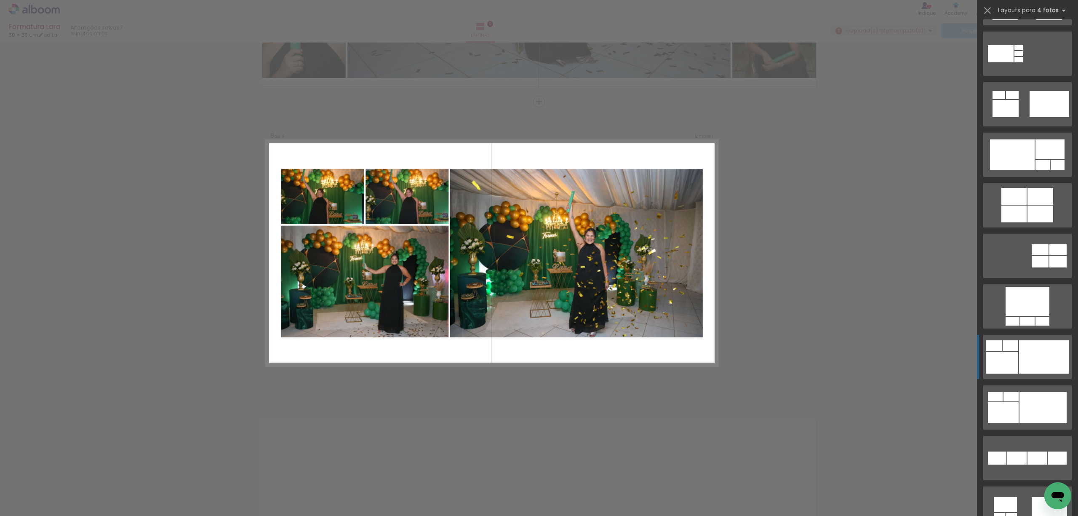
click at [1019, 367] on div at bounding box center [1044, 356] width 50 height 33
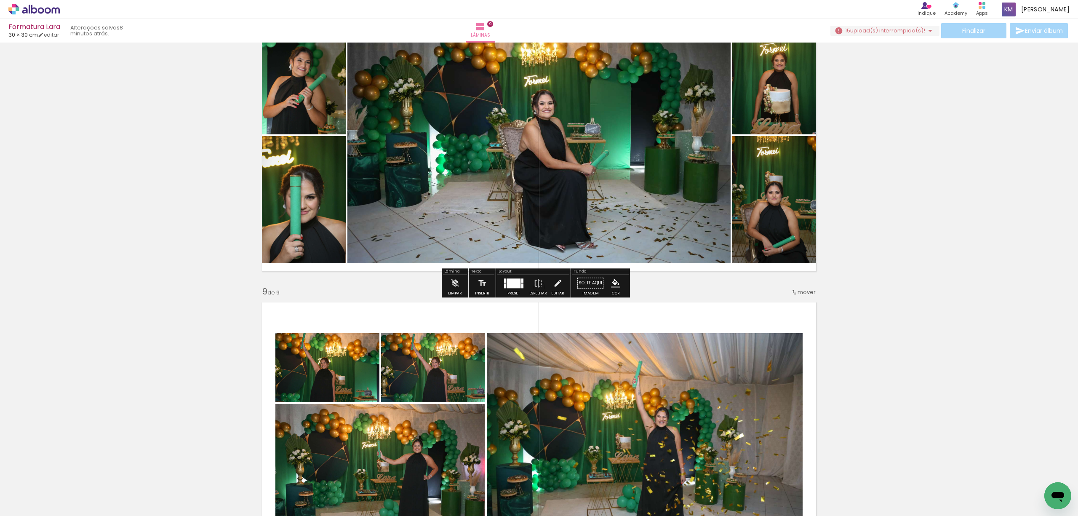
scroll to position [2267, 0]
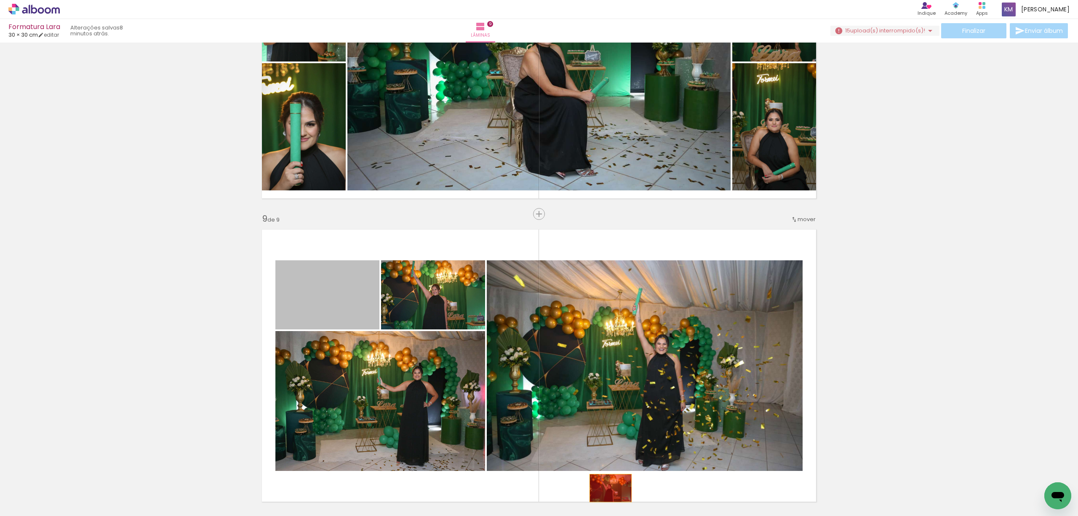
drag, startPoint x: 332, startPoint y: 298, endPoint x: 609, endPoint y: 491, distance: 337.2
click at [606, 488] on quentale-workspace at bounding box center [539, 258] width 1078 height 516
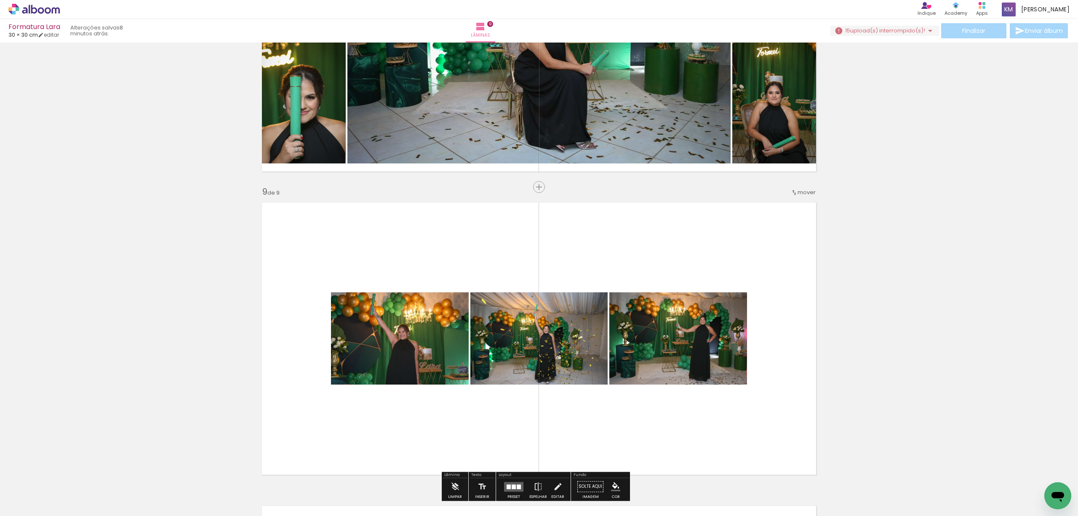
scroll to position [2155, 0]
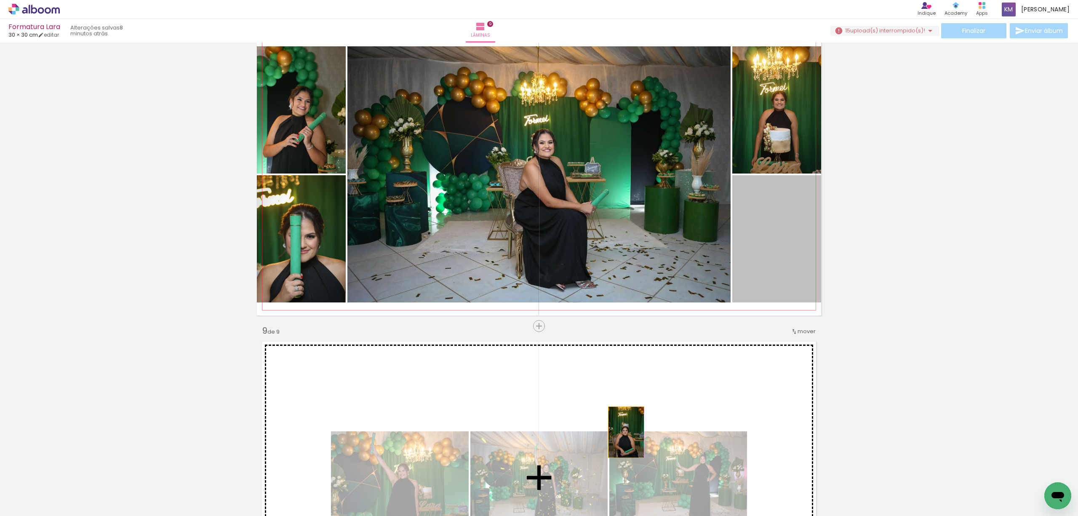
drag, startPoint x: 760, startPoint y: 240, endPoint x: 613, endPoint y: 438, distance: 247.0
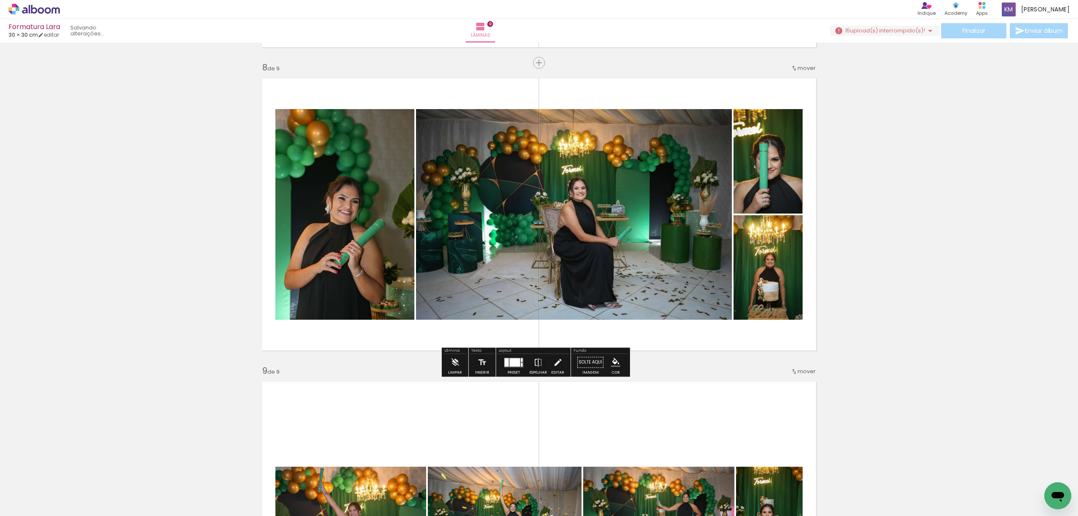
scroll to position [2043, 0]
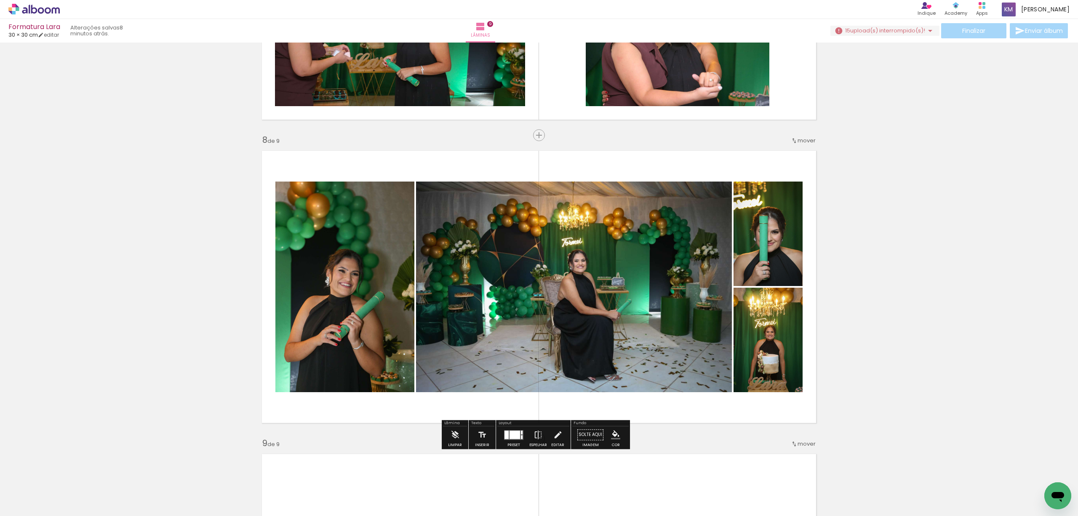
click at [511, 433] on div at bounding box center [514, 434] width 11 height 8
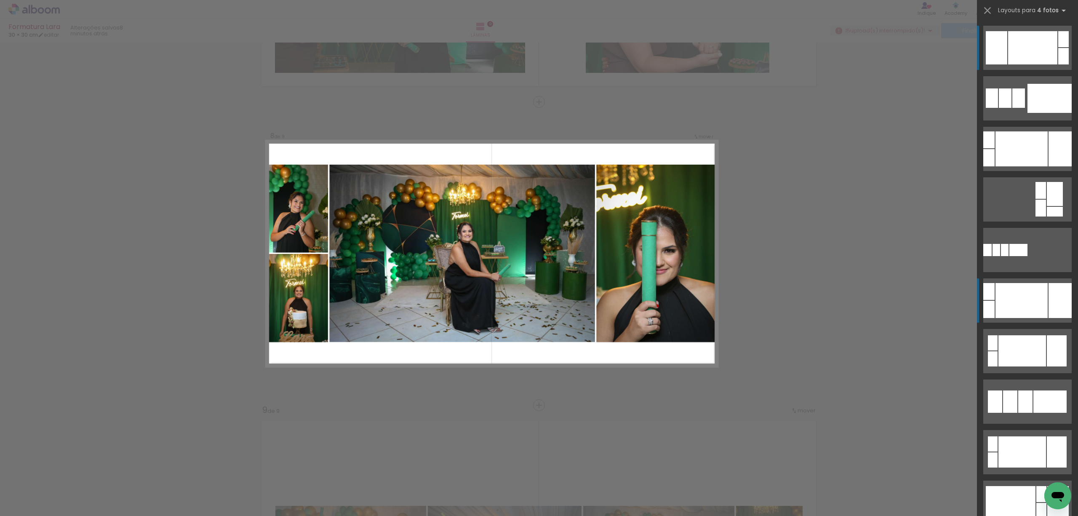
scroll to position [2076, 0]
click at [1008, 310] on div at bounding box center [1021, 300] width 52 height 35
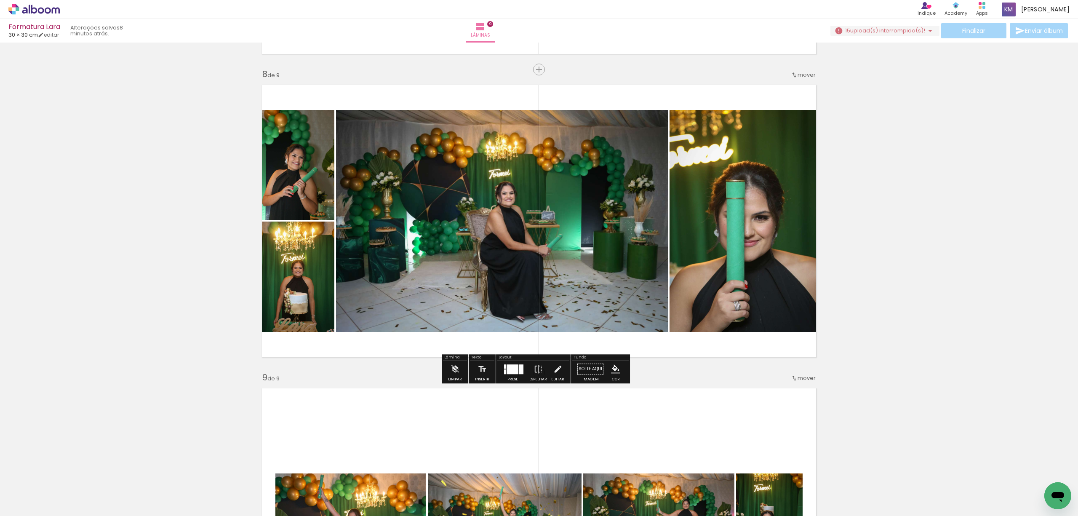
scroll to position [2132, 0]
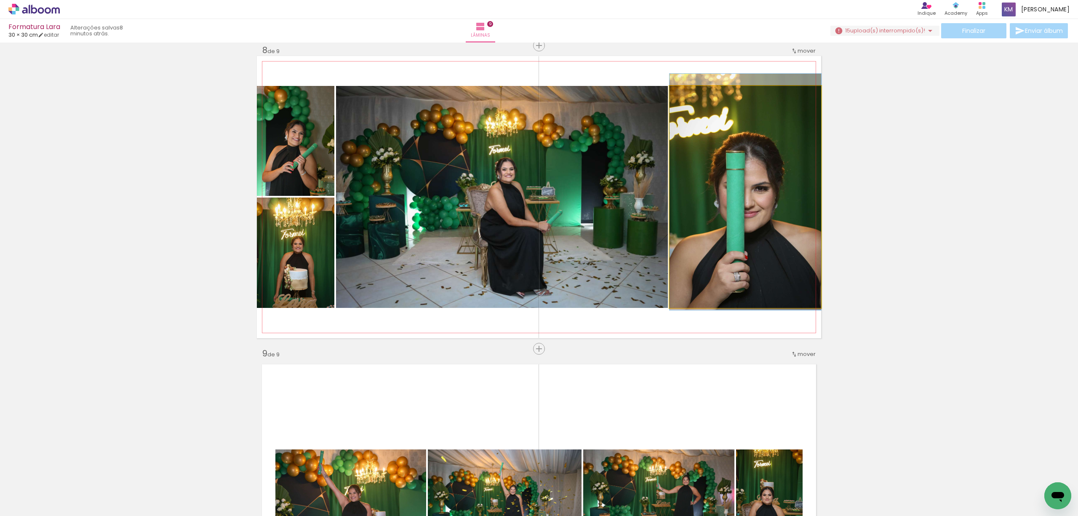
drag, startPoint x: 797, startPoint y: 225, endPoint x: 796, endPoint y: 219, distance: 5.7
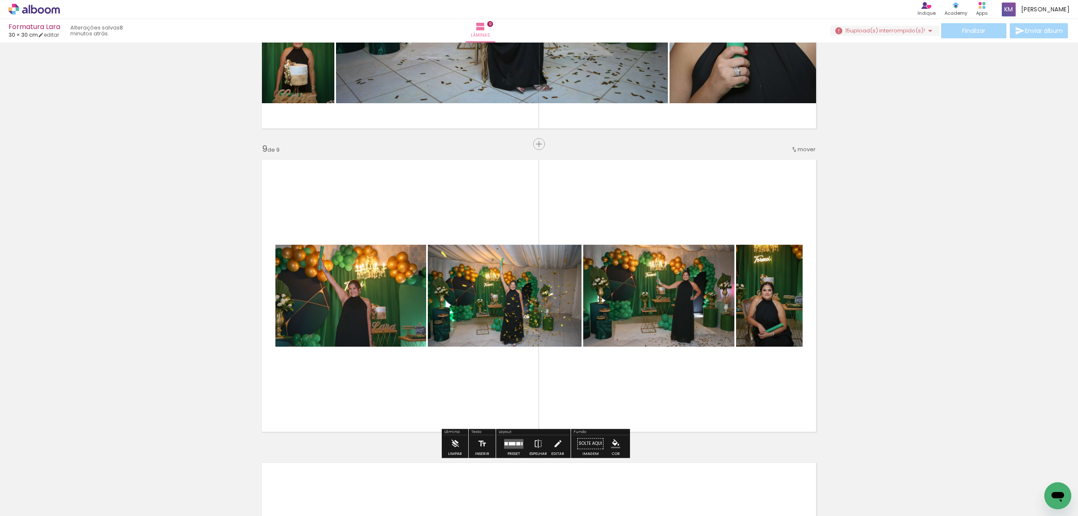
scroll to position [2357, 0]
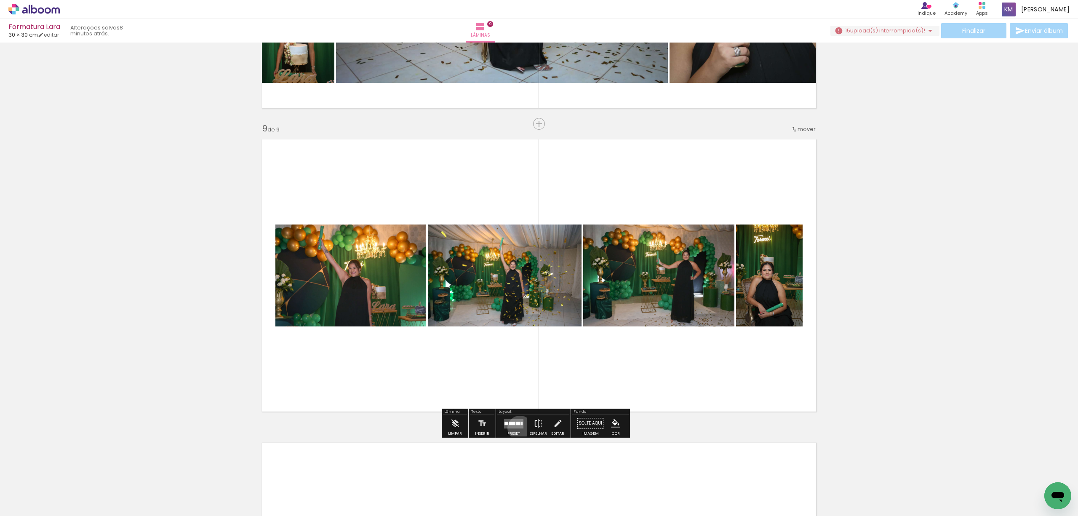
click at [518, 428] on quentale-layouter at bounding box center [513, 423] width 19 height 10
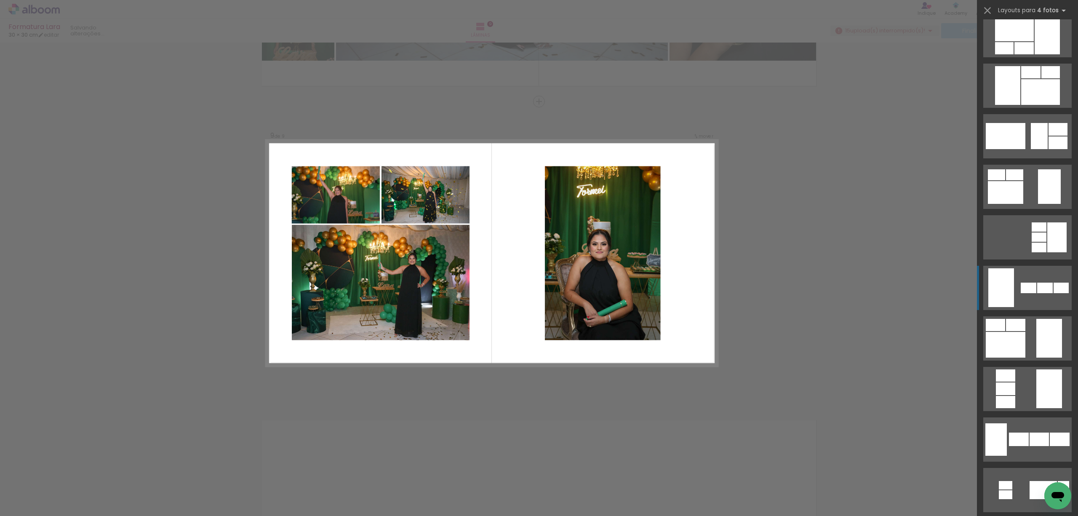
scroll to position [112, 0]
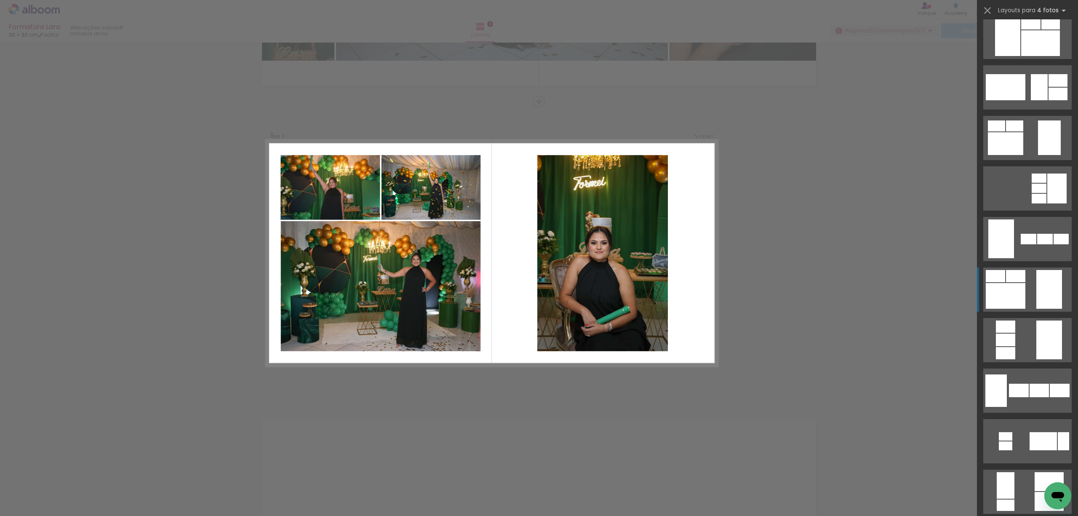
click at [1012, 282] on quentale-layouter at bounding box center [1027, 289] width 88 height 44
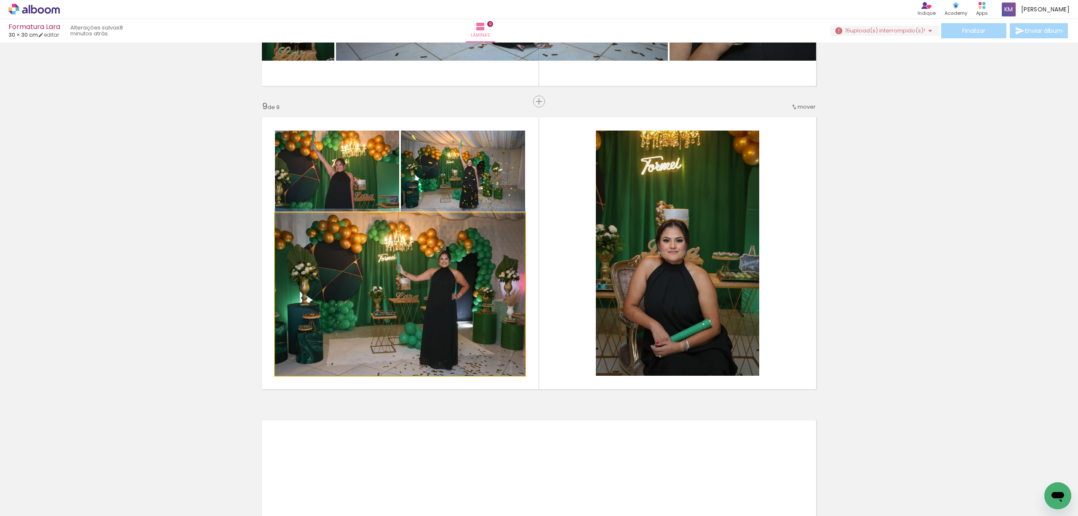
drag, startPoint x: 458, startPoint y: 274, endPoint x: 692, endPoint y: 264, distance: 234.3
click at [0, 0] on slot at bounding box center [0, 0] width 0 height 0
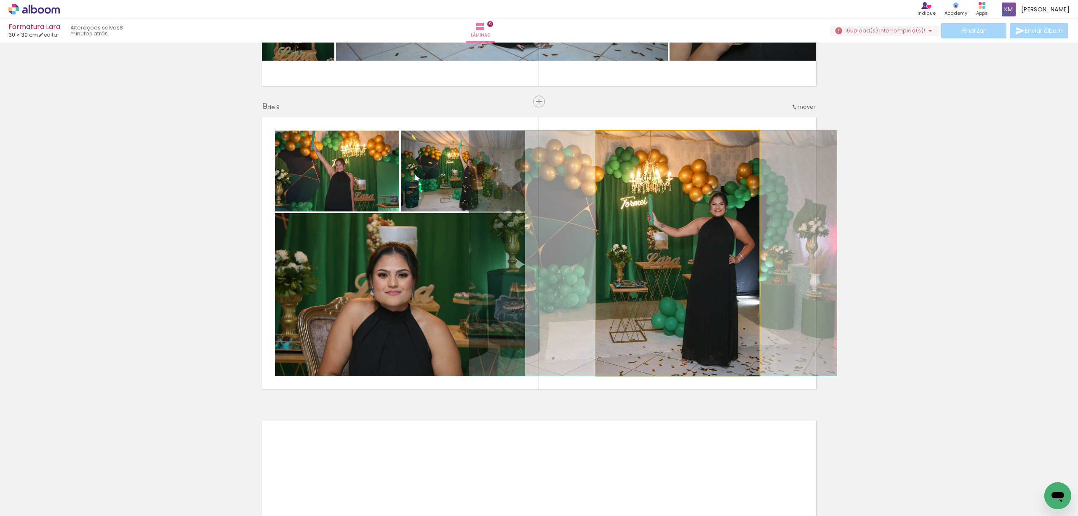
drag, startPoint x: 692, startPoint y: 264, endPoint x: 667, endPoint y: 267, distance: 25.0
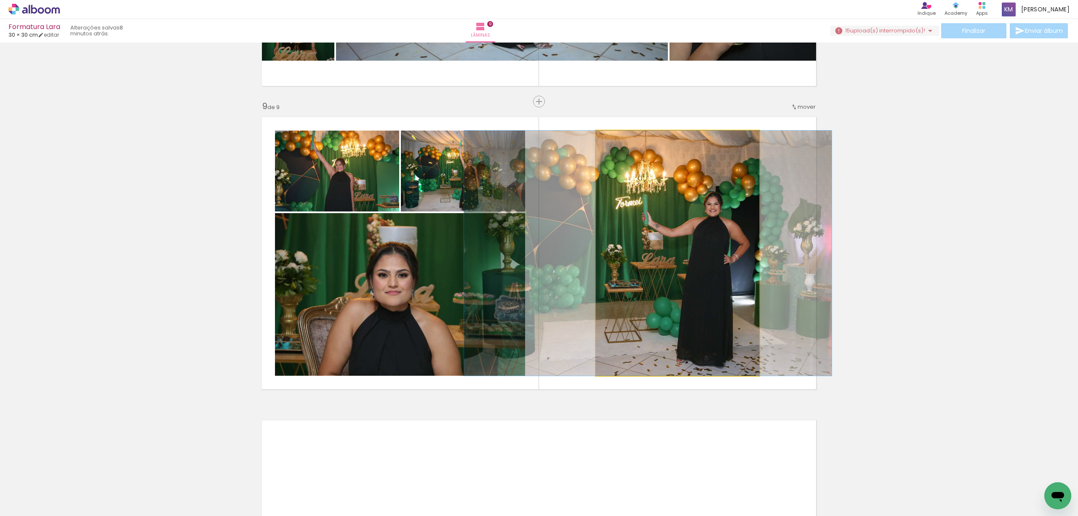
drag, startPoint x: 711, startPoint y: 272, endPoint x: 703, endPoint y: 273, distance: 8.1
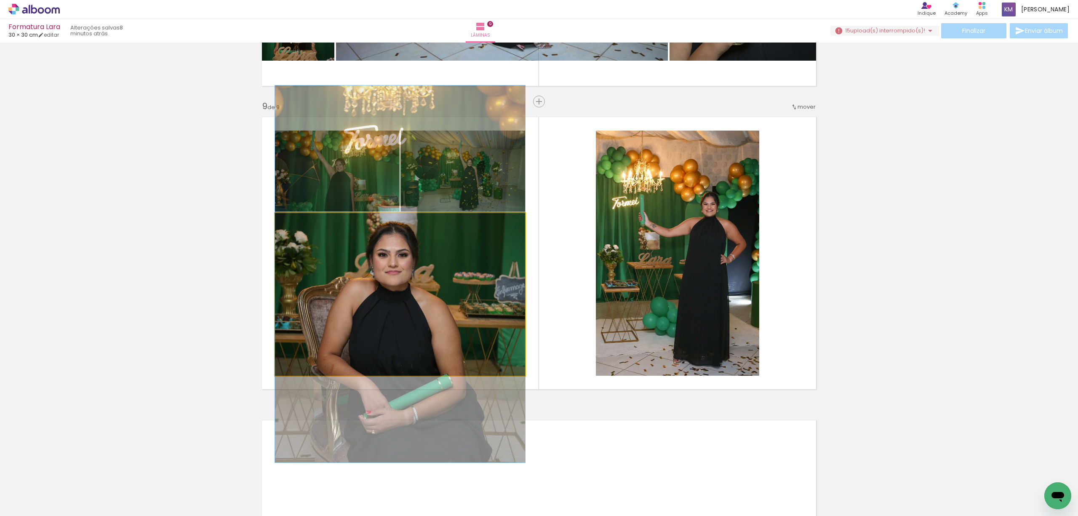
drag, startPoint x: 470, startPoint y: 303, endPoint x: 470, endPoint y: 283, distance: 20.2
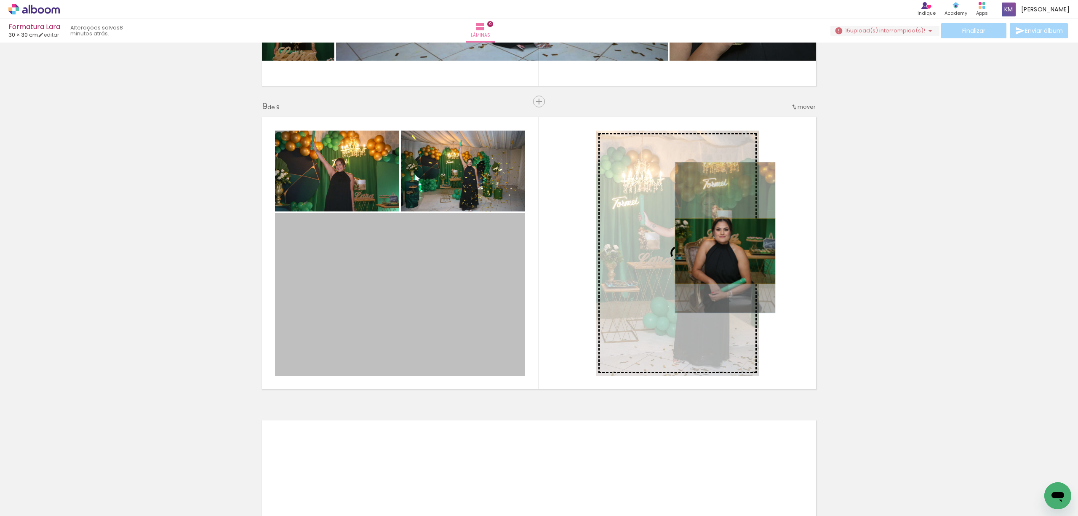
drag, startPoint x: 571, startPoint y: 263, endPoint x: 721, endPoint y: 251, distance: 150.3
click at [0, 0] on slot at bounding box center [0, 0] width 0 height 0
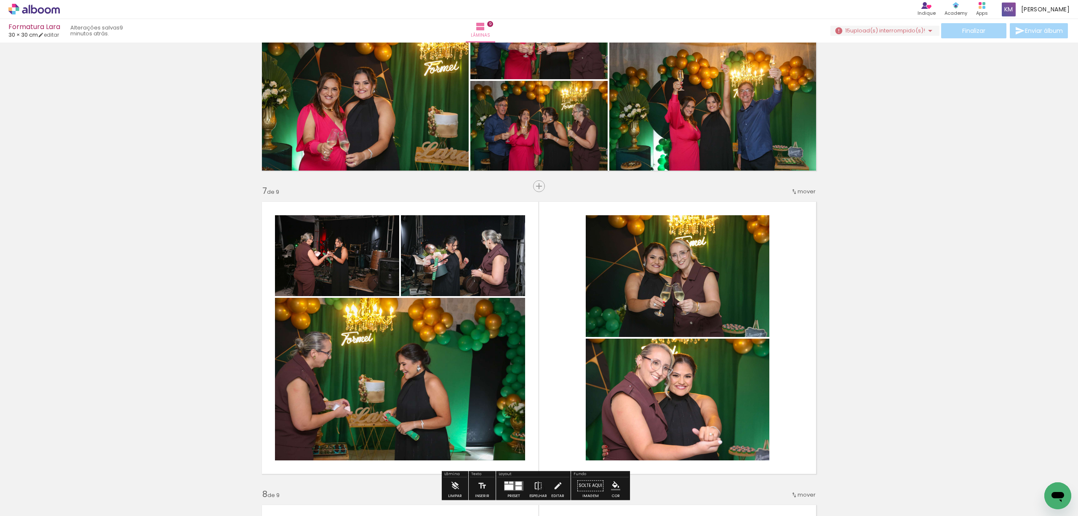
scroll to position [1632, 0]
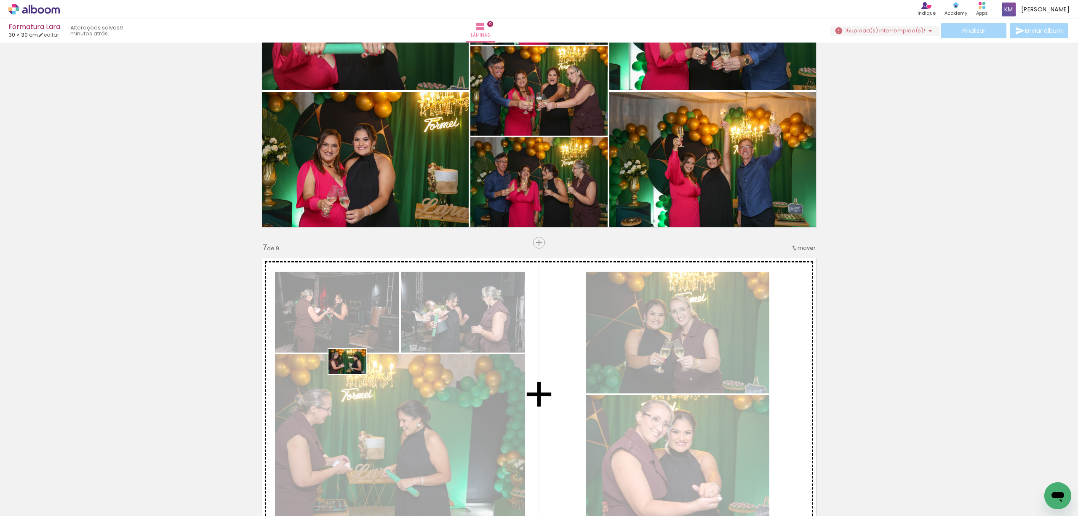
drag, startPoint x: 285, startPoint y: 421, endPoint x: 354, endPoint y: 374, distance: 83.8
click at [354, 374] on quentale-workspace at bounding box center [539, 258] width 1078 height 516
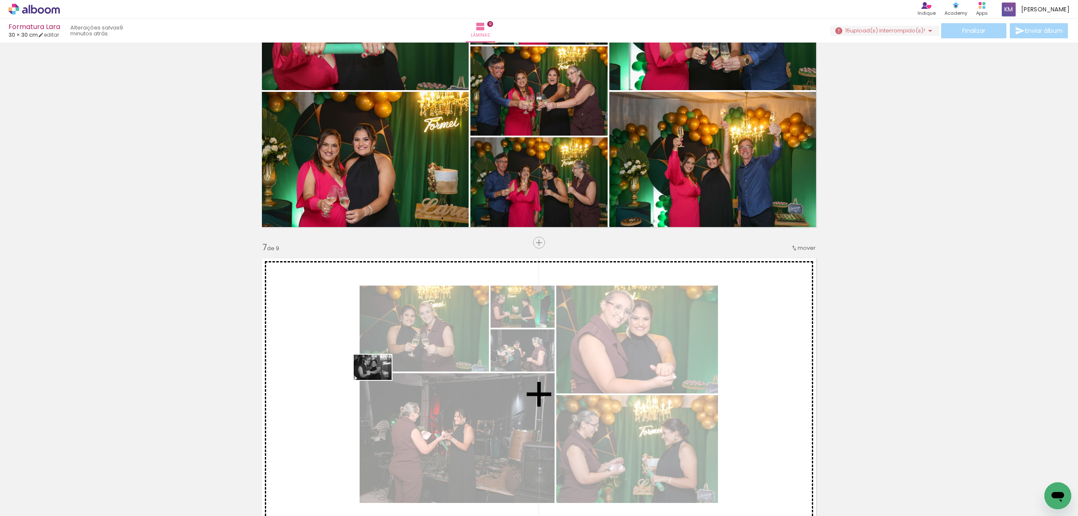
drag, startPoint x: 250, startPoint y: 487, endPoint x: 386, endPoint y: 375, distance: 175.3
click at [386, 375] on quentale-workspace at bounding box center [539, 258] width 1078 height 516
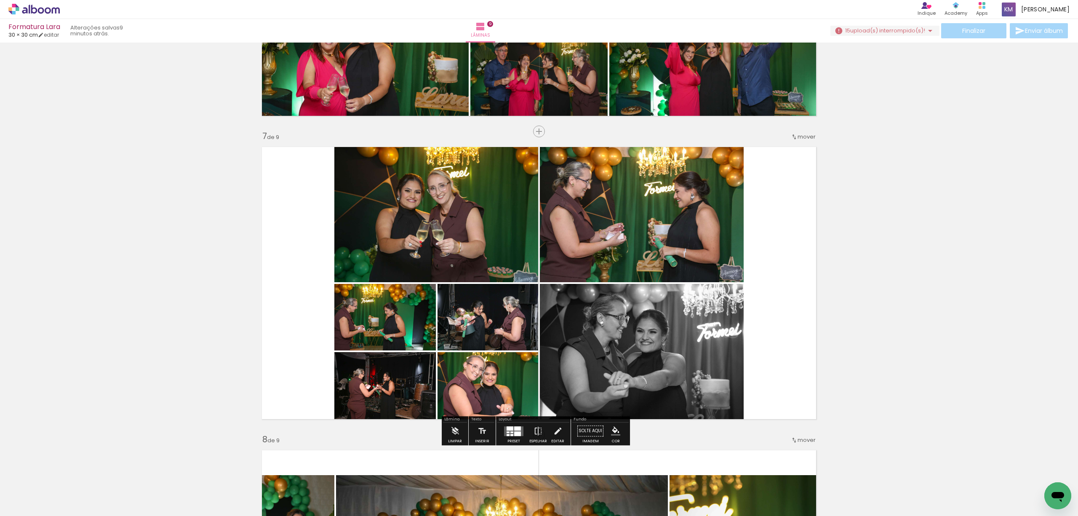
scroll to position [1745, 0]
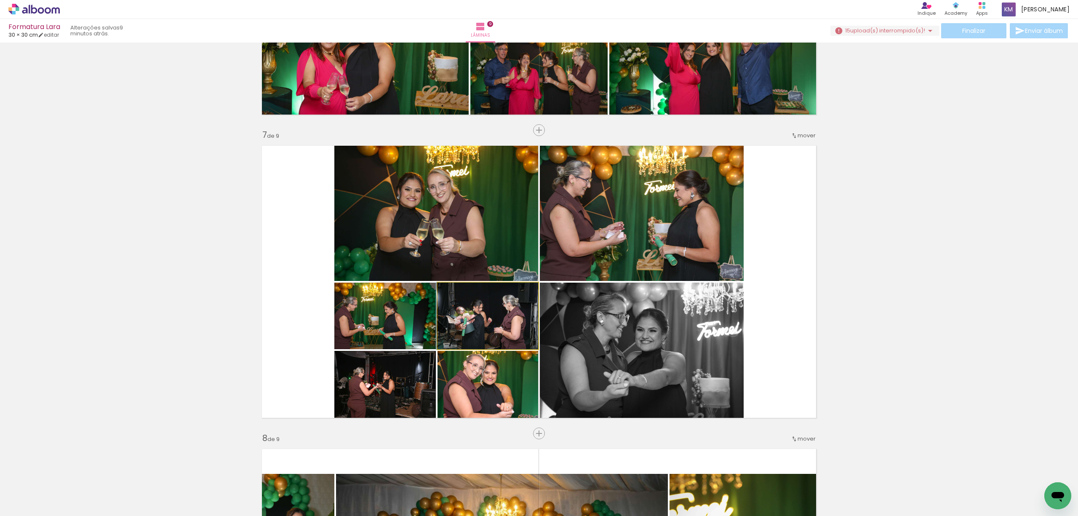
drag, startPoint x: 497, startPoint y: 320, endPoint x: 496, endPoint y: 330, distance: 10.6
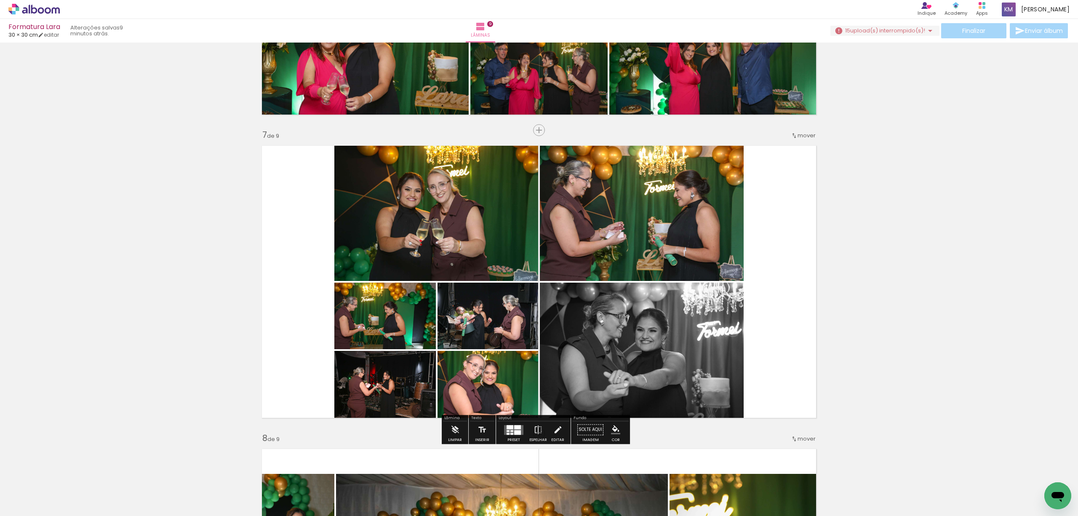
click at [506, 426] on div at bounding box center [509, 427] width 7 height 4
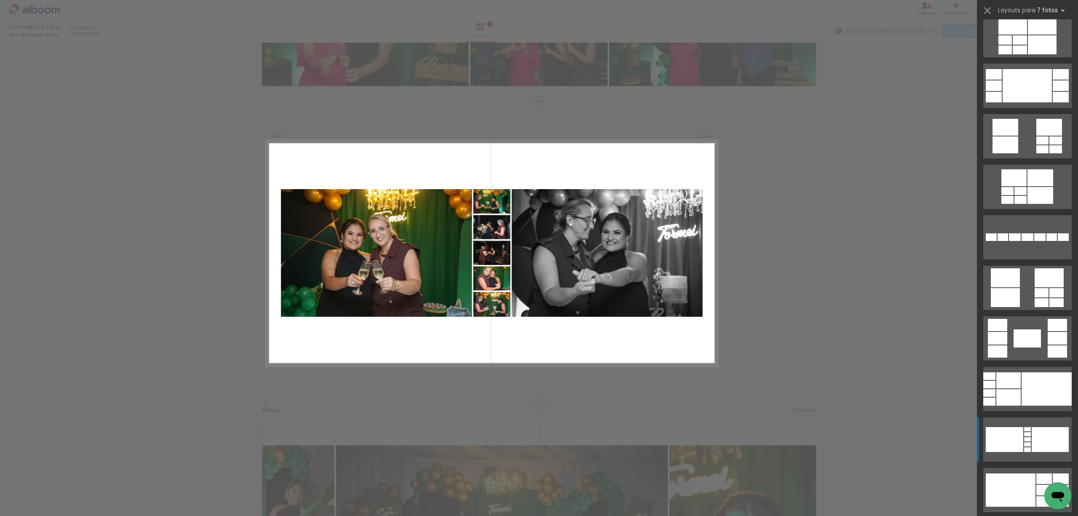
scroll to position [168, 0]
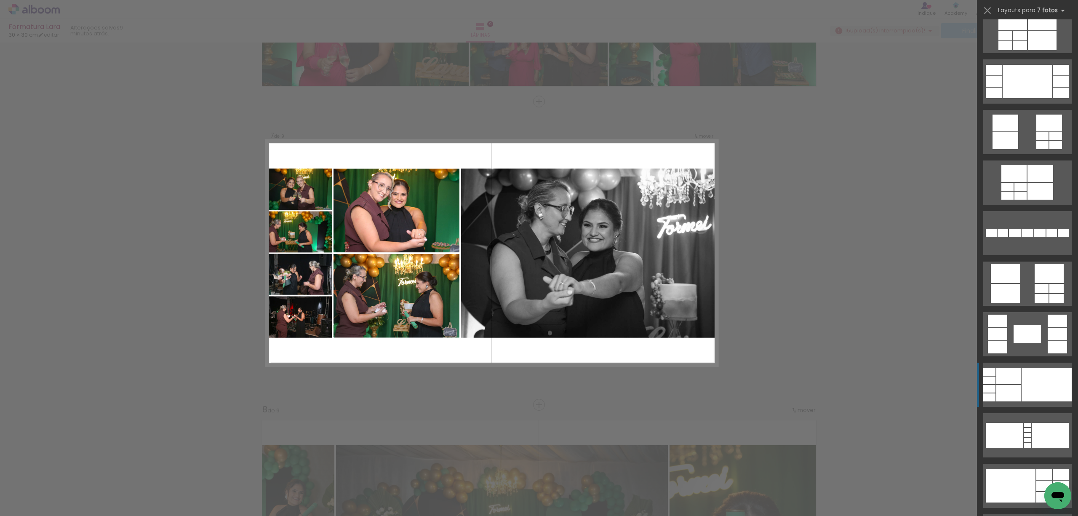
click at [1024, 385] on div at bounding box center [1046, 384] width 50 height 33
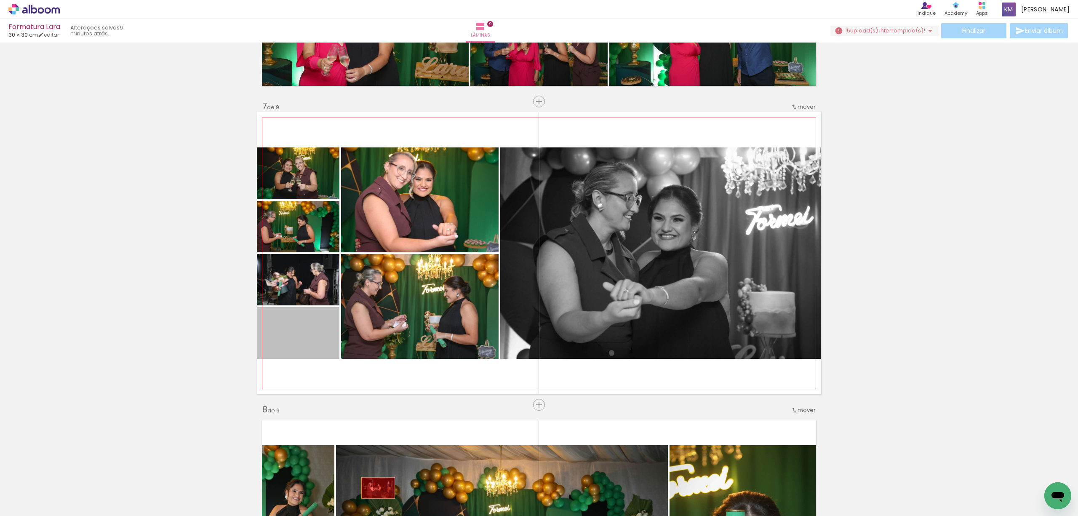
drag, startPoint x: 306, startPoint y: 341, endPoint x: 374, endPoint y: 487, distance: 161.6
click at [374, 487] on quentale-workspace at bounding box center [539, 258] width 1078 height 516
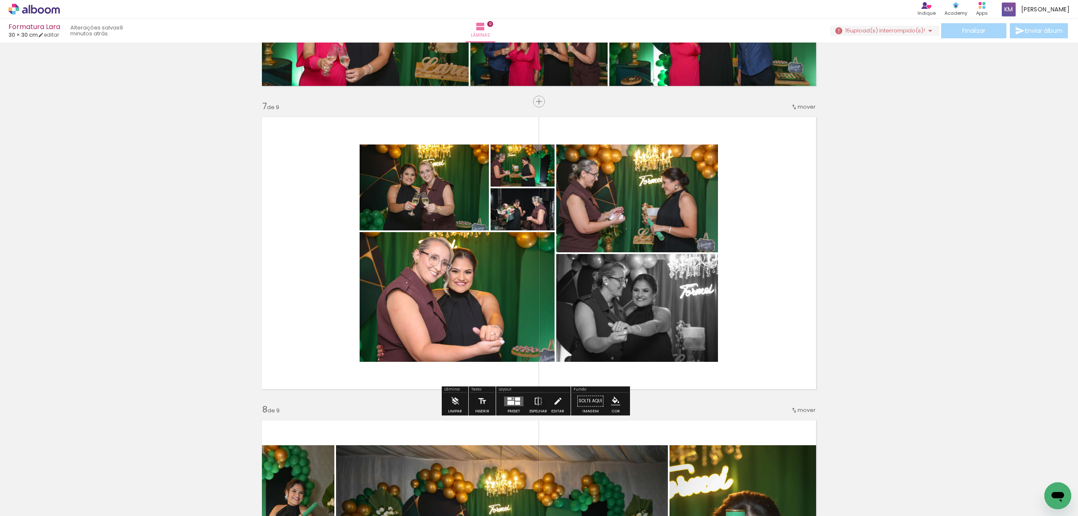
click at [514, 405] on div at bounding box center [513, 400] width 23 height 17
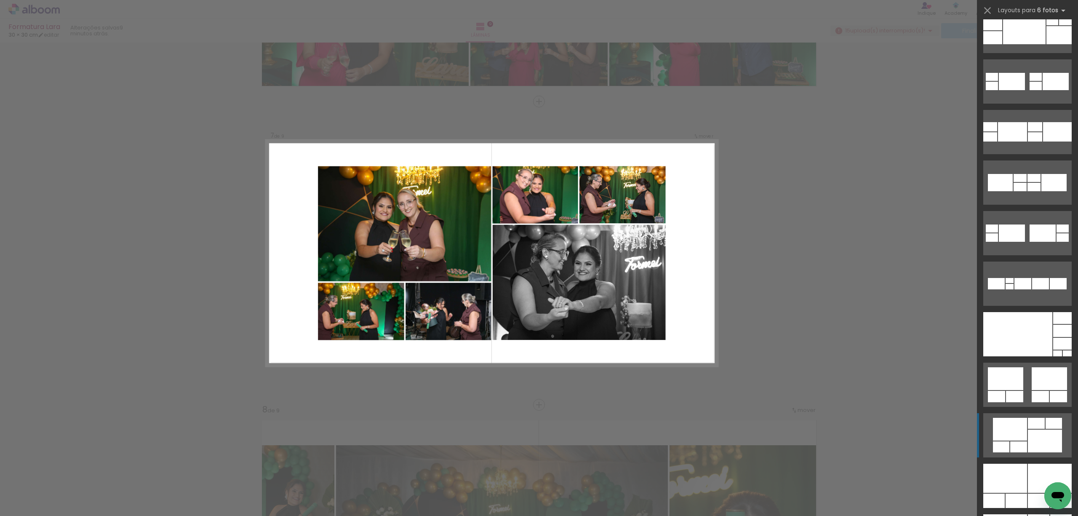
click at [1027, 439] on div at bounding box center [1044, 440] width 34 height 23
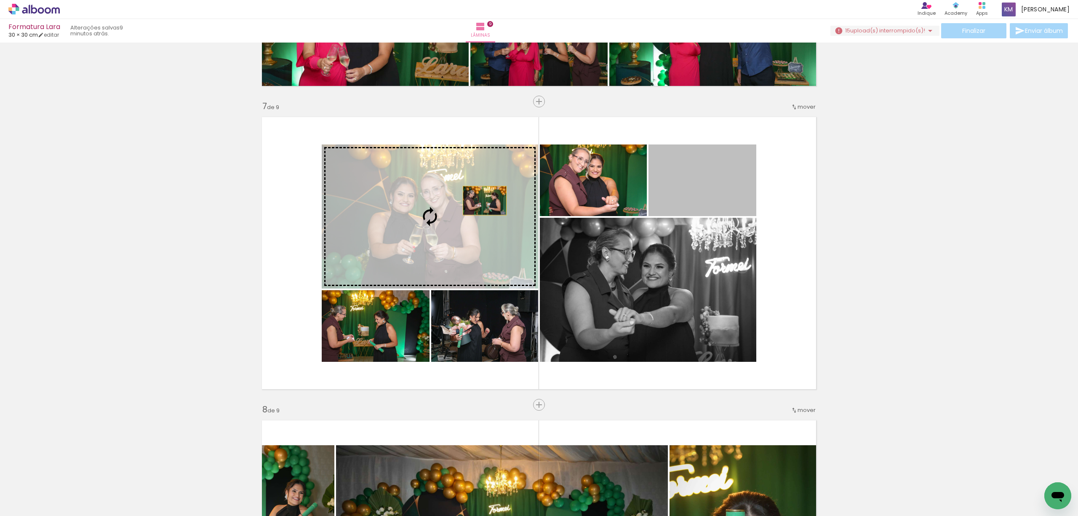
drag, startPoint x: 700, startPoint y: 199, endPoint x: 480, endPoint y: 200, distance: 219.7
click at [0, 0] on slot at bounding box center [0, 0] width 0 height 0
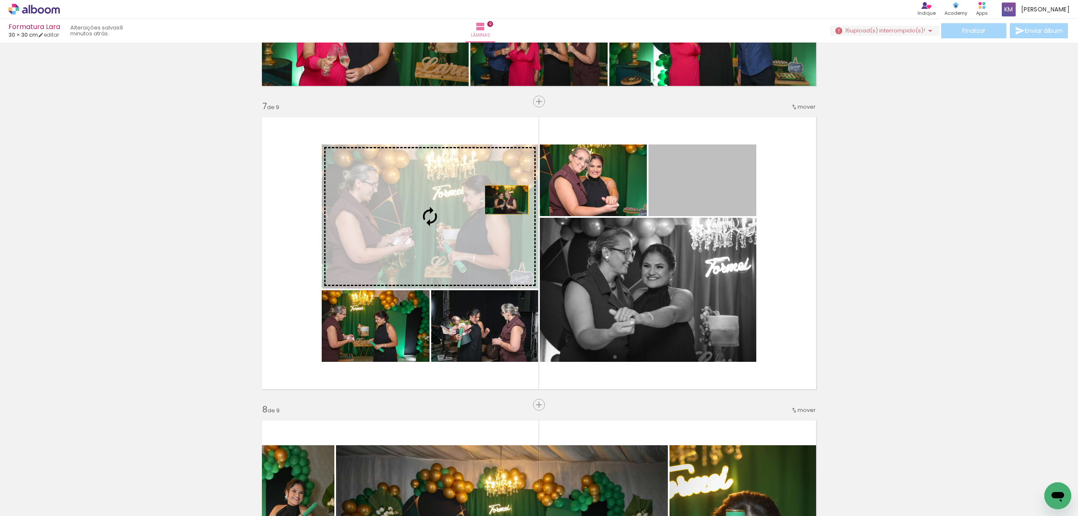
drag, startPoint x: 699, startPoint y: 189, endPoint x: 500, endPoint y: 200, distance: 199.4
click at [0, 0] on slot at bounding box center [0, 0] width 0 height 0
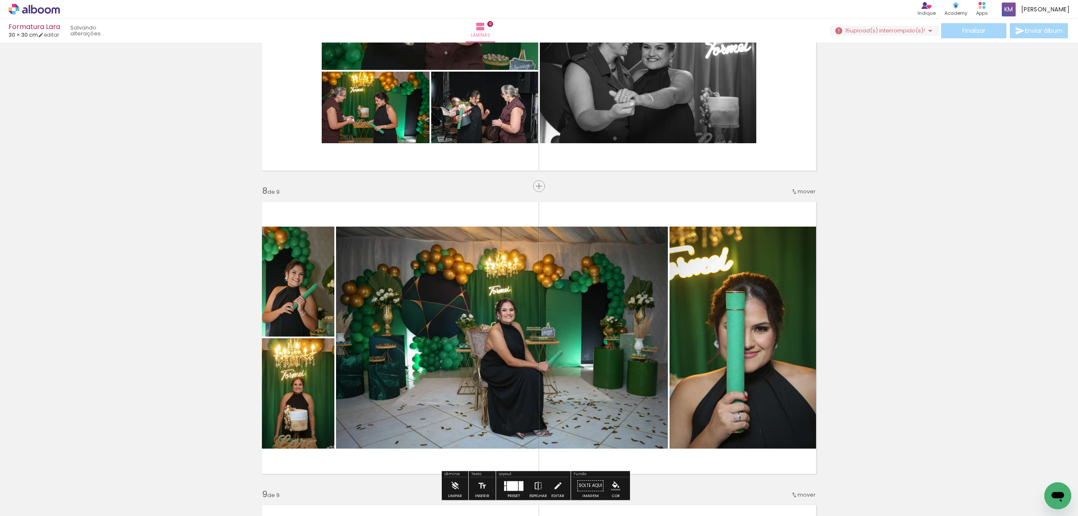
scroll to position [1998, 0]
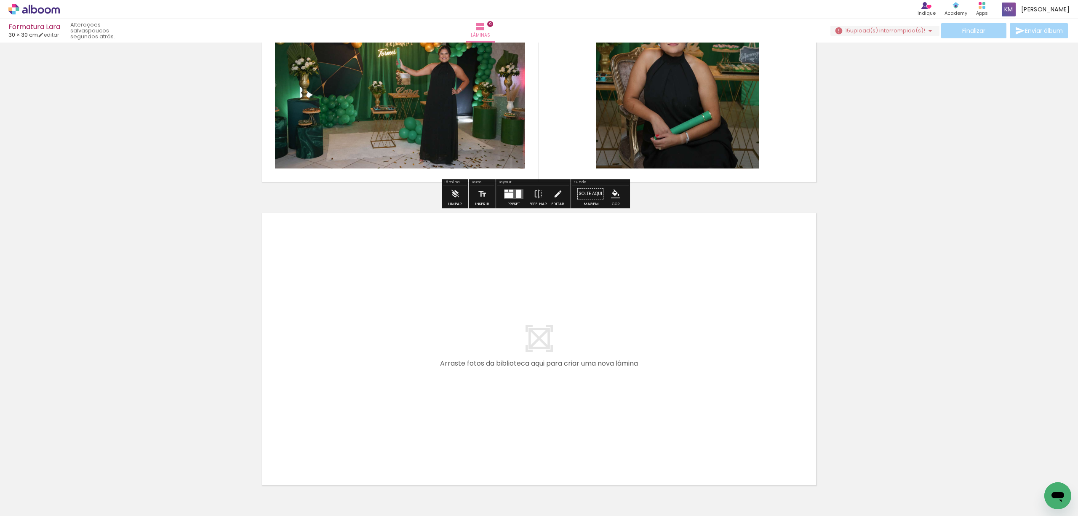
scroll to position [0, 4506]
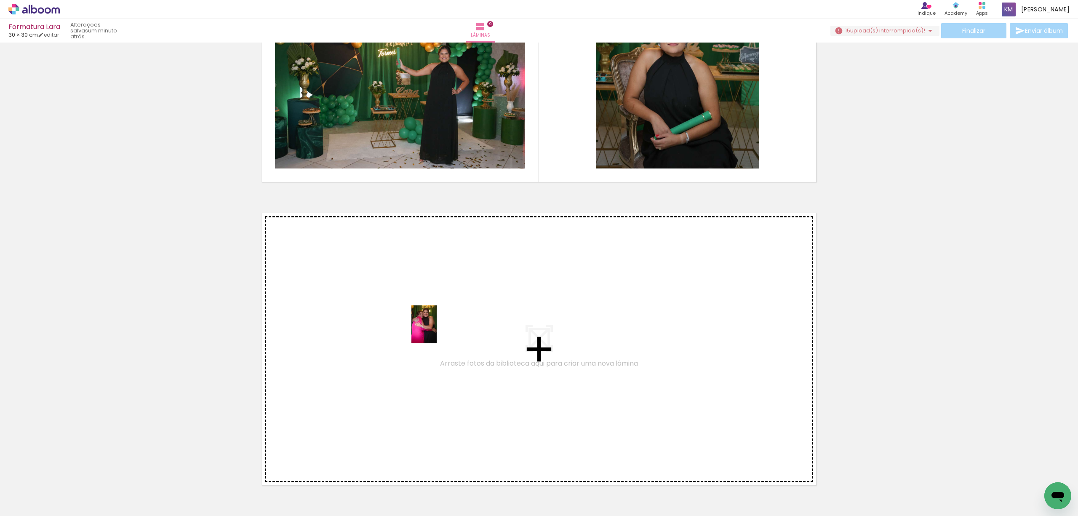
drag, startPoint x: 773, startPoint y: 498, endPoint x: 435, endPoint y: 330, distance: 378.0
click at [435, 330] on quentale-workspace at bounding box center [539, 258] width 1078 height 516
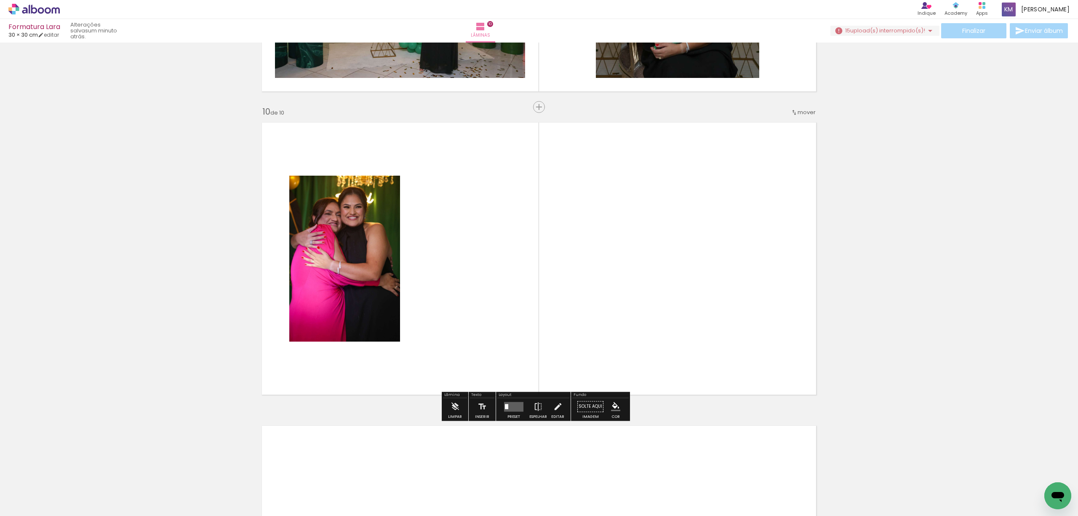
scroll to position [2683, 0]
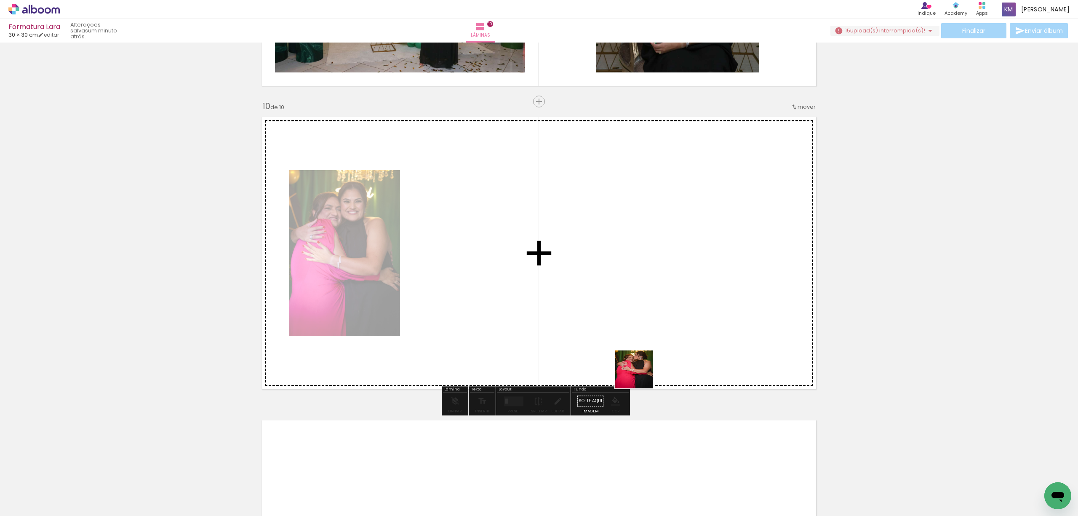
drag, startPoint x: 814, startPoint y: 484, endPoint x: 519, endPoint y: 298, distance: 348.8
click at [517, 298] on quentale-workspace at bounding box center [539, 258] width 1078 height 516
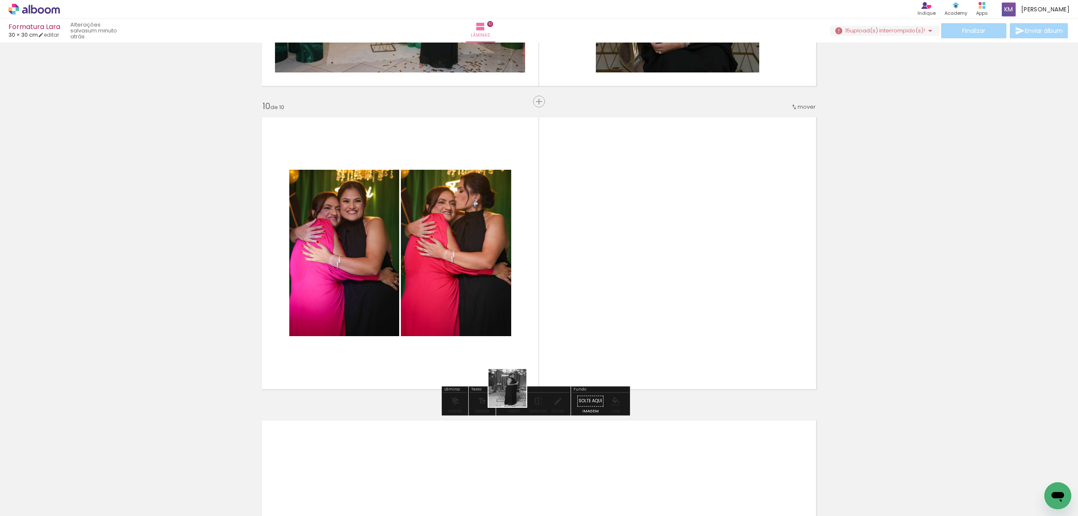
drag, startPoint x: 443, startPoint y: 496, endPoint x: 544, endPoint y: 337, distance: 188.2
click at [544, 337] on quentale-workspace at bounding box center [539, 258] width 1078 height 516
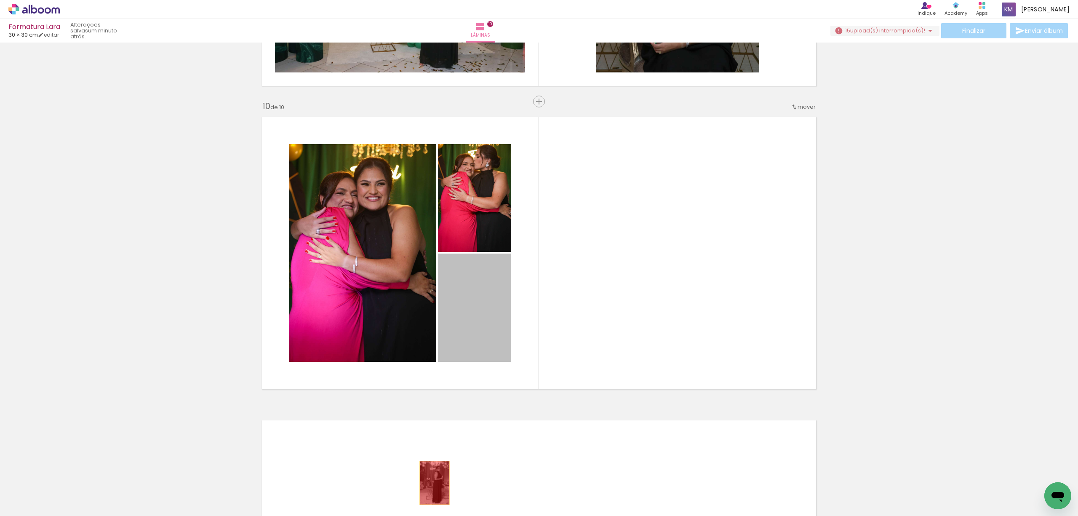
drag, startPoint x: 474, startPoint y: 332, endPoint x: 430, endPoint y: 483, distance: 157.7
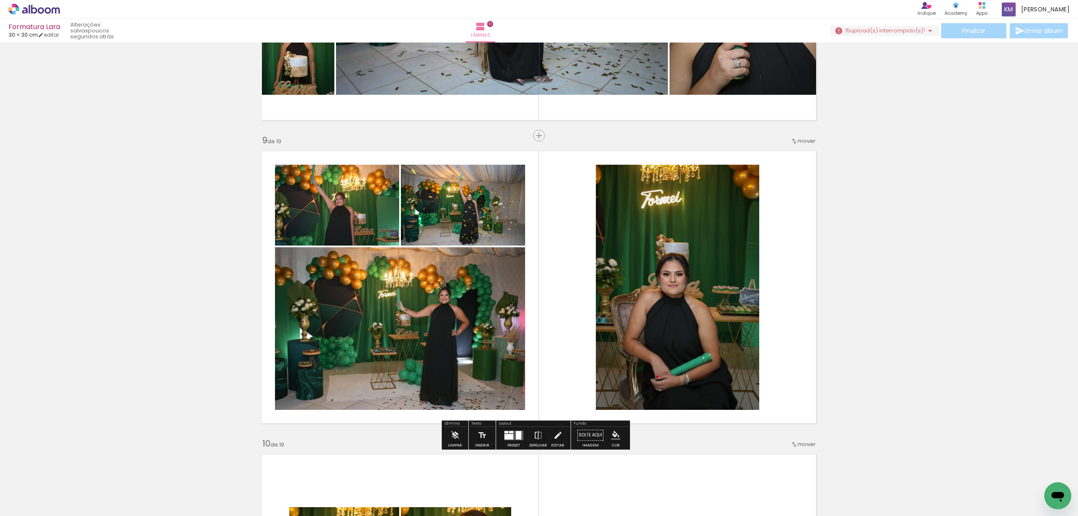
scroll to position [2346, 0]
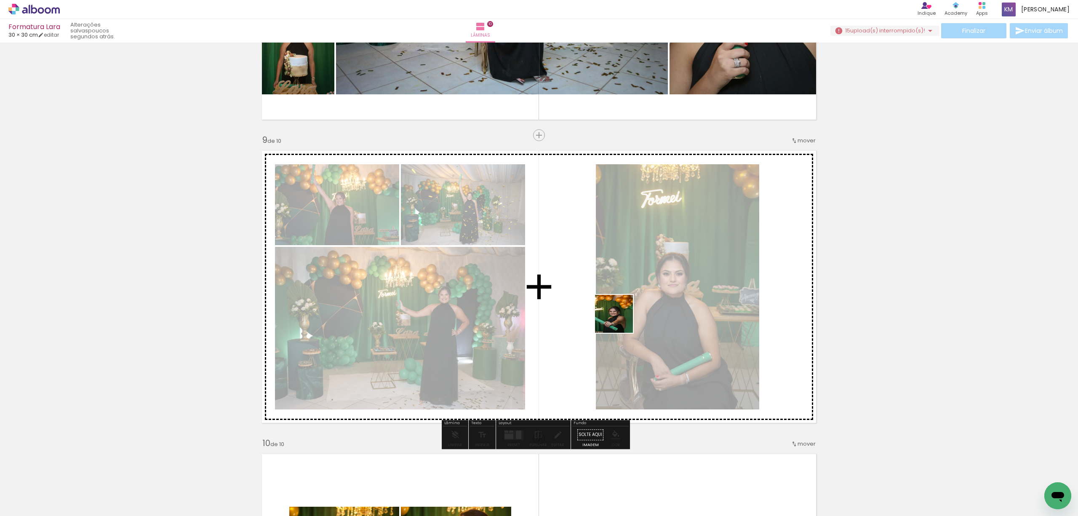
drag, startPoint x: 950, startPoint y: 491, endPoint x: 606, endPoint y: 314, distance: 386.5
click at [606, 314] on quentale-workspace at bounding box center [539, 258] width 1078 height 516
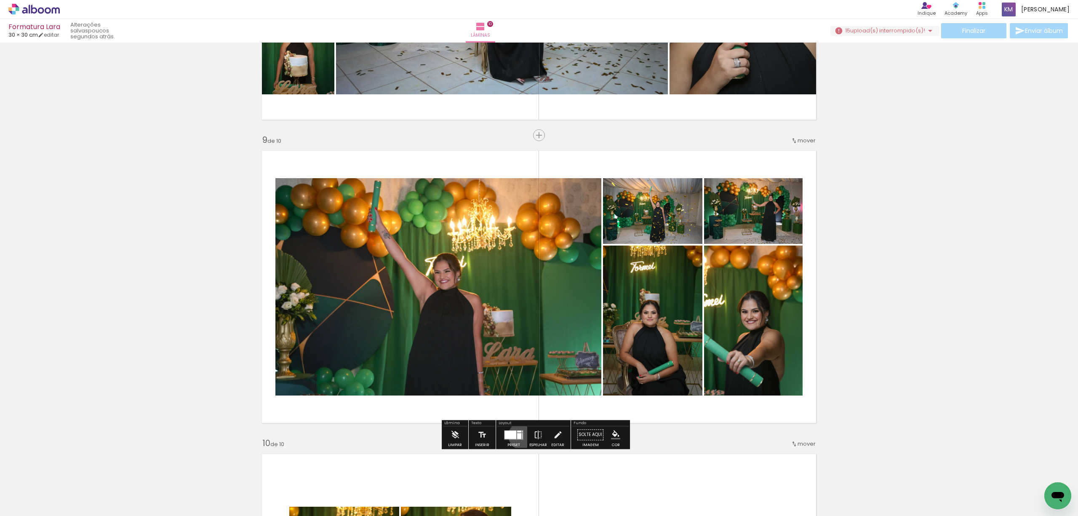
click at [522, 435] on div at bounding box center [522, 436] width 0 height 6
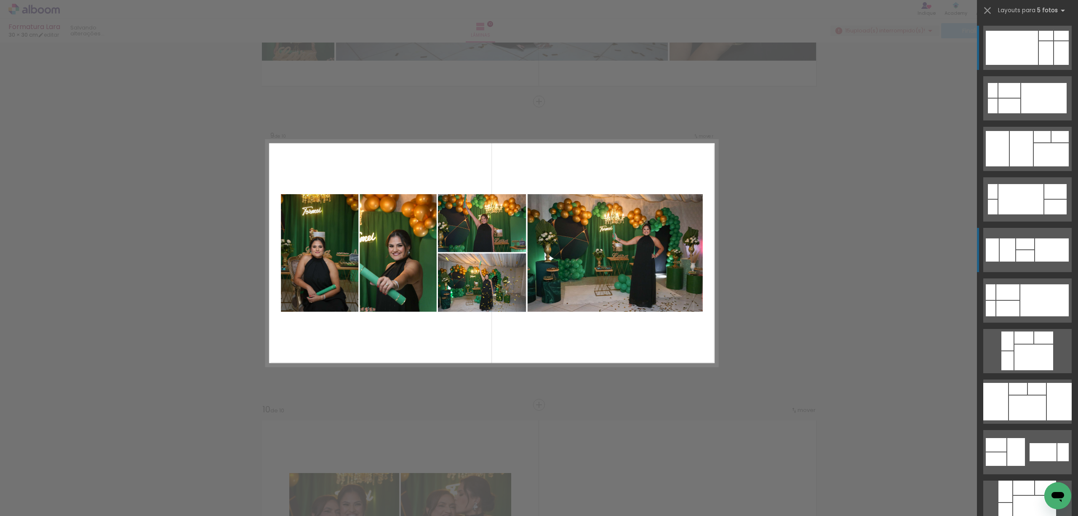
scroll to position [2380, 0]
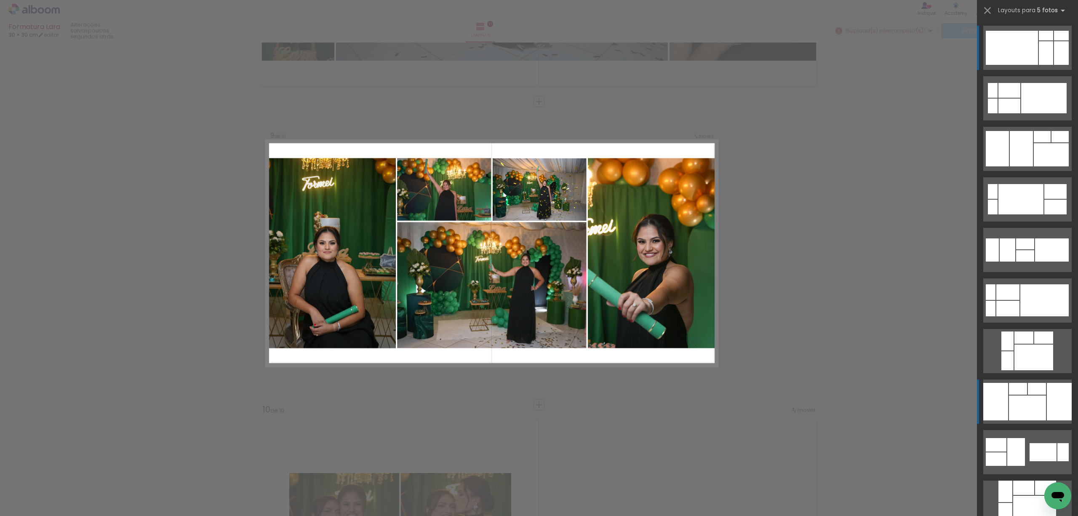
click at [1012, 408] on div at bounding box center [1027, 407] width 37 height 25
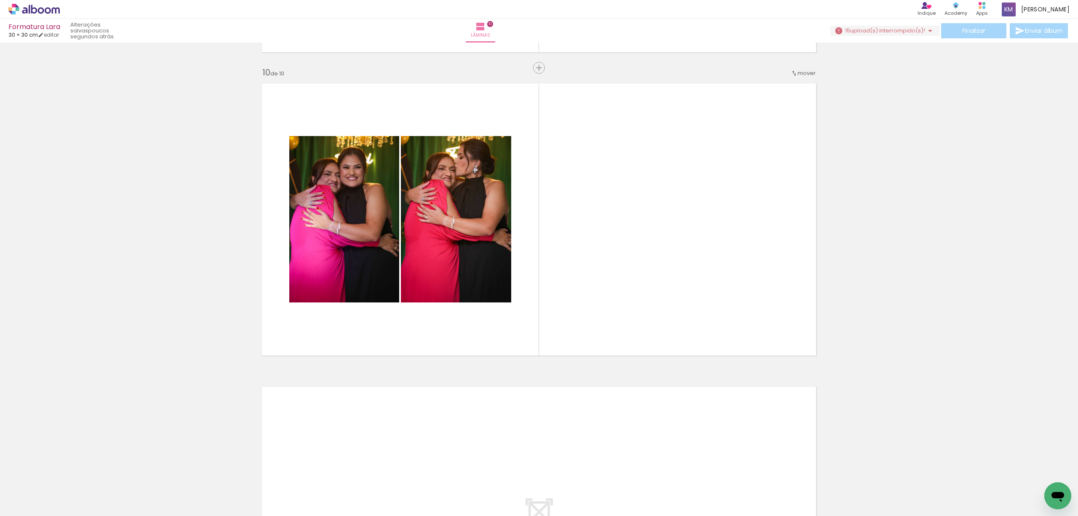
scroll to position [0, 4131]
drag, startPoint x: 662, startPoint y: 488, endPoint x: 635, endPoint y: 438, distance: 57.1
click at [648, 216] on quentale-workspace at bounding box center [539, 258] width 1078 height 516
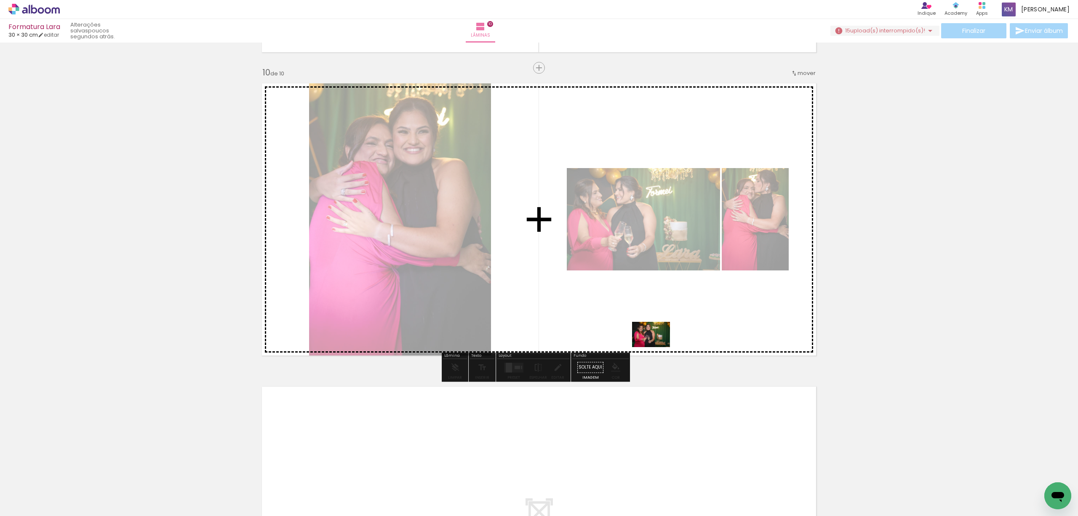
drag, startPoint x: 630, startPoint y: 487, endPoint x: 657, endPoint y: 341, distance: 148.5
click at [657, 341] on quentale-workspace at bounding box center [539, 258] width 1078 height 516
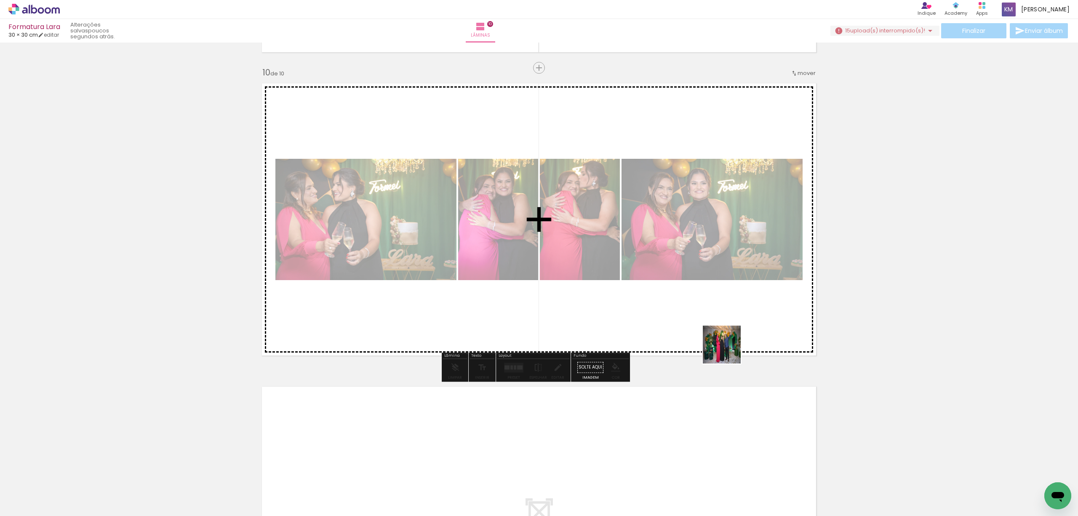
drag, startPoint x: 760, startPoint y: 490, endPoint x: 684, endPoint y: 288, distance: 215.6
click at [684, 288] on quentale-workspace at bounding box center [539, 258] width 1078 height 516
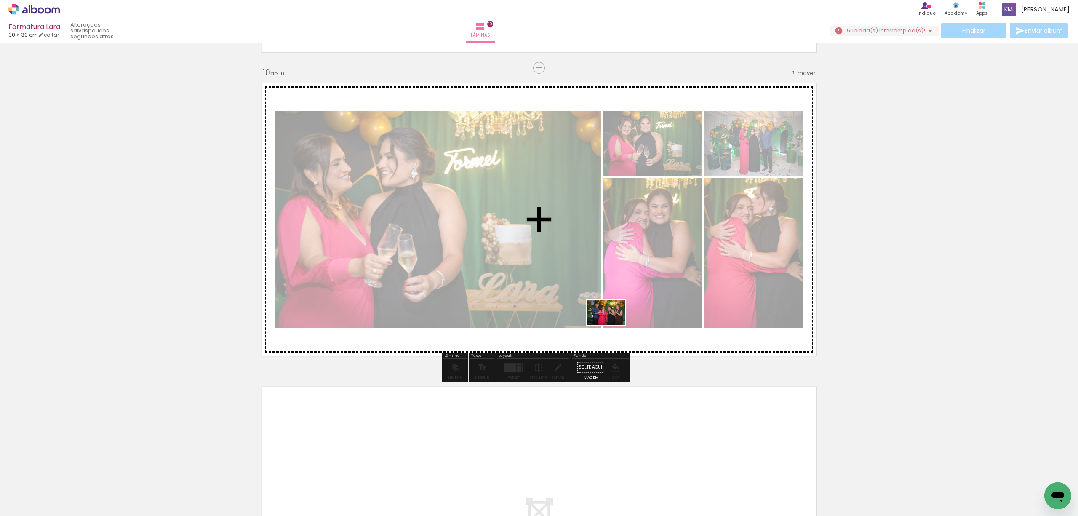
drag, startPoint x: 578, startPoint y: 497, endPoint x: 701, endPoint y: 394, distance: 159.6
click at [614, 303] on quentale-workspace at bounding box center [539, 258] width 1078 height 516
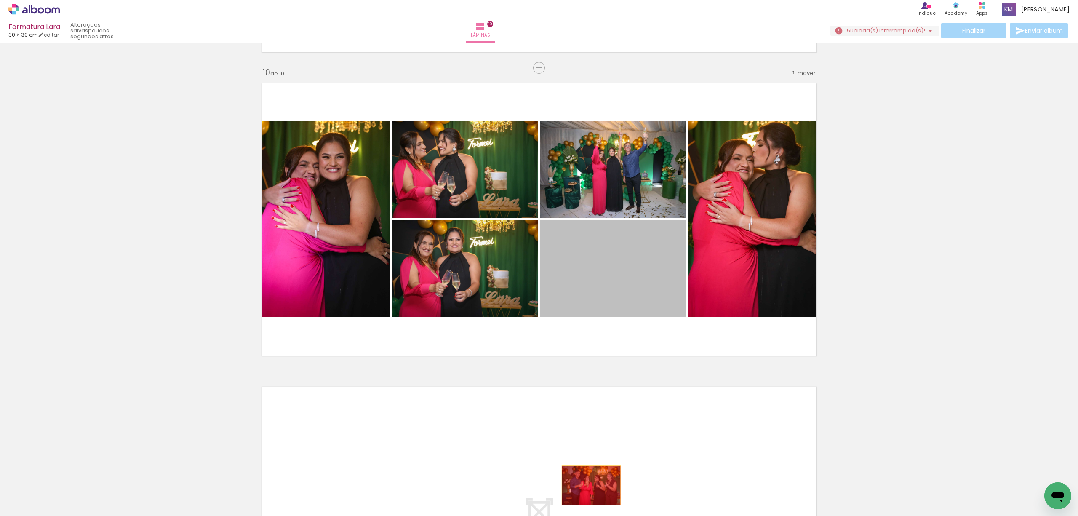
drag, startPoint x: 627, startPoint y: 283, endPoint x: 587, endPoint y: 485, distance: 205.6
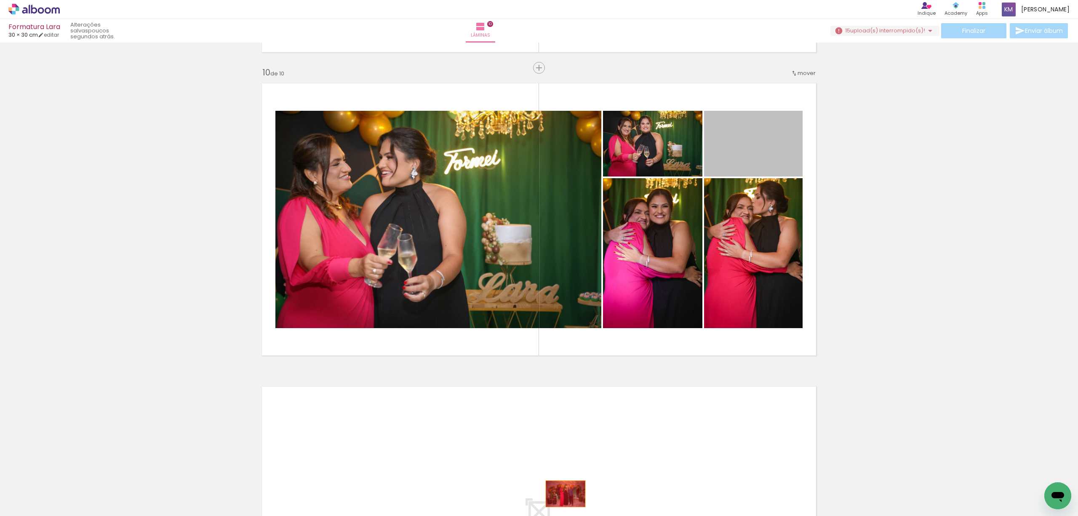
drag, startPoint x: 736, startPoint y: 161, endPoint x: 561, endPoint y: 493, distance: 375.6
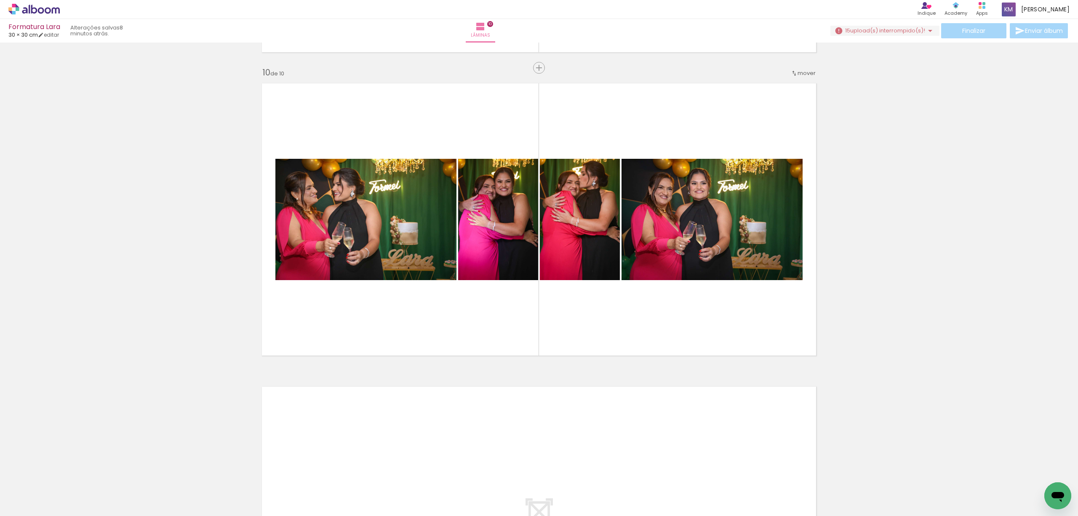
scroll to position [0, 4131]
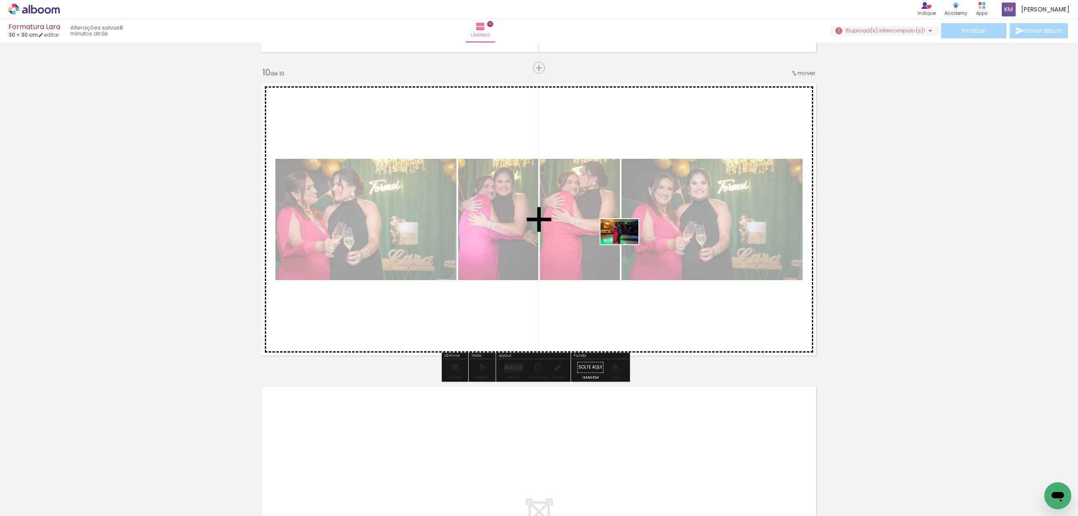
drag, startPoint x: 908, startPoint y: 490, endPoint x: 626, endPoint y: 244, distance: 374.4
click at [626, 244] on quentale-workspace at bounding box center [539, 258] width 1078 height 516
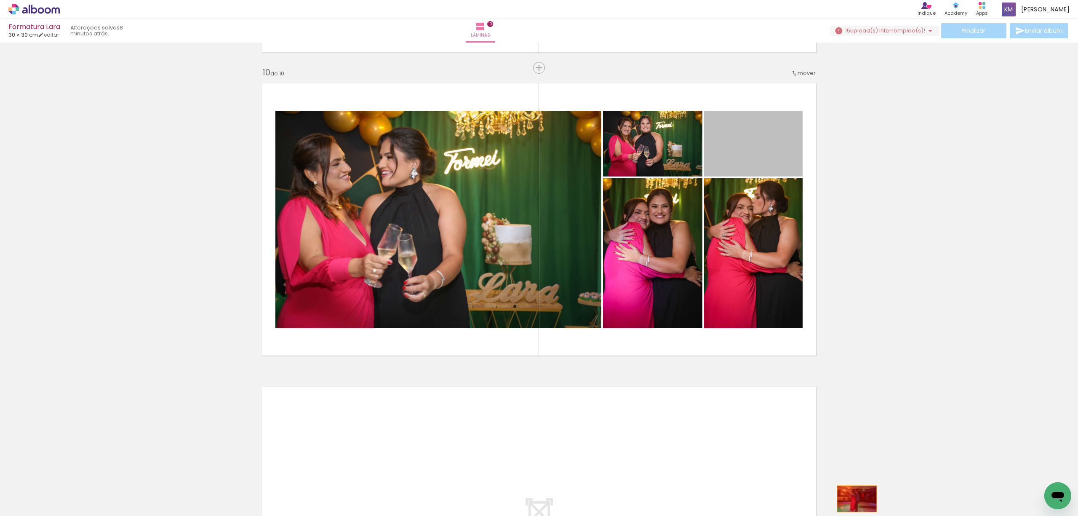
drag, startPoint x: 750, startPoint y: 162, endPoint x: 854, endPoint y: 499, distance: 353.1
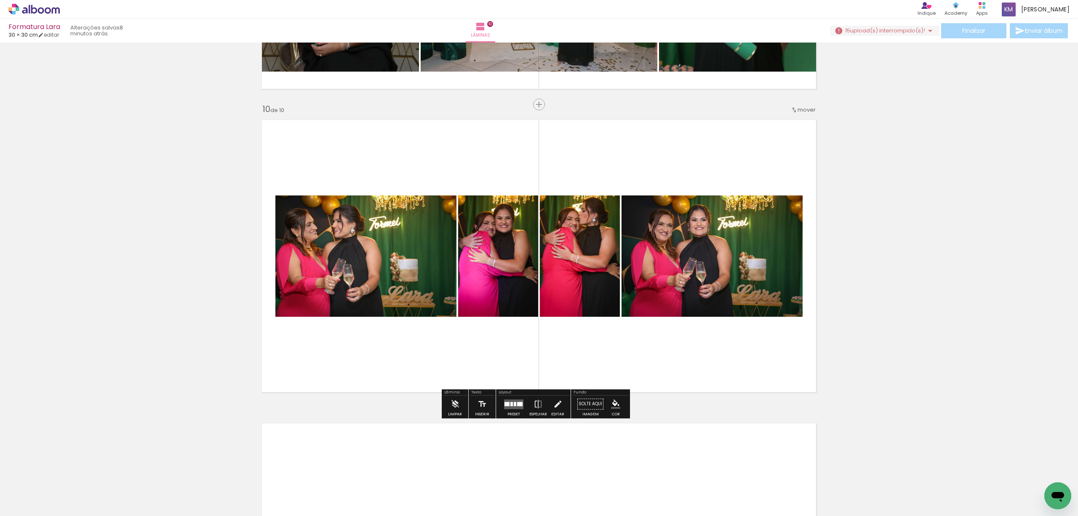
scroll to position [2660, 0]
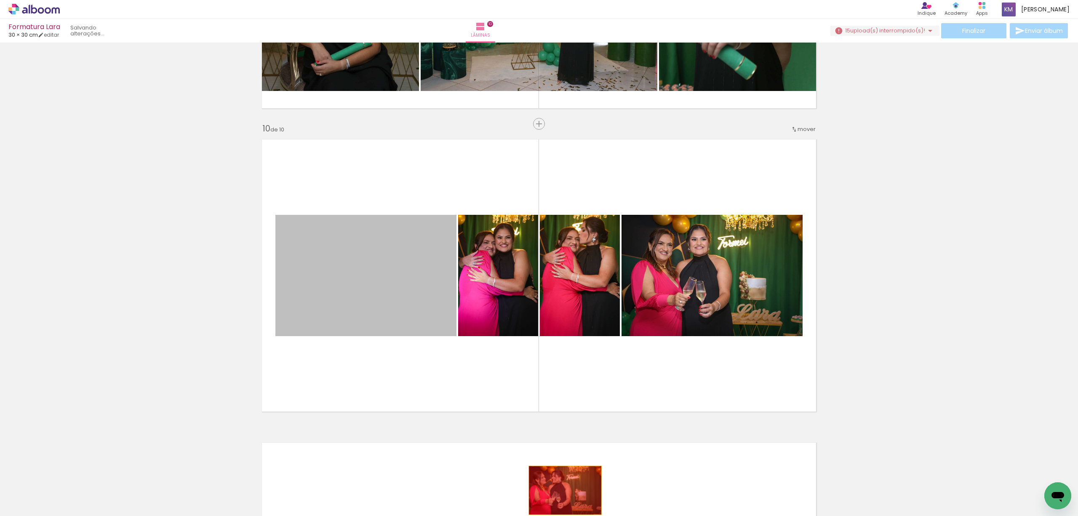
drag, startPoint x: 387, startPoint y: 295, endPoint x: 561, endPoint y: 490, distance: 260.6
click at [561, 490] on quentale-workspace at bounding box center [539, 258] width 1078 height 516
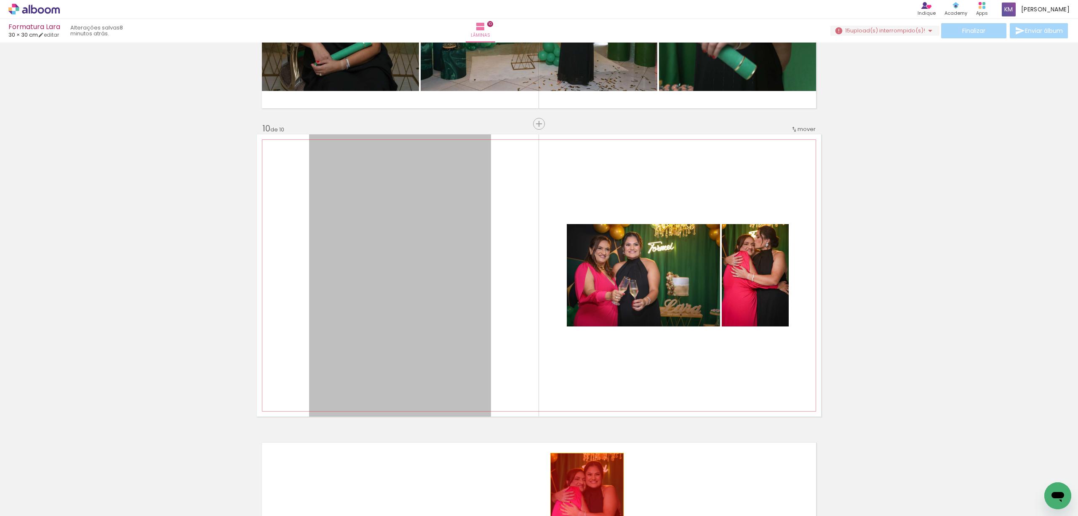
drag, startPoint x: 446, startPoint y: 285, endPoint x: 583, endPoint y: 509, distance: 262.9
click at [583, 509] on quentale-workspace at bounding box center [539, 258] width 1078 height 516
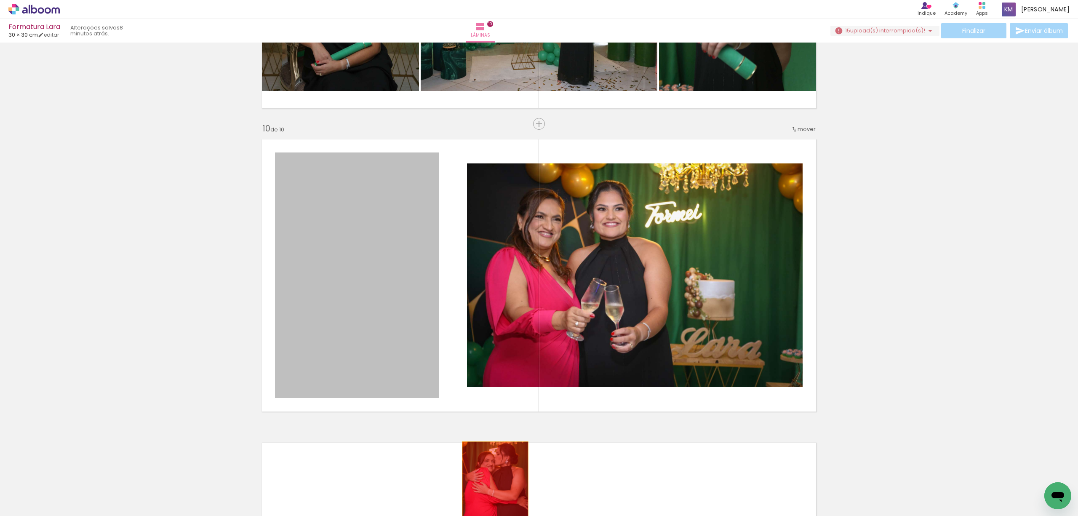
drag, startPoint x: 383, startPoint y: 300, endPoint x: 544, endPoint y: 439, distance: 212.5
click at [496, 495] on quentale-workspace at bounding box center [539, 258] width 1078 height 516
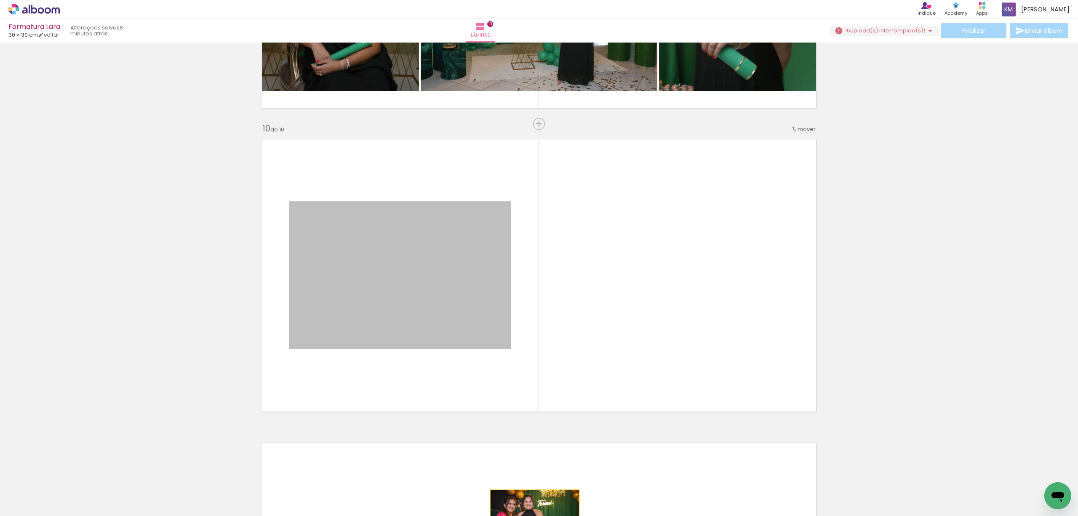
drag, startPoint x: 475, startPoint y: 403, endPoint x: 530, endPoint y: 519, distance: 128.2
click at [530, 515] on html "link( href="../../bower_components/polymer/polymer.html" rel="import" ) picture…" at bounding box center [539, 258] width 1078 height 516
drag, startPoint x: 366, startPoint y: 275, endPoint x: 530, endPoint y: 482, distance: 263.9
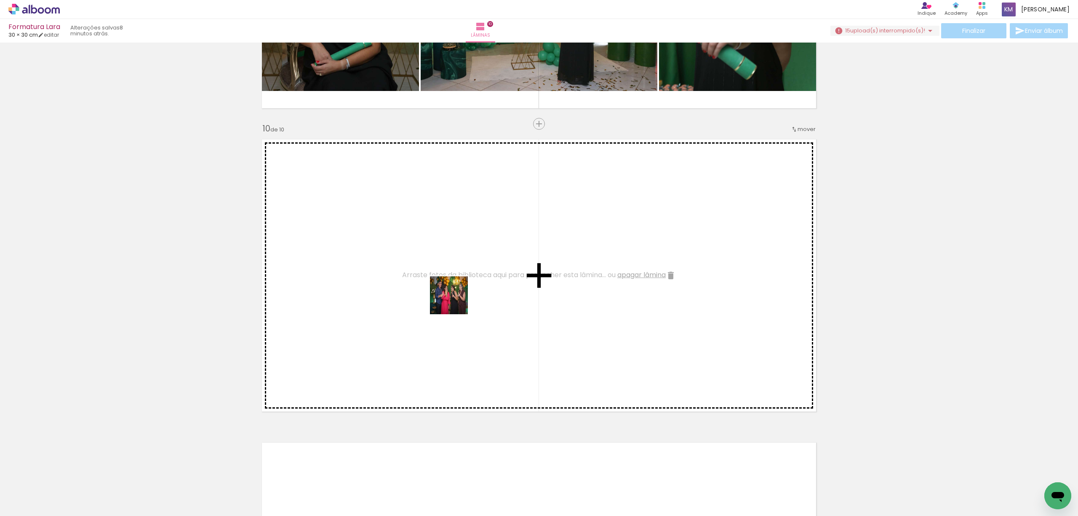
drag, startPoint x: 575, startPoint y: 494, endPoint x: 566, endPoint y: 394, distance: 100.1
click at [455, 301] on quentale-workspace at bounding box center [539, 258] width 1078 height 516
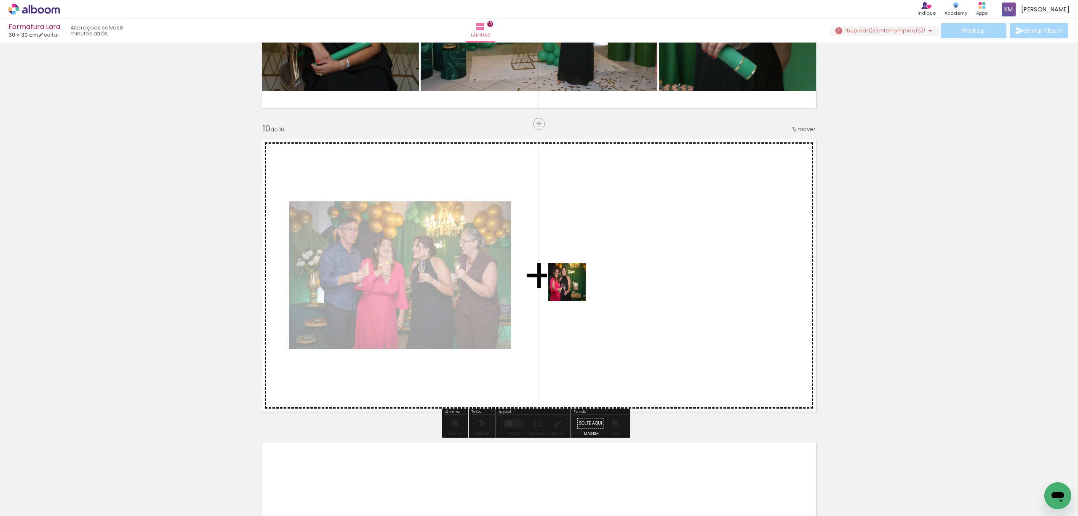
drag, startPoint x: 623, startPoint y: 484, endPoint x: 661, endPoint y: 444, distance: 55.4
click at [570, 283] on quentale-workspace at bounding box center [539, 258] width 1078 height 516
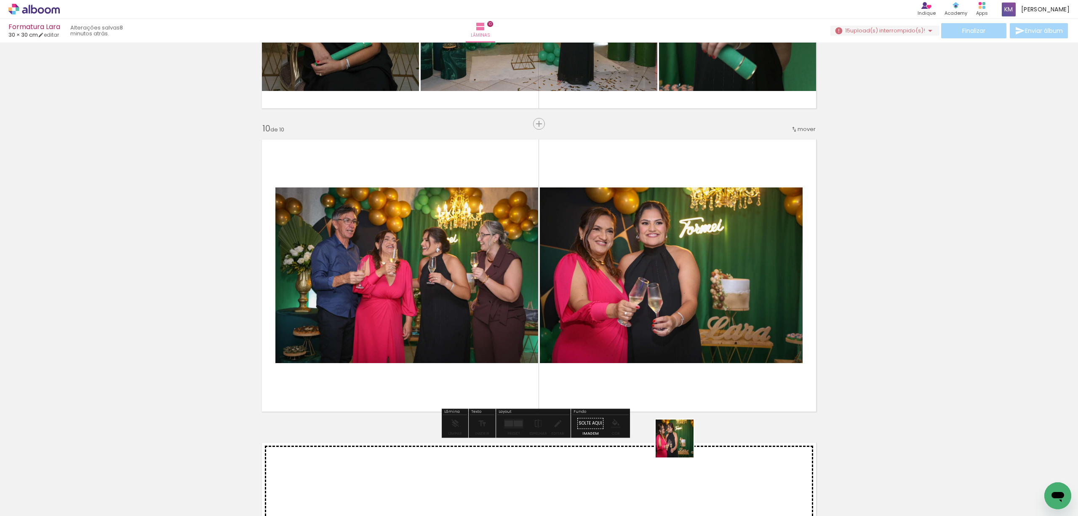
drag, startPoint x: 687, startPoint y: 493, endPoint x: 695, endPoint y: 420, distance: 74.1
click at [639, 288] on quentale-workspace at bounding box center [539, 258] width 1078 height 516
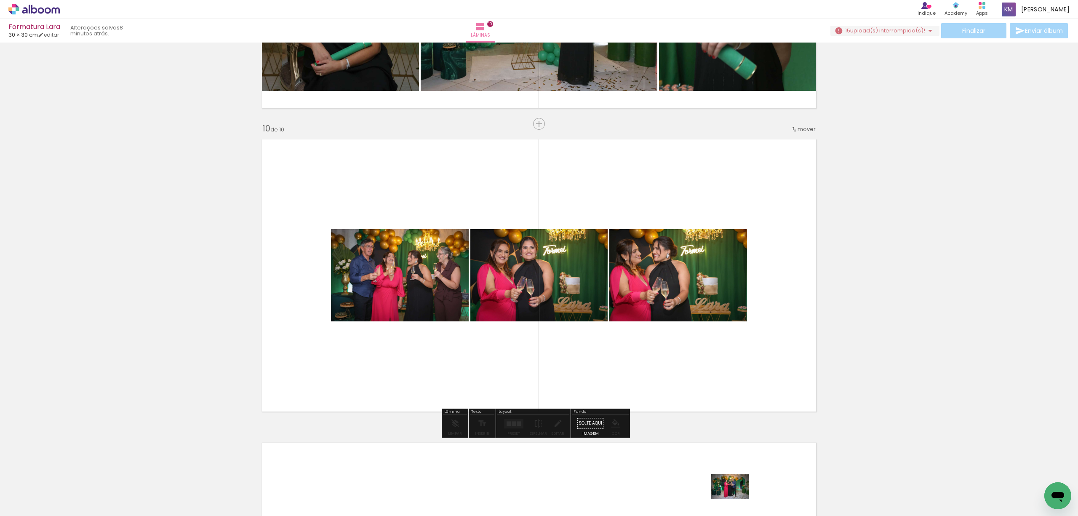
drag, startPoint x: 722, startPoint y: 492, endPoint x: 736, endPoint y: 499, distance: 15.8
click at [736, 499] on div at bounding box center [716, 488] width 42 height 28
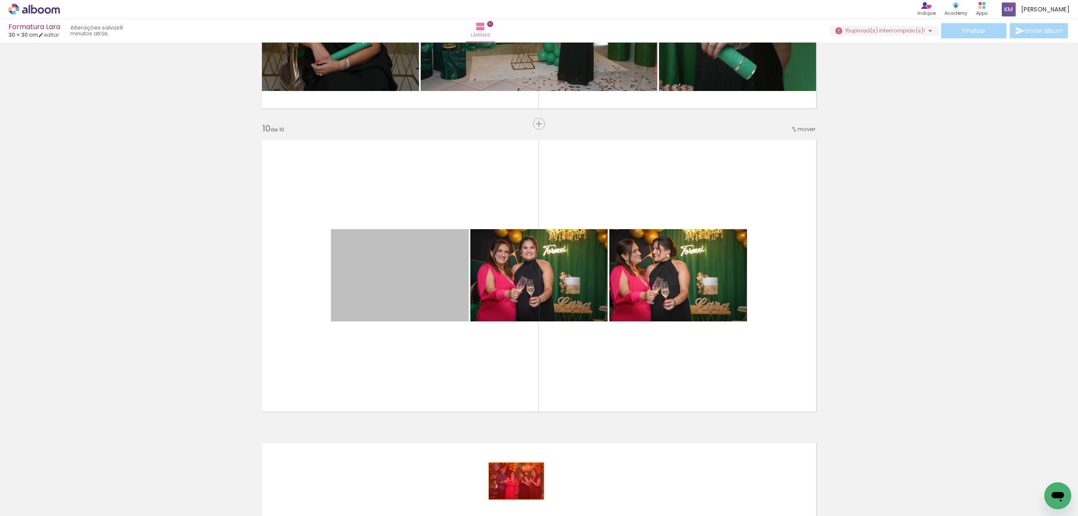
drag, startPoint x: 413, startPoint y: 286, endPoint x: 595, endPoint y: 492, distance: 274.3
click at [512, 481] on quentale-workspace at bounding box center [539, 258] width 1078 height 516
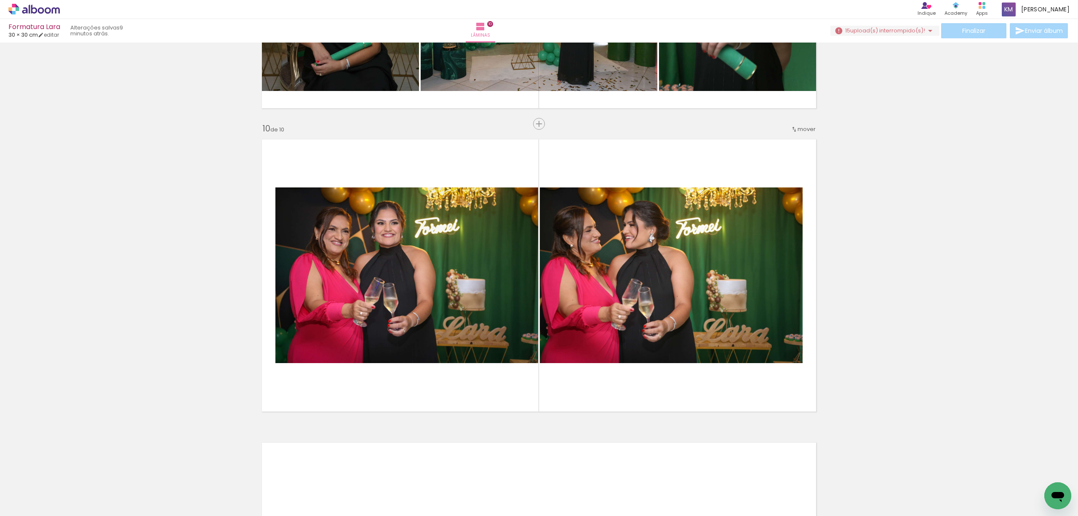
scroll to position [0, 4656]
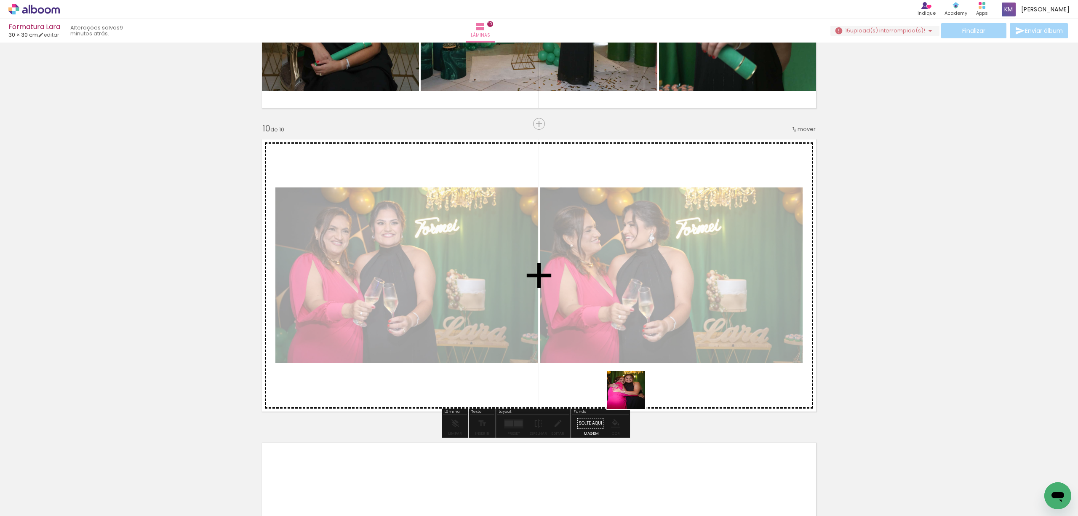
drag, startPoint x: 613, startPoint y: 495, endPoint x: 650, endPoint y: 423, distance: 81.1
click at [634, 343] on quentale-workspace at bounding box center [539, 258] width 1078 height 516
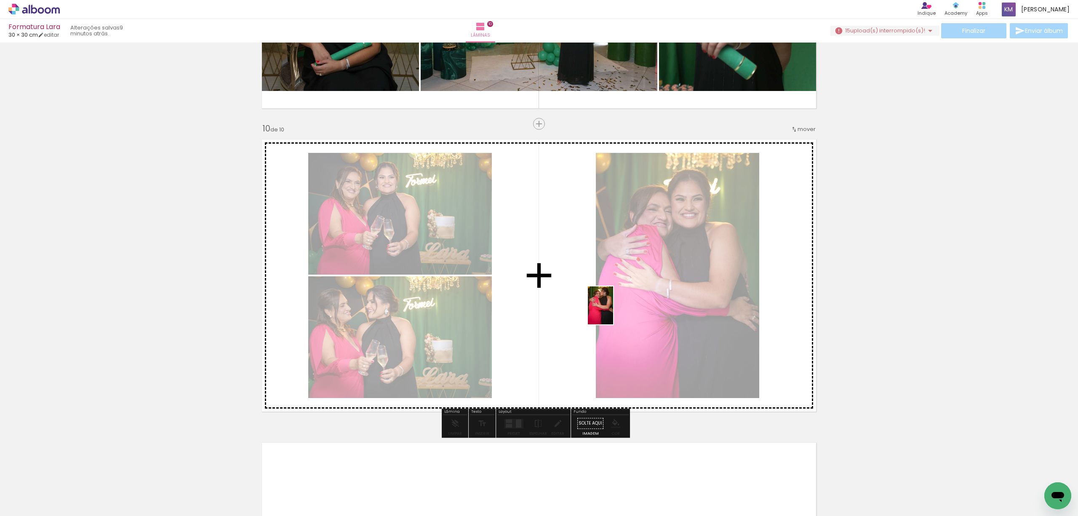
drag, startPoint x: 658, startPoint y: 482, endPoint x: 612, endPoint y: 308, distance: 179.6
click at [612, 308] on quentale-workspace at bounding box center [539, 258] width 1078 height 516
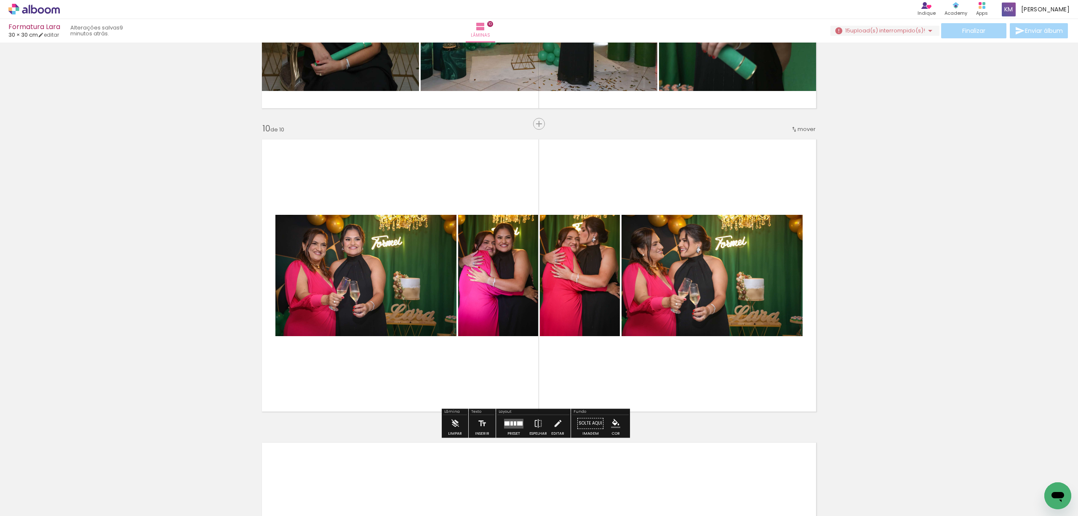
click at [518, 429] on div at bounding box center [513, 423] width 23 height 17
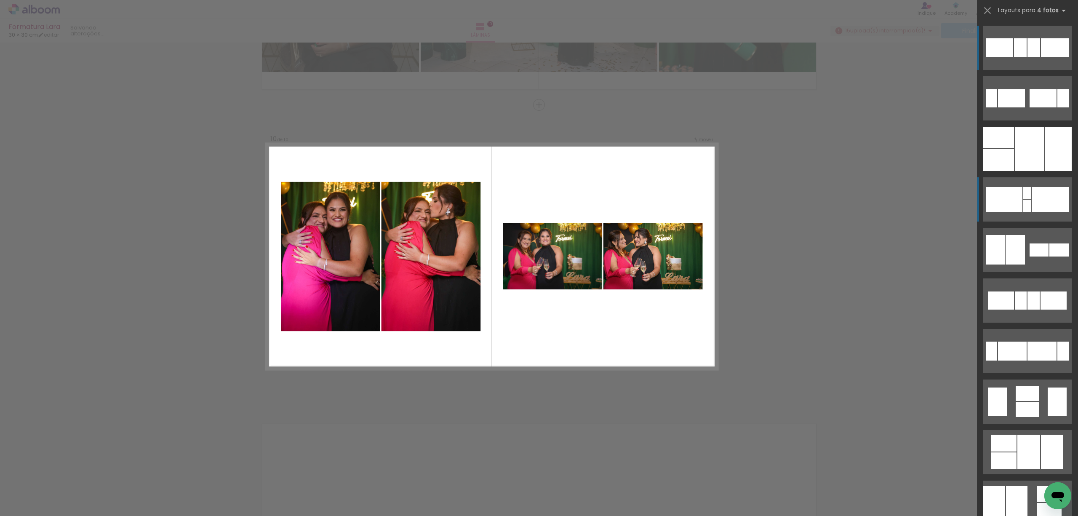
scroll to position [2683, 0]
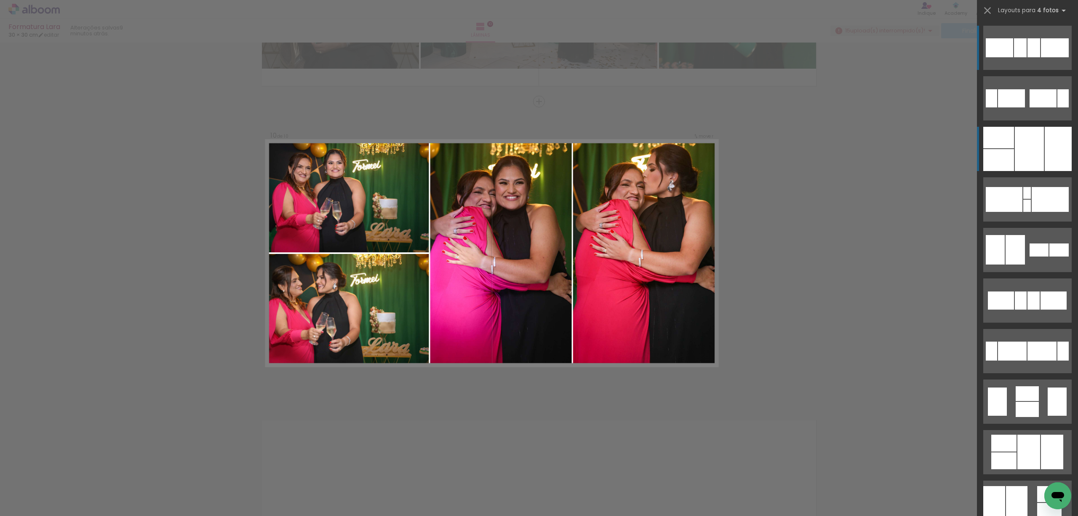
click at [1039, 141] on div at bounding box center [1028, 149] width 29 height 44
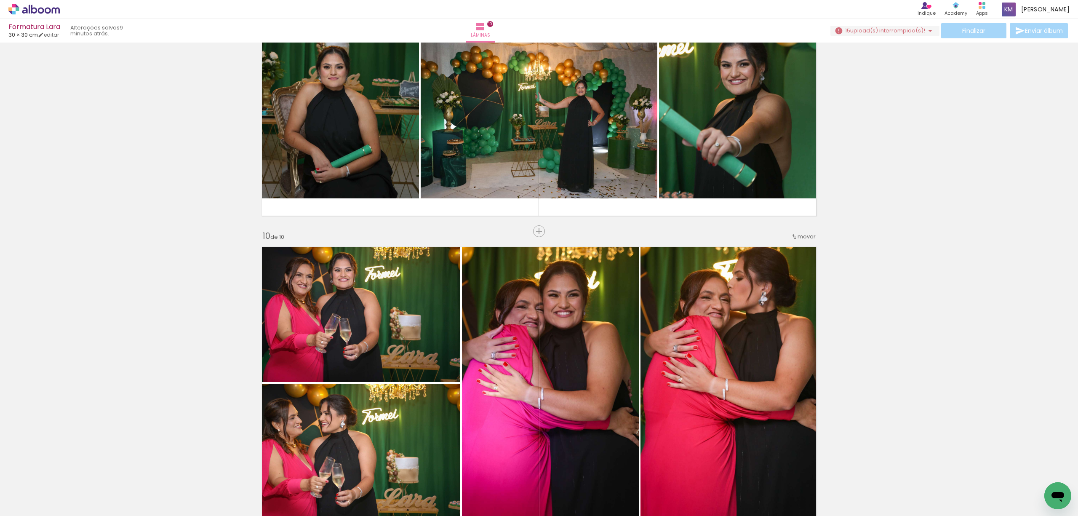
scroll to position [2570, 0]
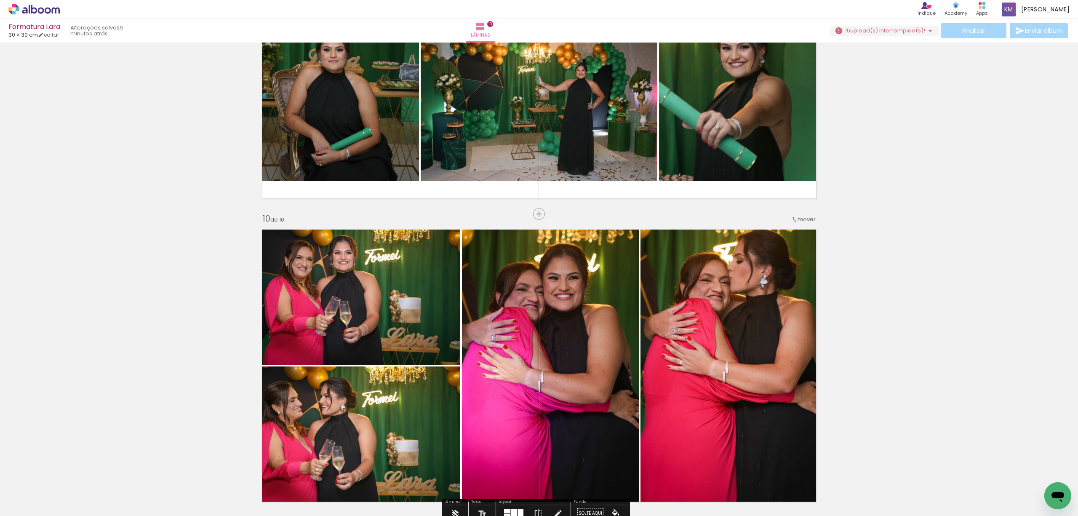
click at [795, 224] on div "mover" at bounding box center [803, 219] width 25 height 14
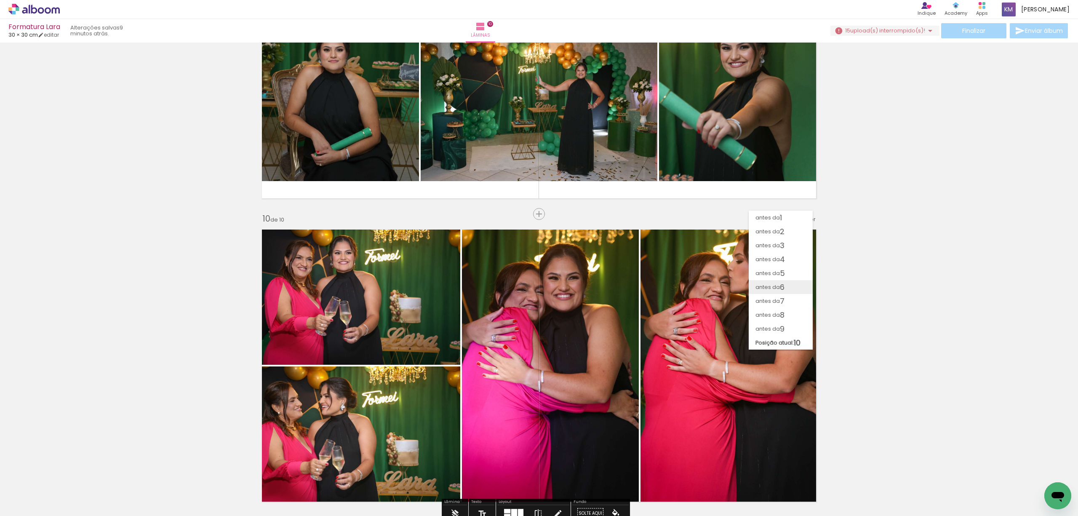
click at [783, 288] on span "6" at bounding box center [782, 287] width 5 height 14
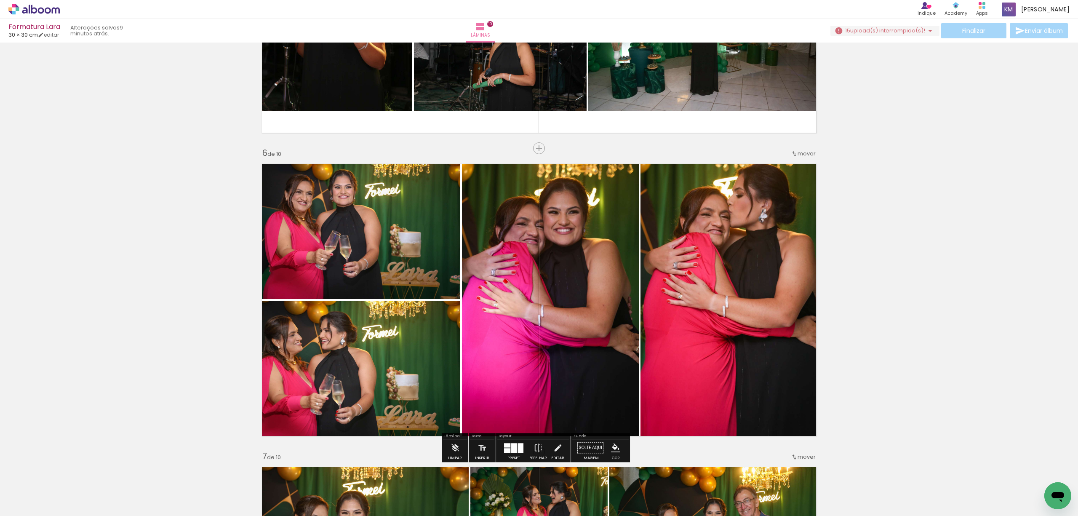
scroll to position [1414, 0]
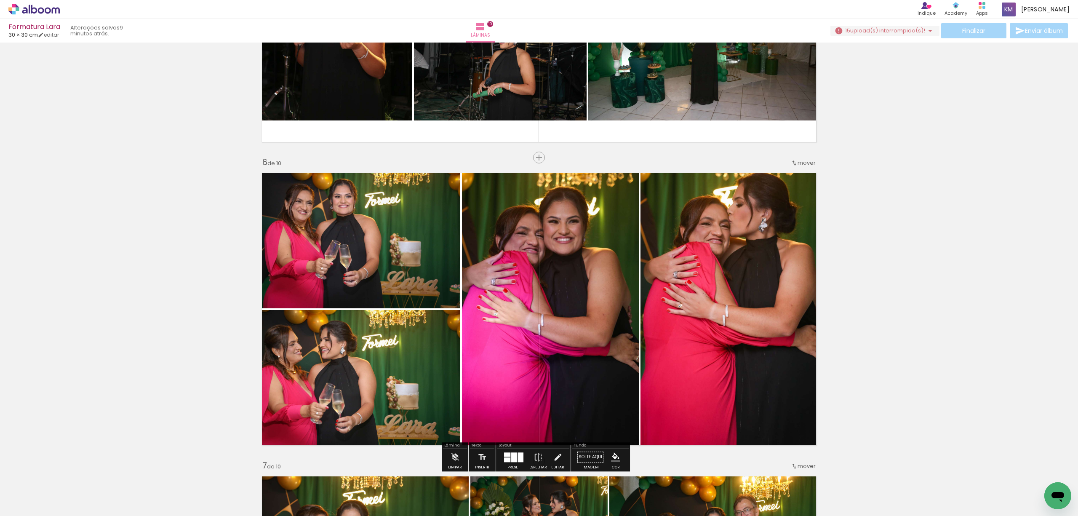
click at [802, 162] on span "mover" at bounding box center [806, 163] width 18 height 8
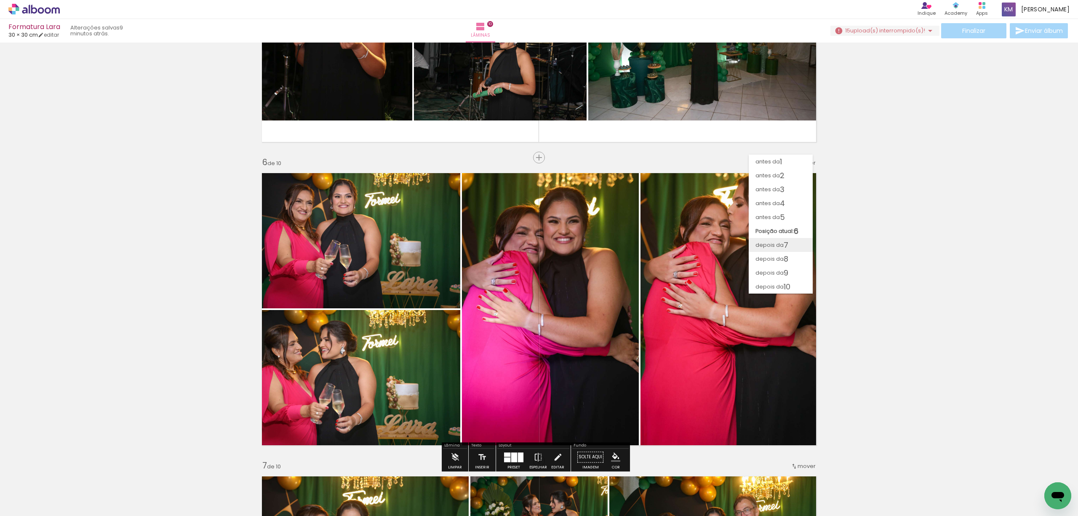
click at [787, 246] on span "7" at bounding box center [785, 245] width 5 height 14
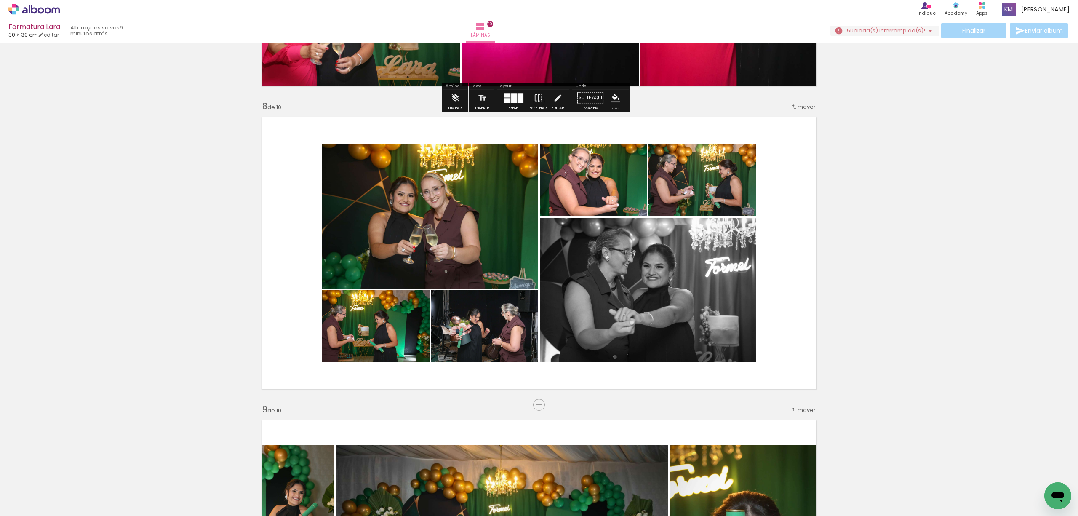
scroll to position [2110, 0]
